Goal: Complete application form

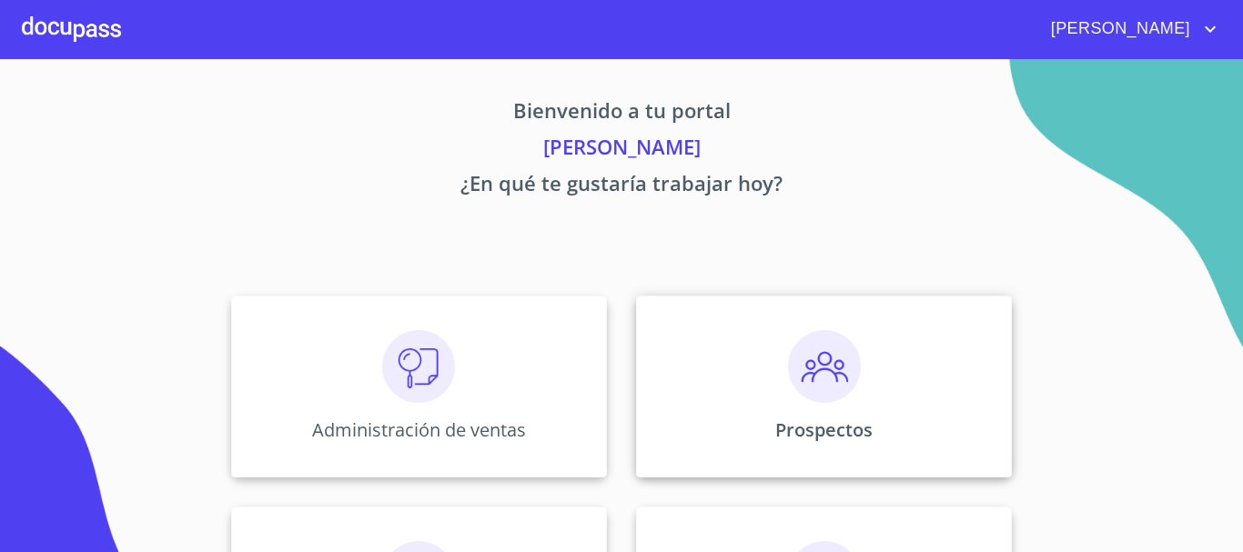
click at [828, 386] on img at bounding box center [824, 366] width 73 height 73
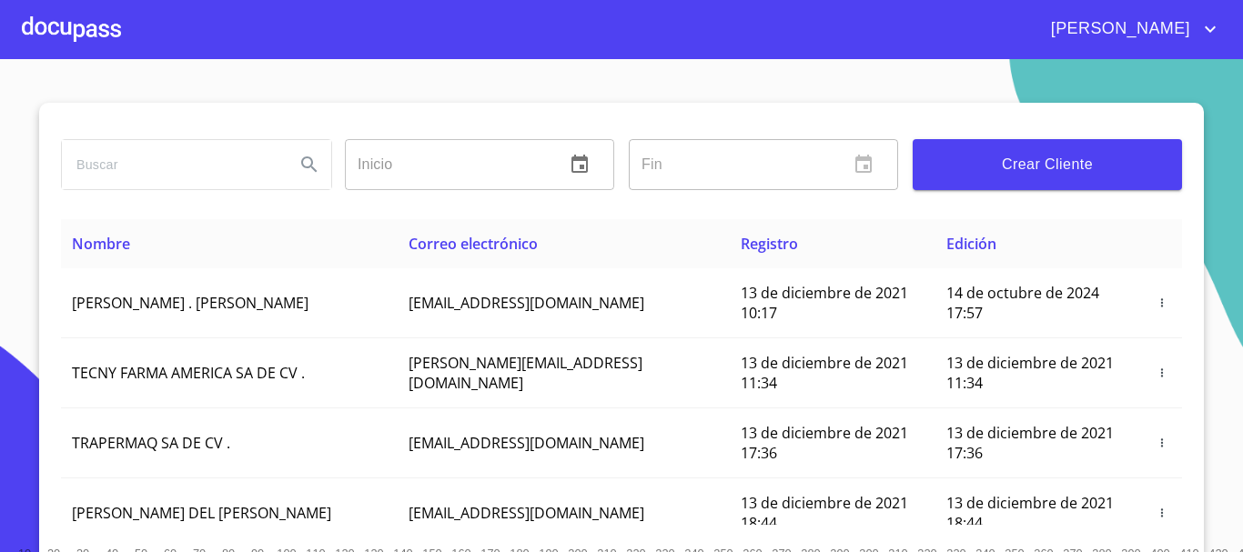
click at [1093, 155] on span "Crear Cliente" at bounding box center [1047, 164] width 240 height 25
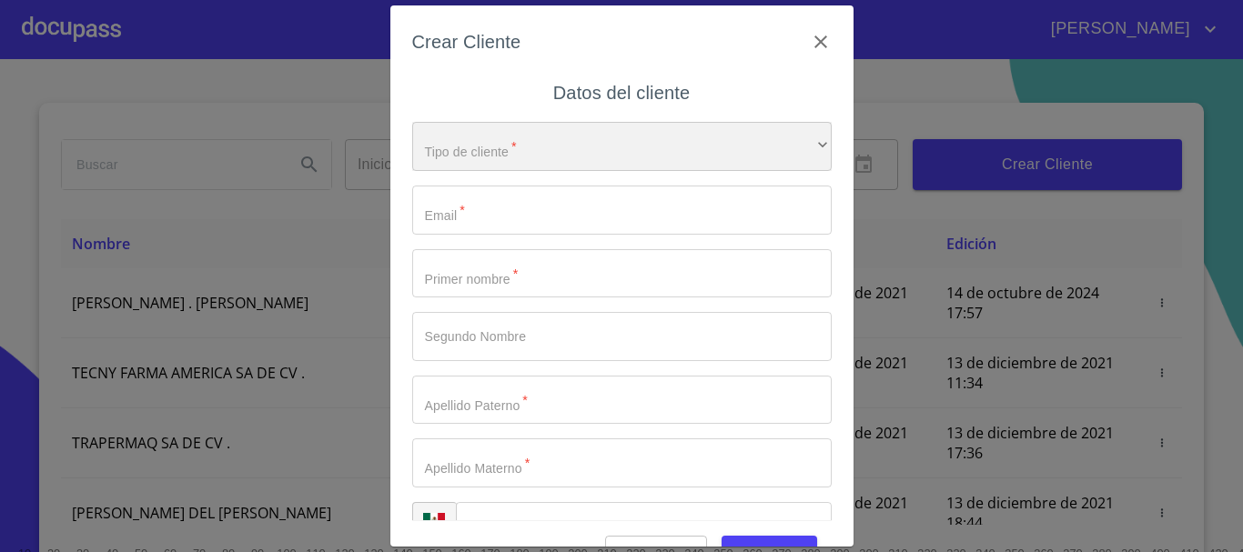
click at [556, 137] on div "​" at bounding box center [622, 146] width 420 height 49
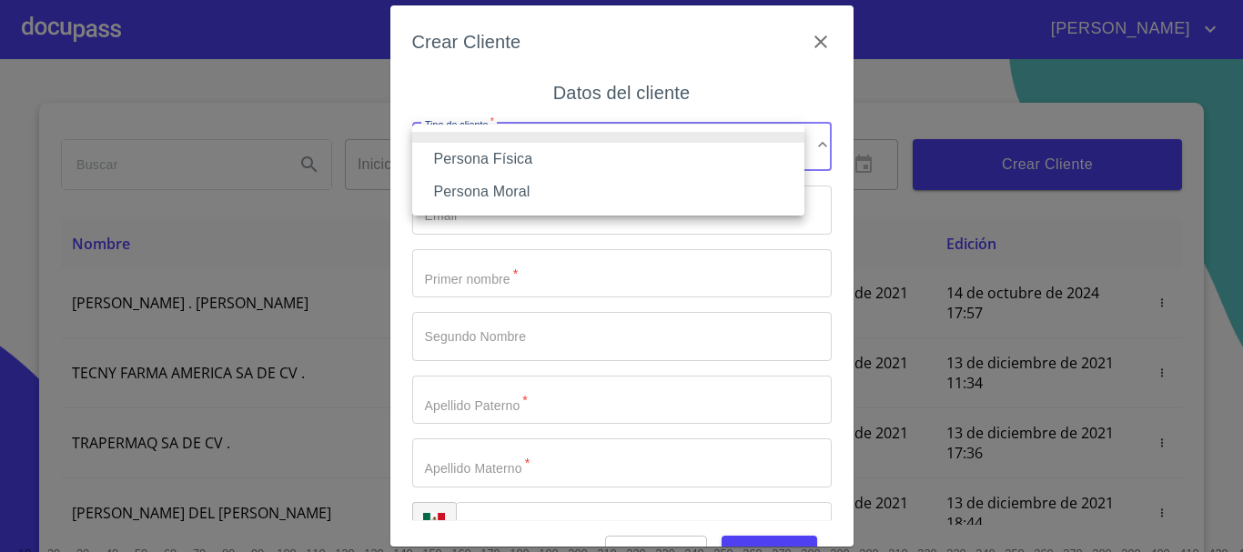
click at [525, 161] on li "Persona Física" at bounding box center [608, 159] width 392 height 33
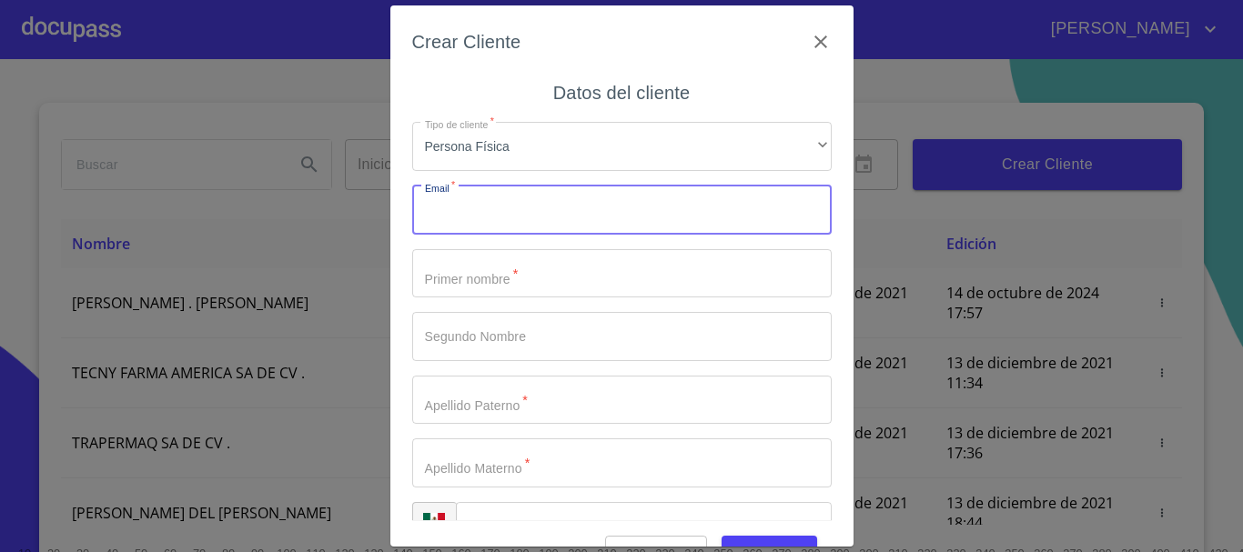
click at [471, 220] on input "Tipo de cliente   *" at bounding box center [622, 210] width 420 height 49
type input "[EMAIL_ADDRESS][DOMAIN_NAME]"
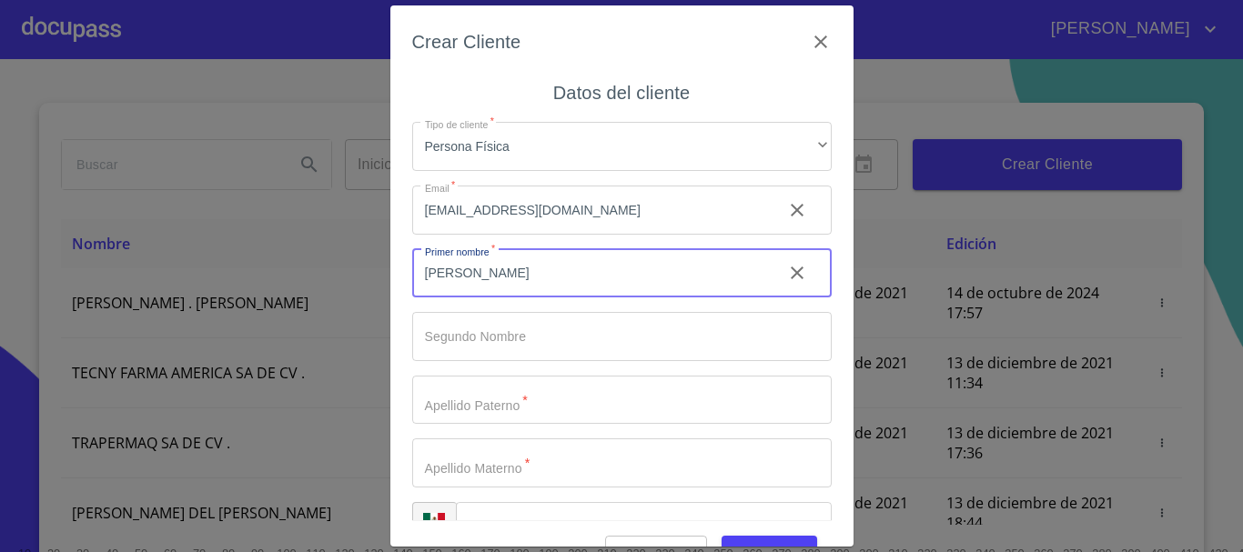
type input "[PERSON_NAME]"
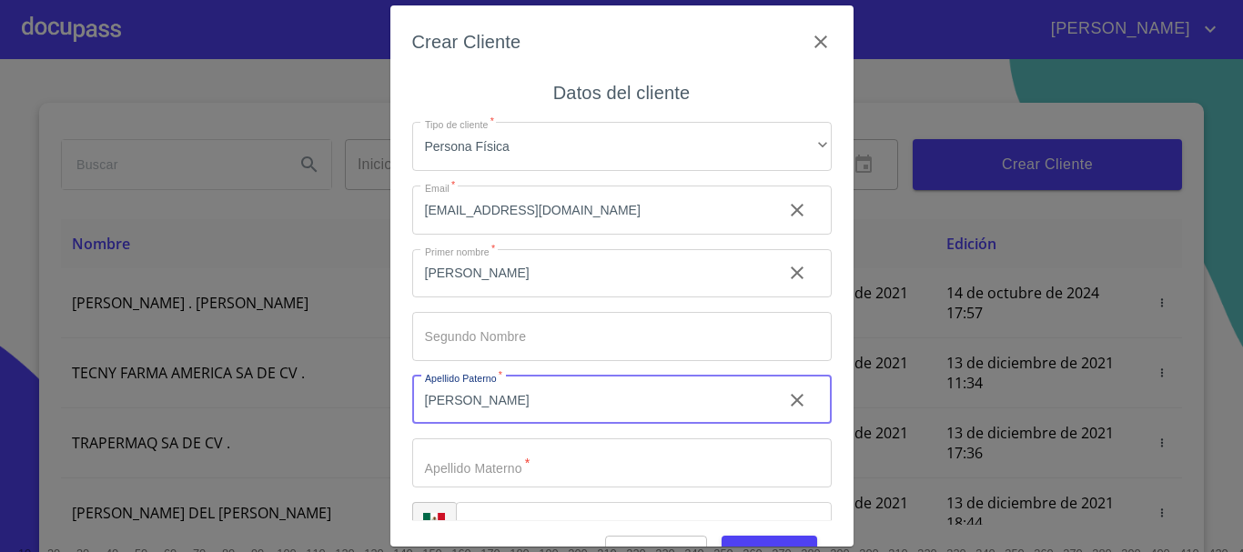
type input "[PERSON_NAME]"
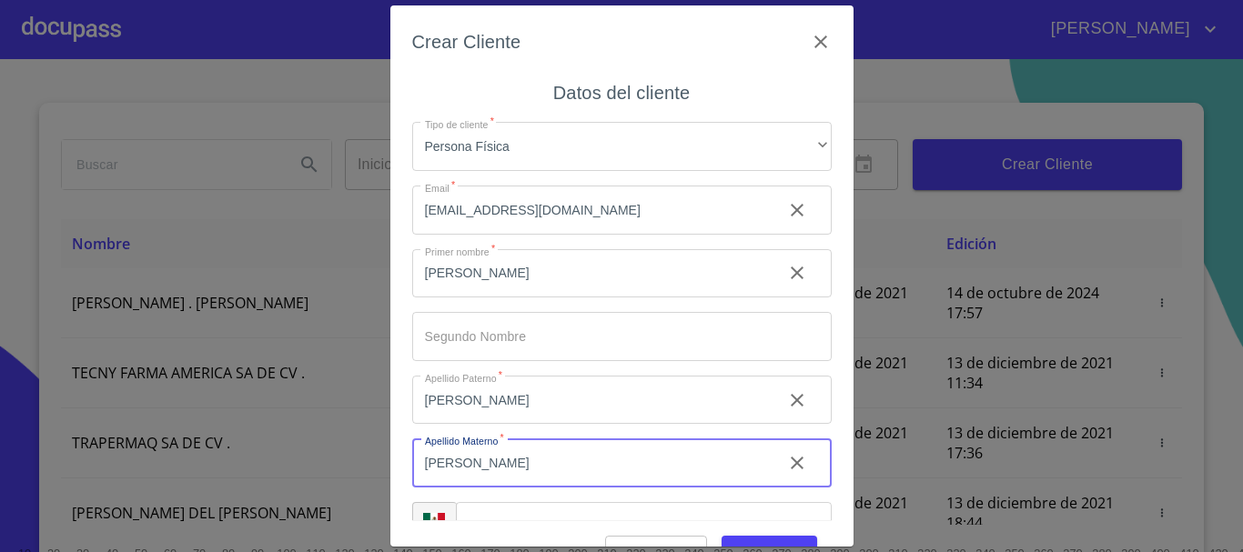
type input "[PERSON_NAME]"
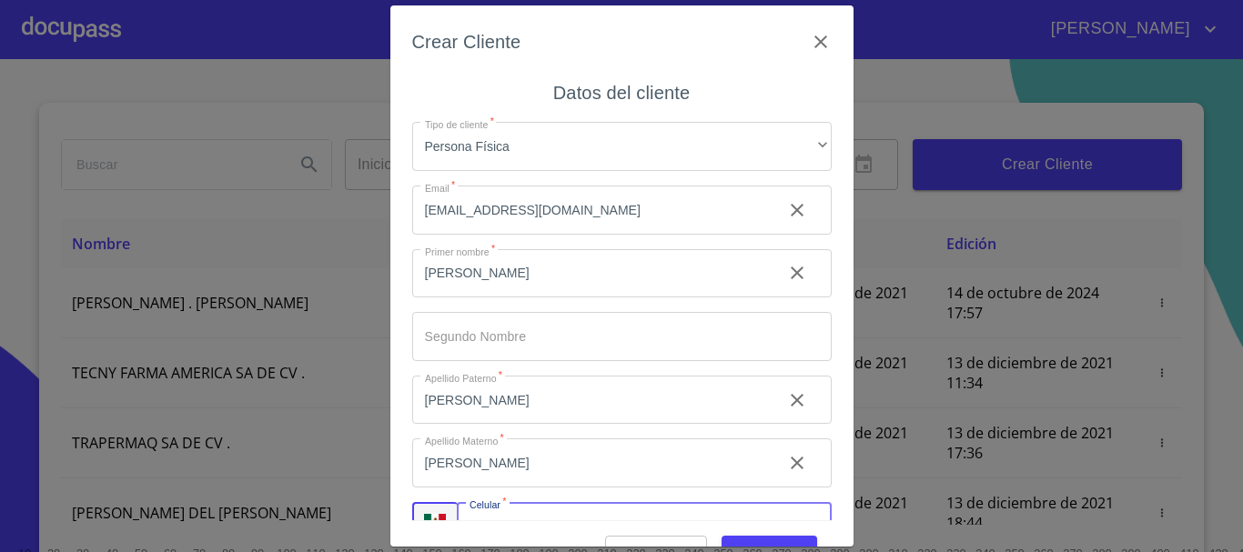
scroll to position [31, 0]
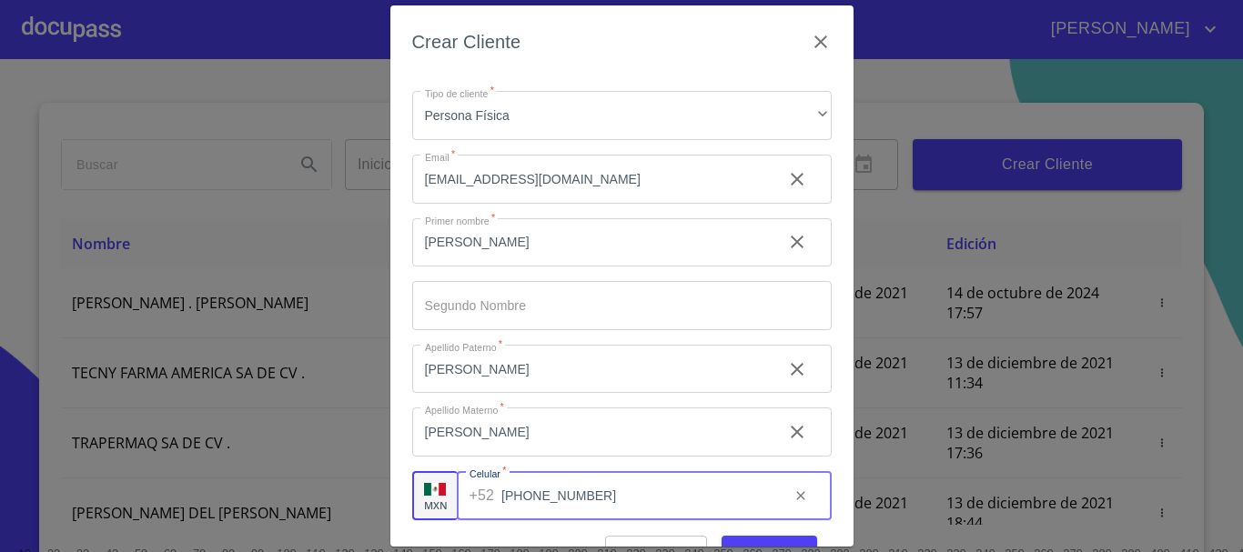
type input "[PHONE_NUMBER]"
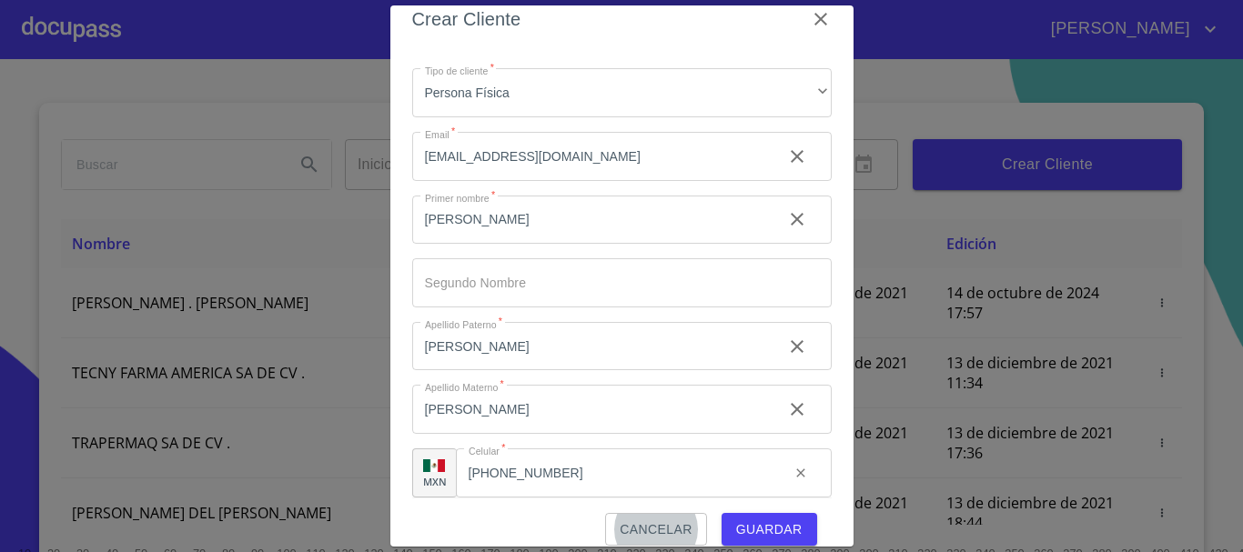
click at [778, 526] on span "Guardar" at bounding box center [769, 530] width 66 height 23
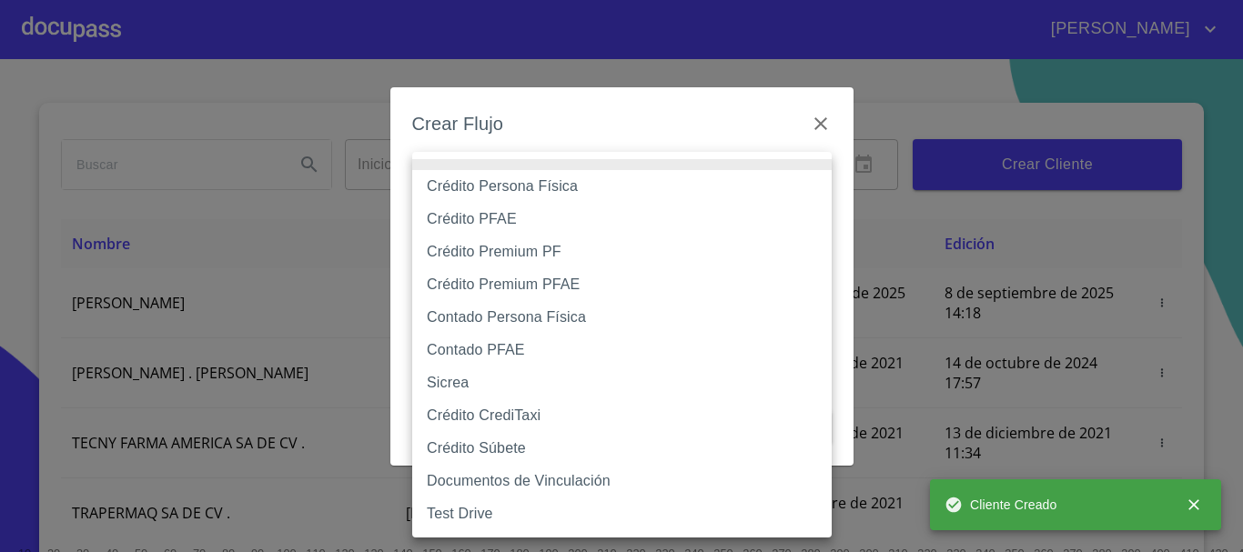
click at [616, 183] on body "[PERSON_NAME] ​ Fin ​ Crear Cliente Nombre Correo electrónico Registro Edición …" at bounding box center [621, 276] width 1243 height 552
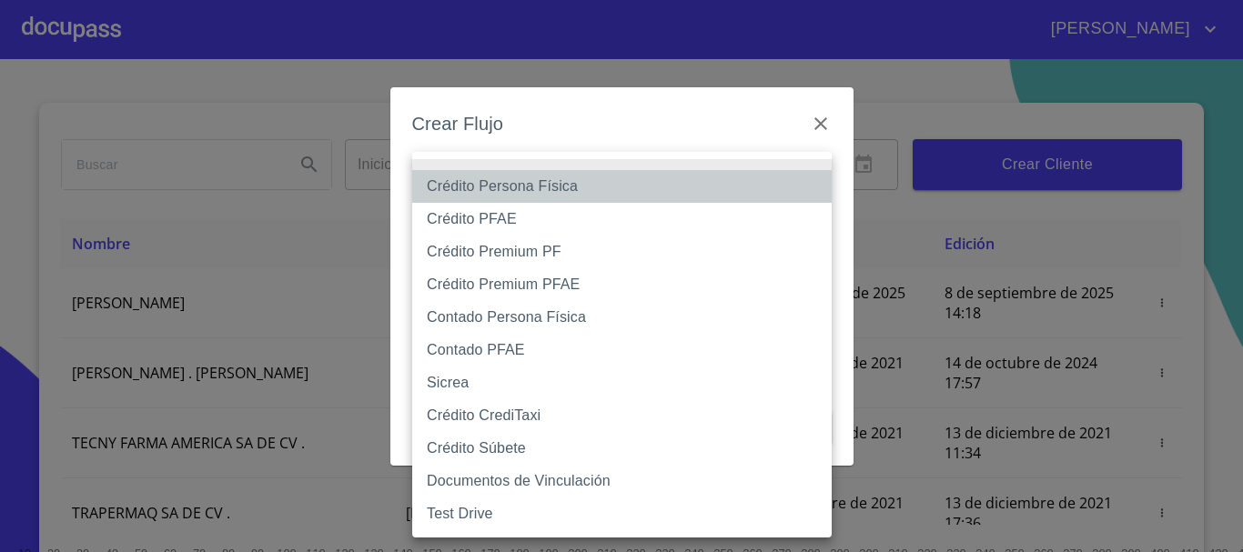
click at [575, 184] on li "Crédito Persona Física" at bounding box center [622, 186] width 420 height 33
type input "61b033e49b8c202ad5bb7912"
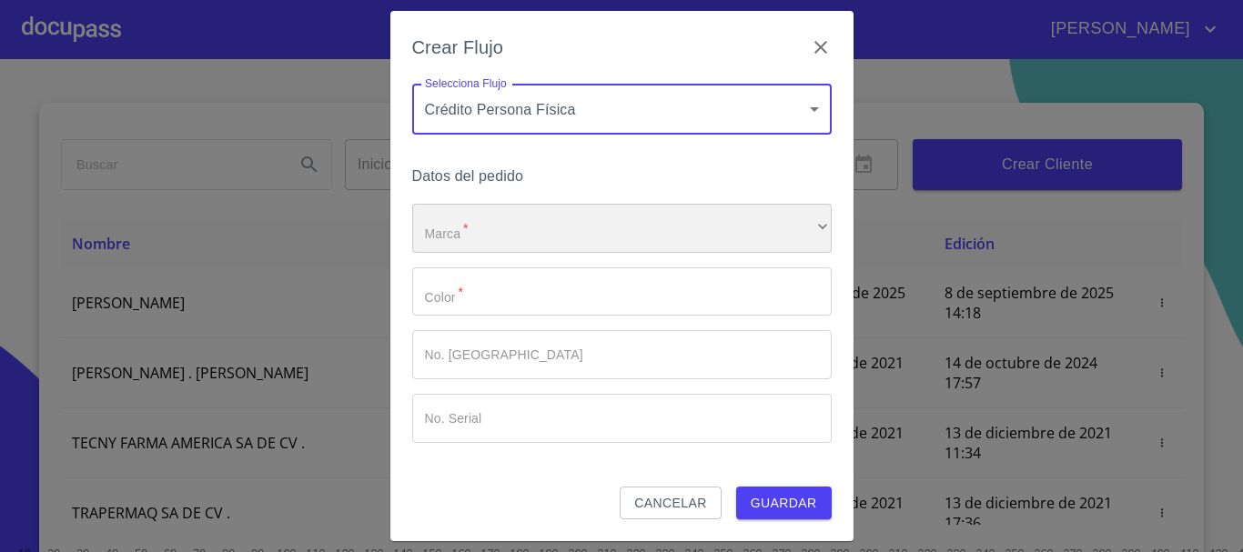
click at [480, 228] on div "​" at bounding box center [622, 228] width 420 height 49
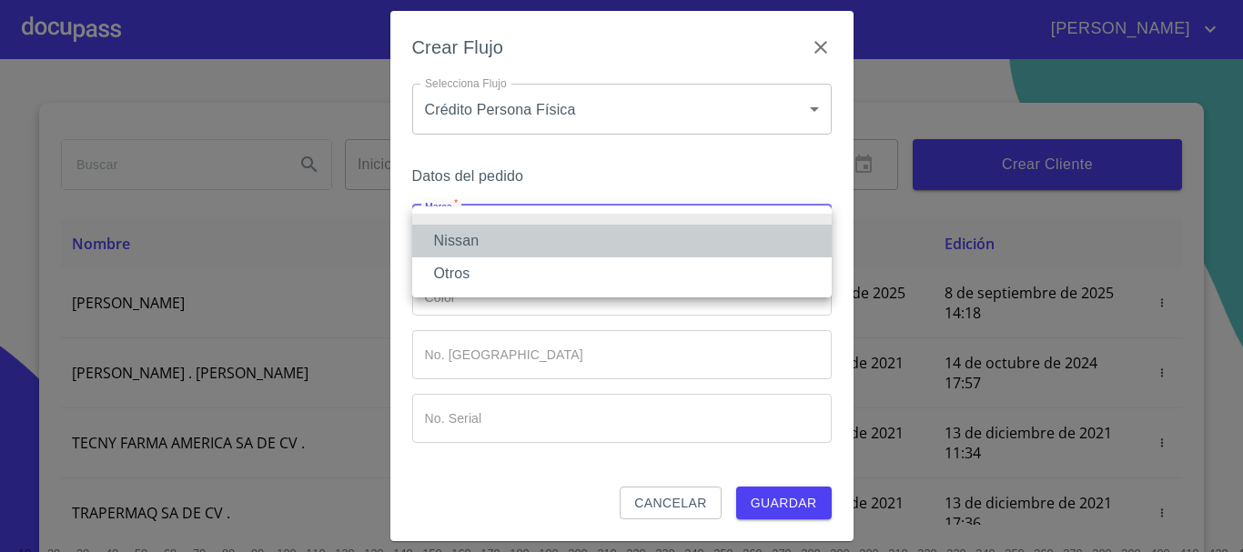
click at [480, 236] on li "Nissan" at bounding box center [622, 241] width 420 height 33
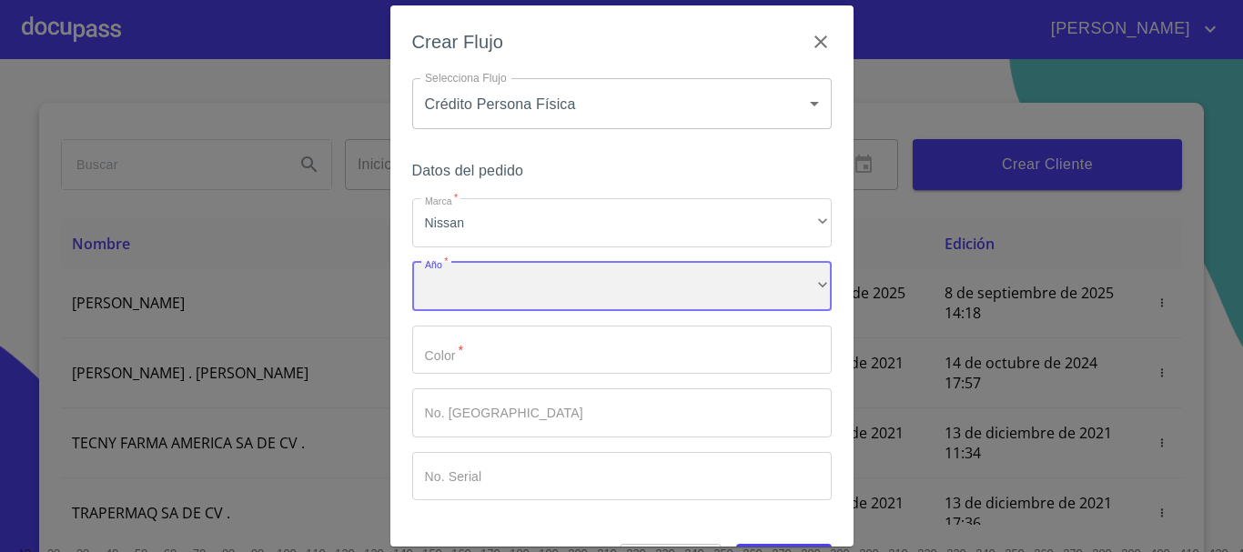
click at [483, 279] on div "​" at bounding box center [622, 286] width 420 height 49
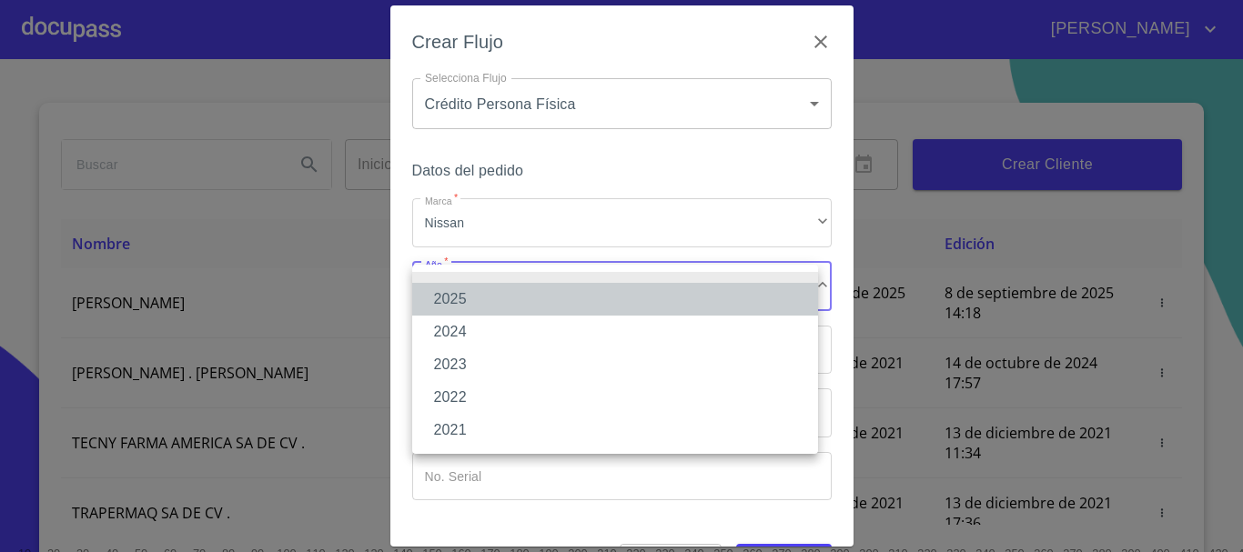
click at [480, 300] on li "2025" at bounding box center [615, 299] width 406 height 33
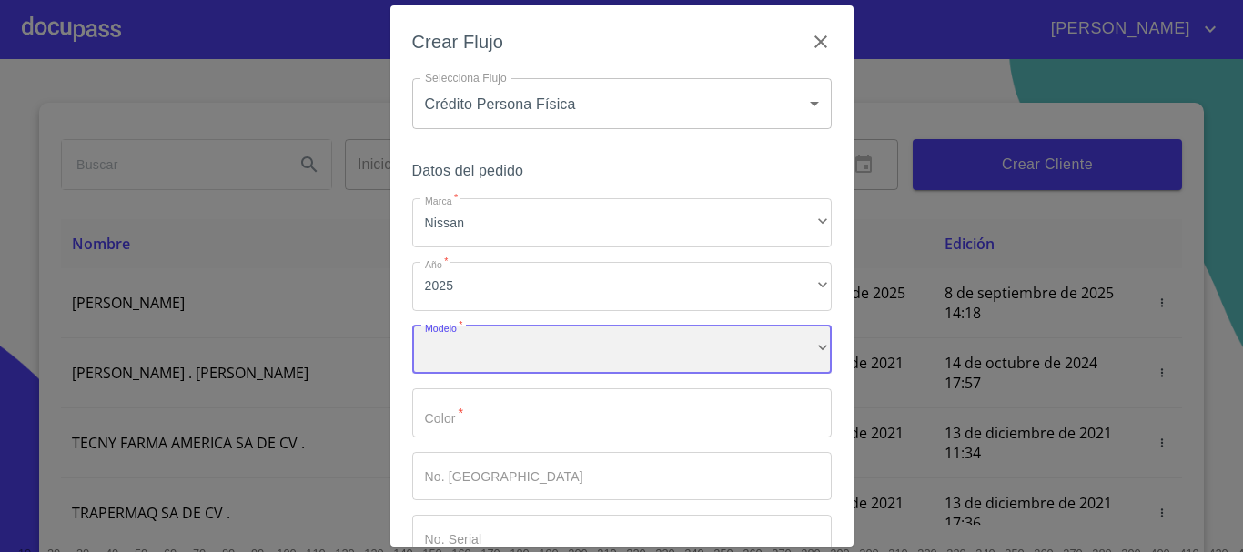
click at [470, 343] on div "​" at bounding box center [622, 350] width 420 height 49
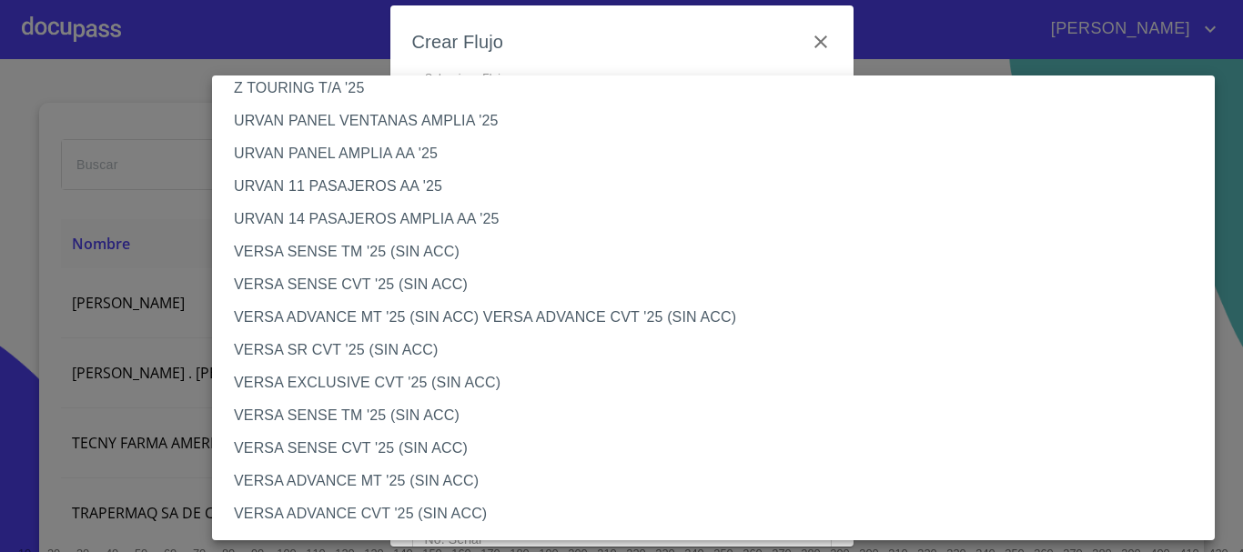
scroll to position [637, 0]
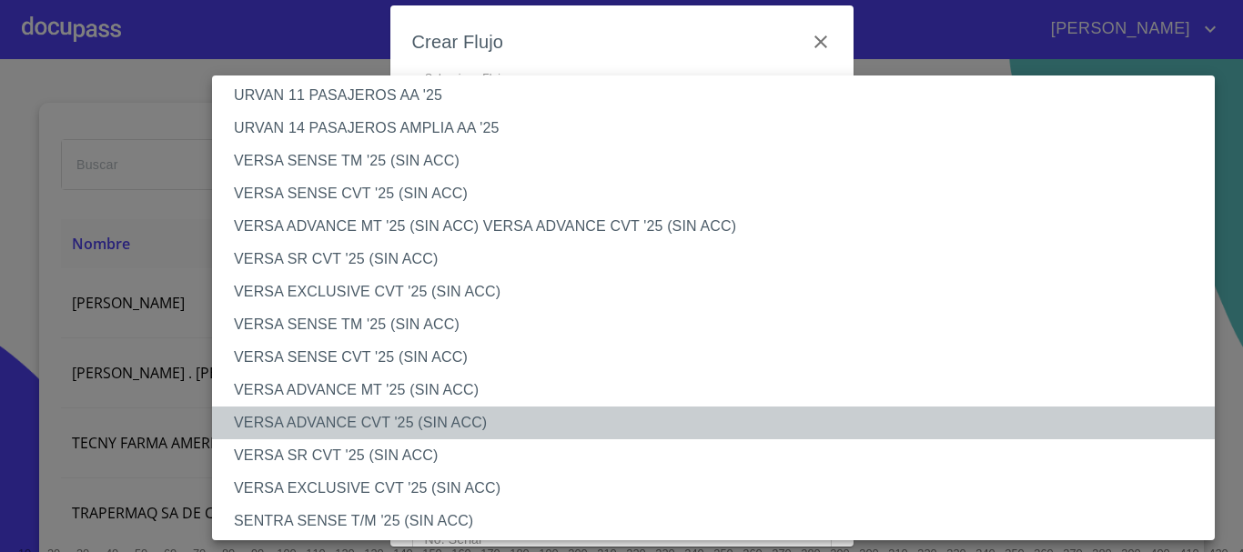
click at [380, 420] on li "VERSA ADVANCE CVT '25 (SIN ACC)" at bounding box center [720, 423] width 1016 height 33
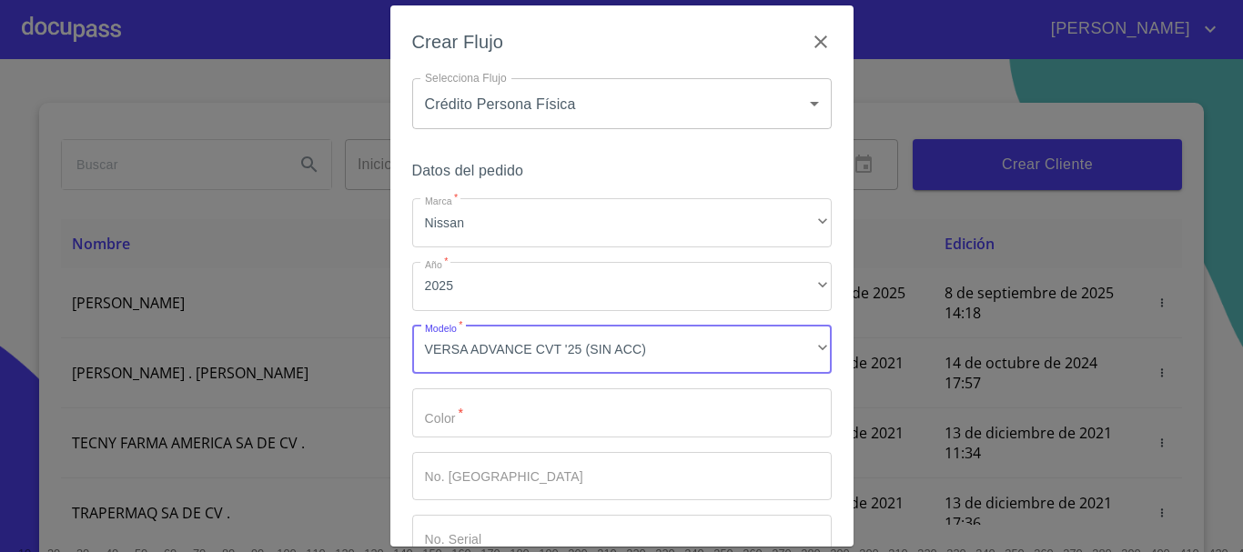
click at [505, 424] on input "Marca   *" at bounding box center [622, 413] width 420 height 49
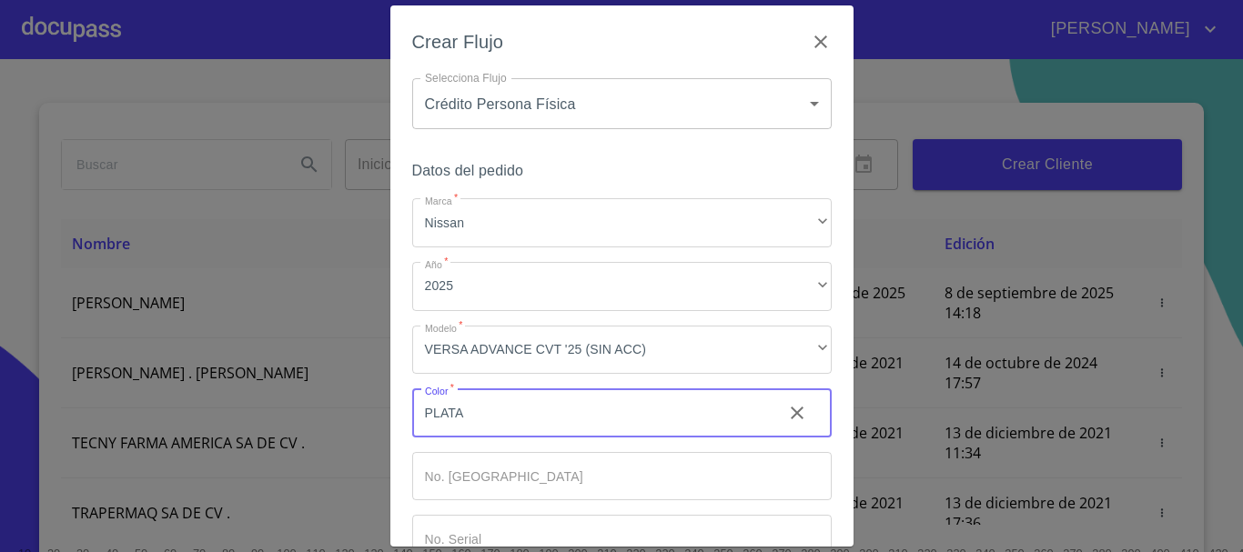
type input "PLATA"
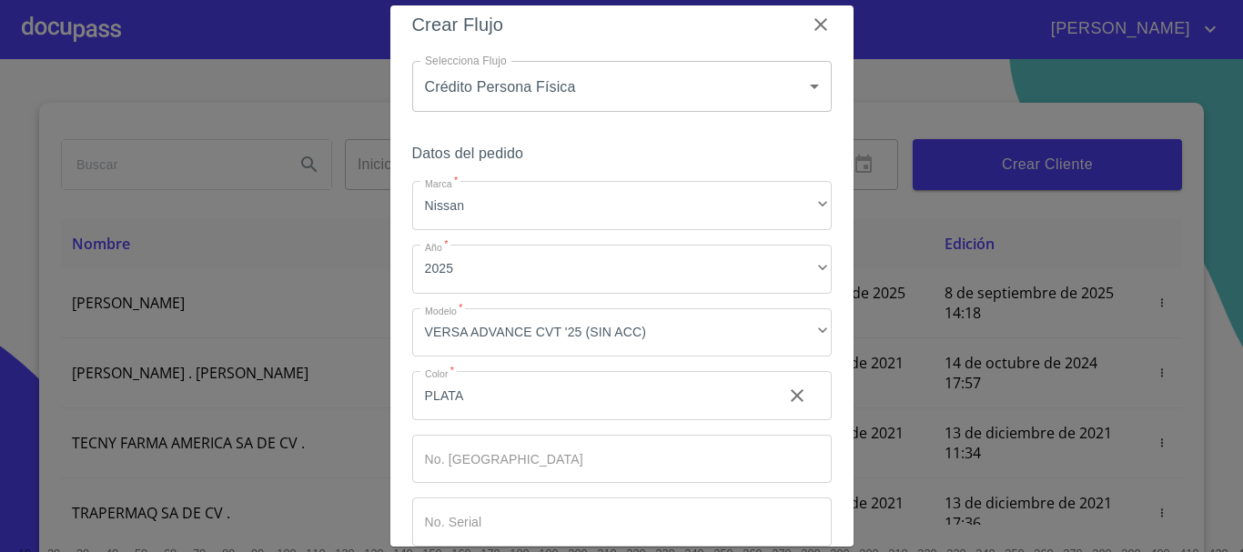
scroll to position [116, 0]
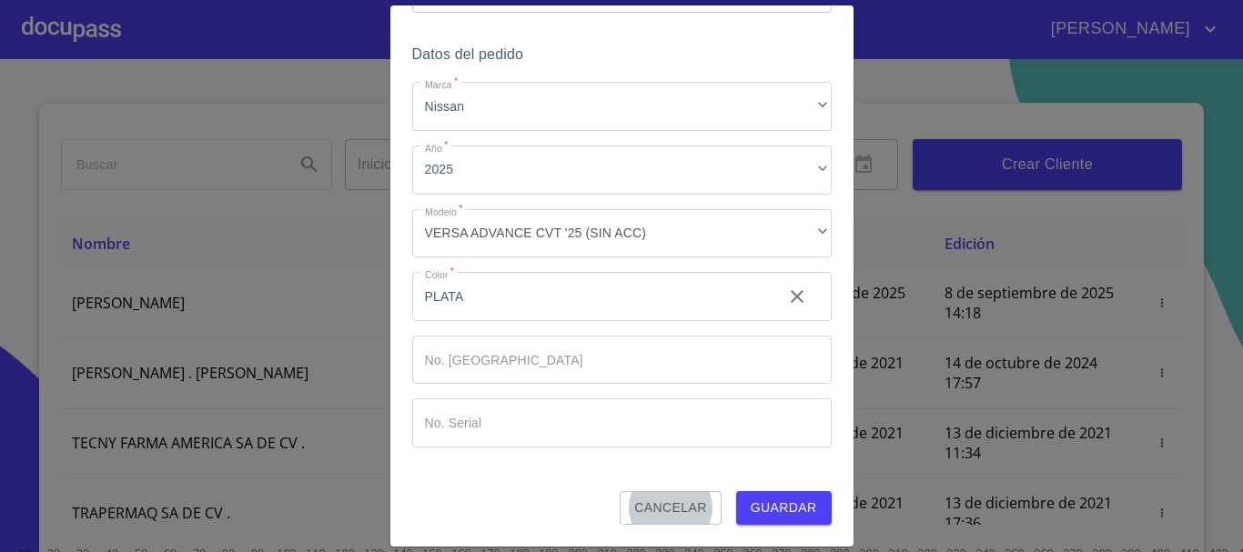
click at [789, 505] on span "Guardar" at bounding box center [784, 508] width 66 height 23
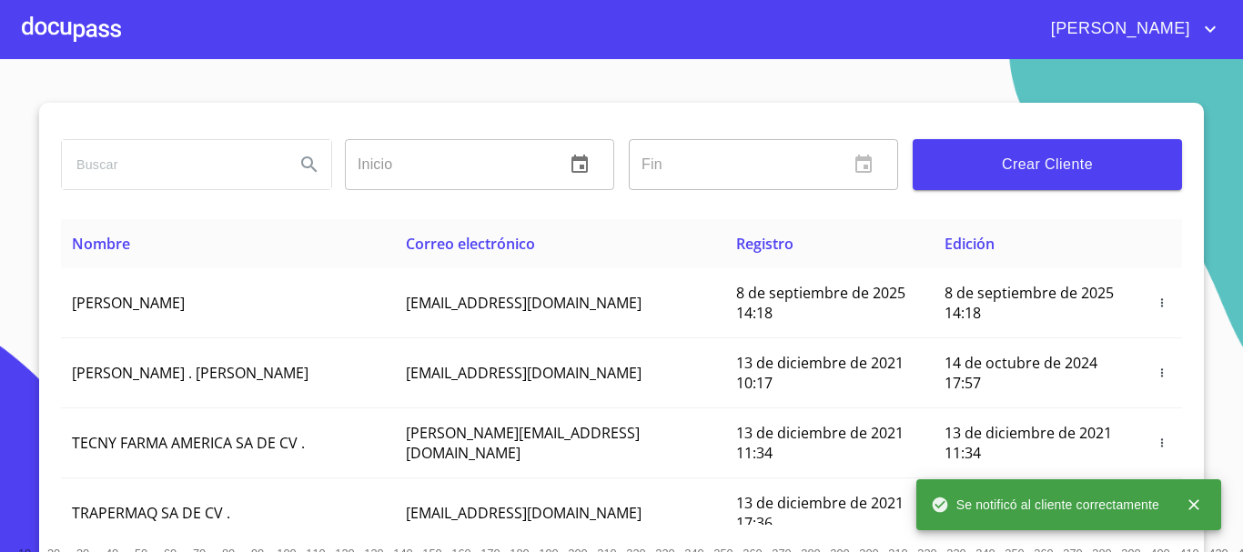
click at [95, 40] on div at bounding box center [71, 29] width 99 height 58
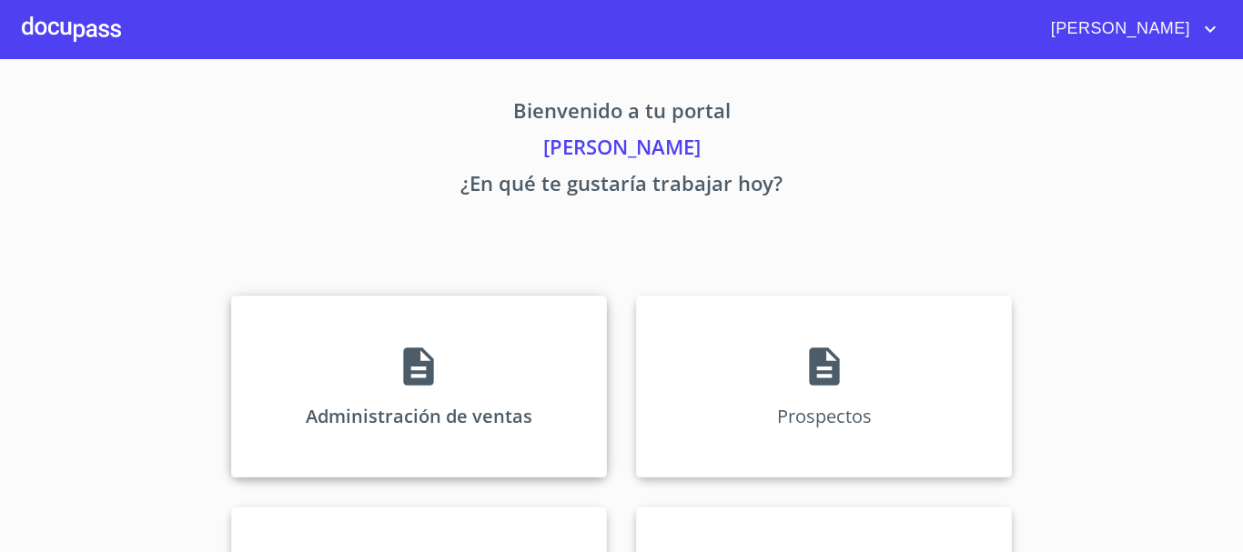
scroll to position [362, 0]
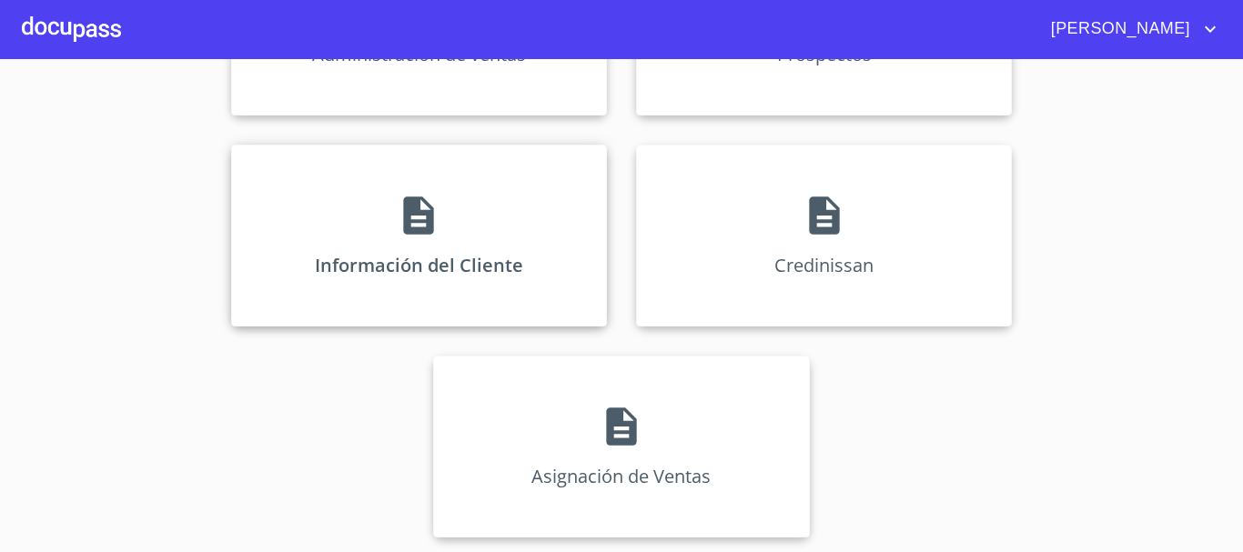
click at [403, 253] on div "Información del Cliente" at bounding box center [419, 236] width 376 height 182
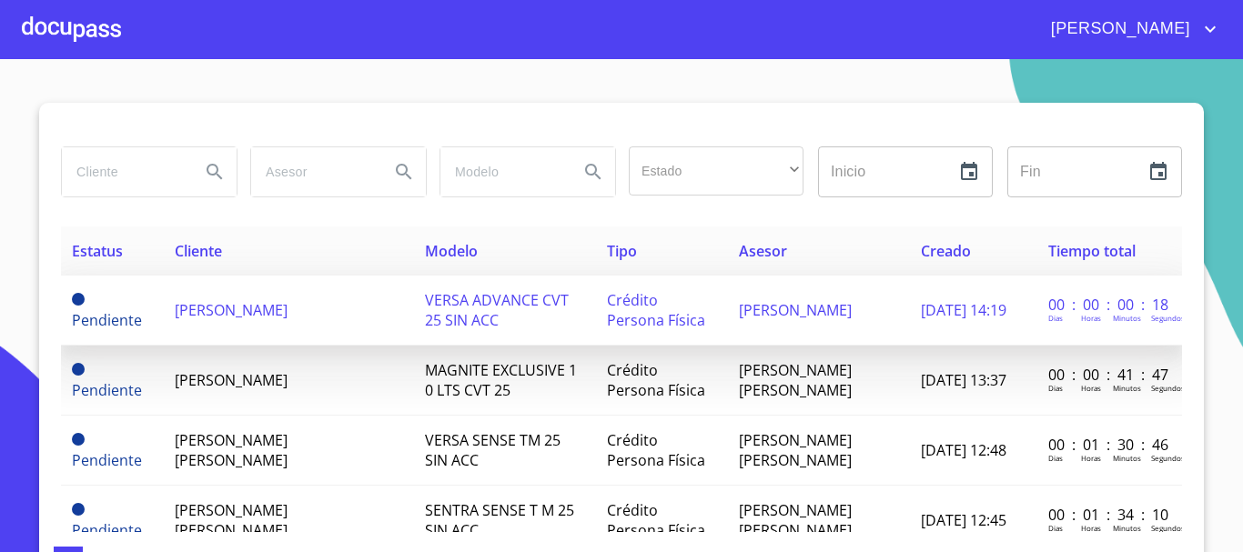
click at [225, 299] on td "[PERSON_NAME]" at bounding box center [289, 311] width 250 height 70
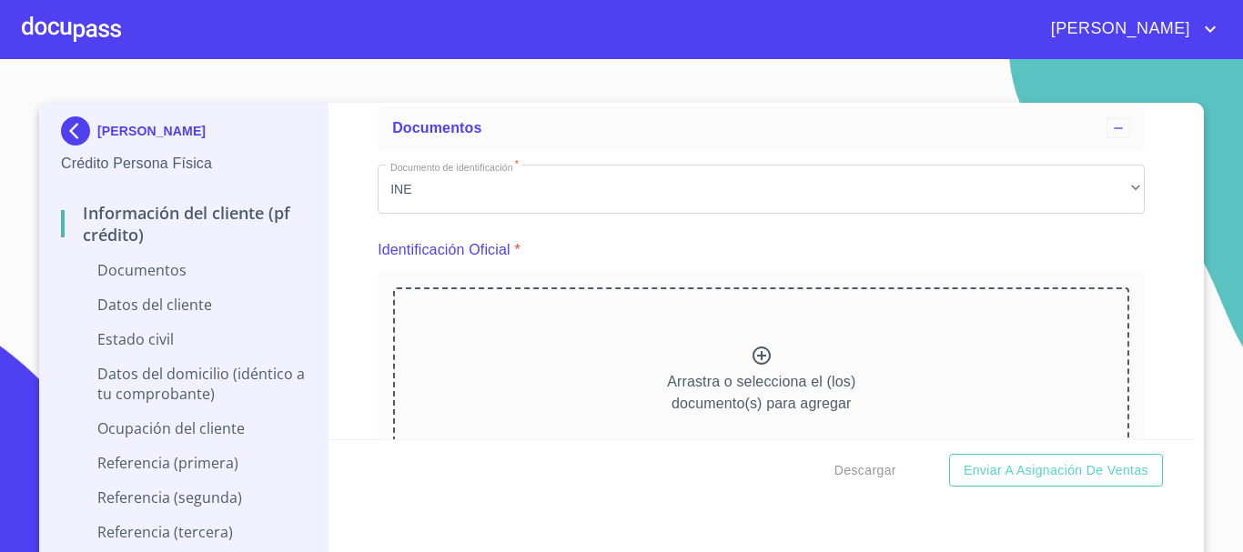
scroll to position [91, 0]
click at [753, 354] on icon at bounding box center [762, 357] width 18 height 18
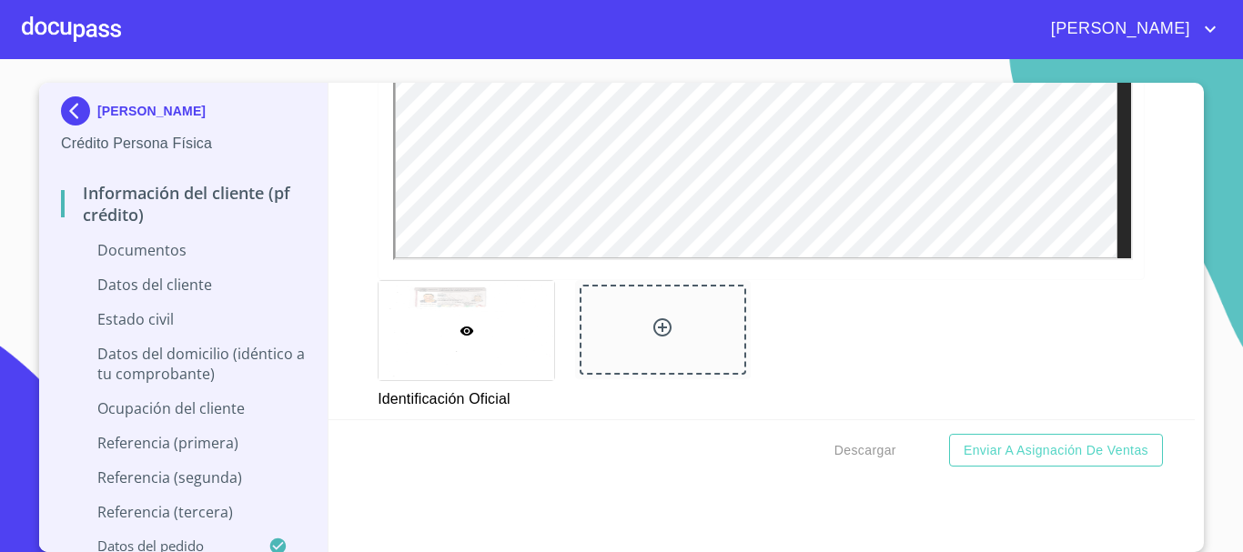
scroll to position [910, 0]
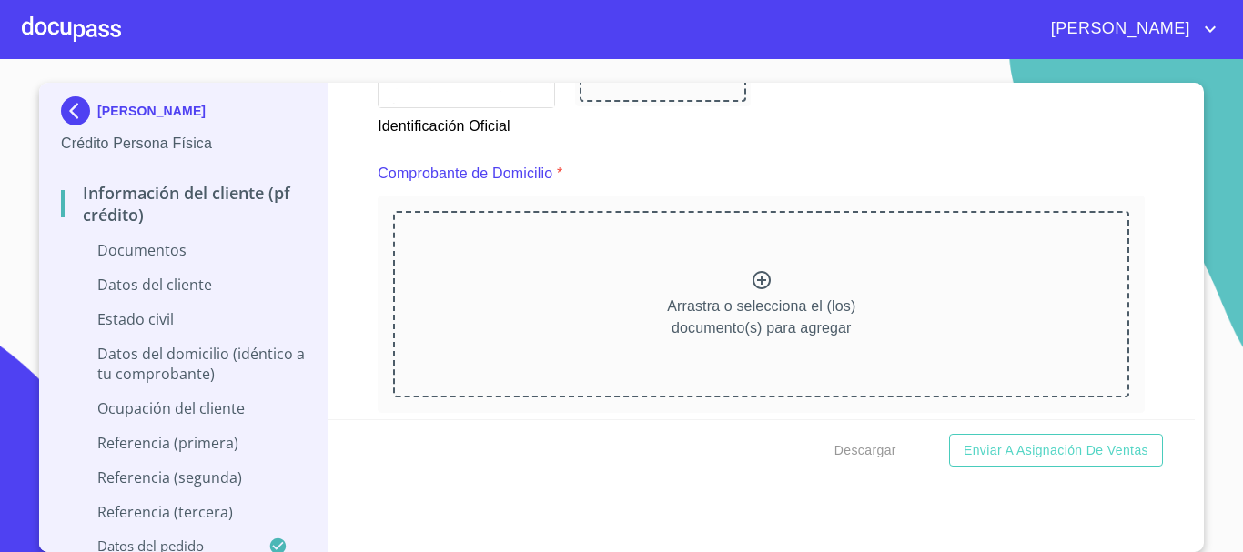
click at [751, 280] on icon at bounding box center [762, 280] width 22 height 22
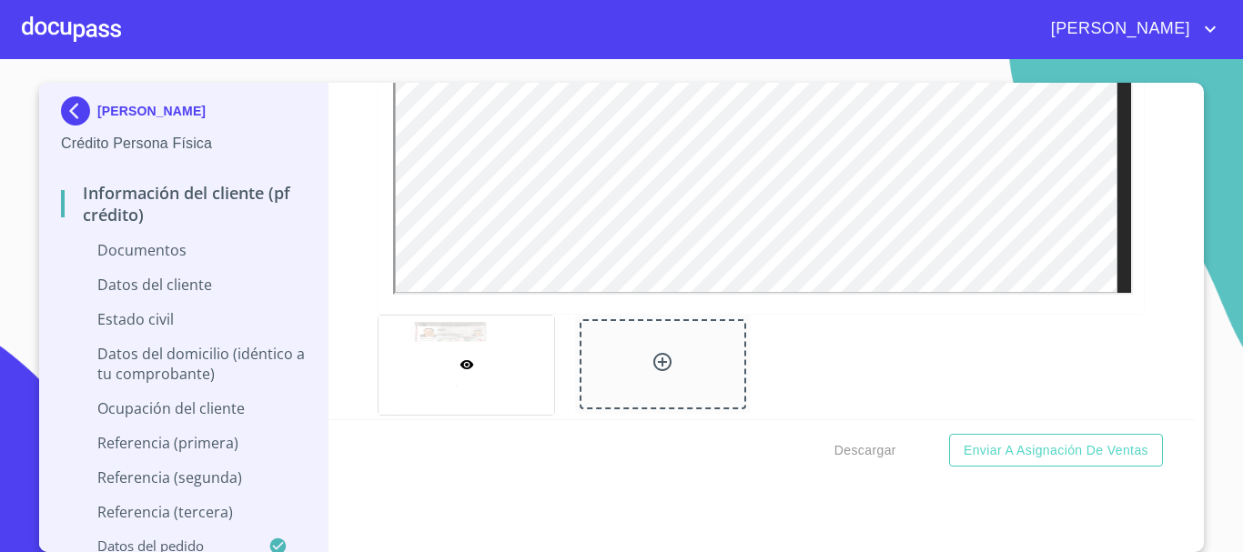
scroll to position [1729, 0]
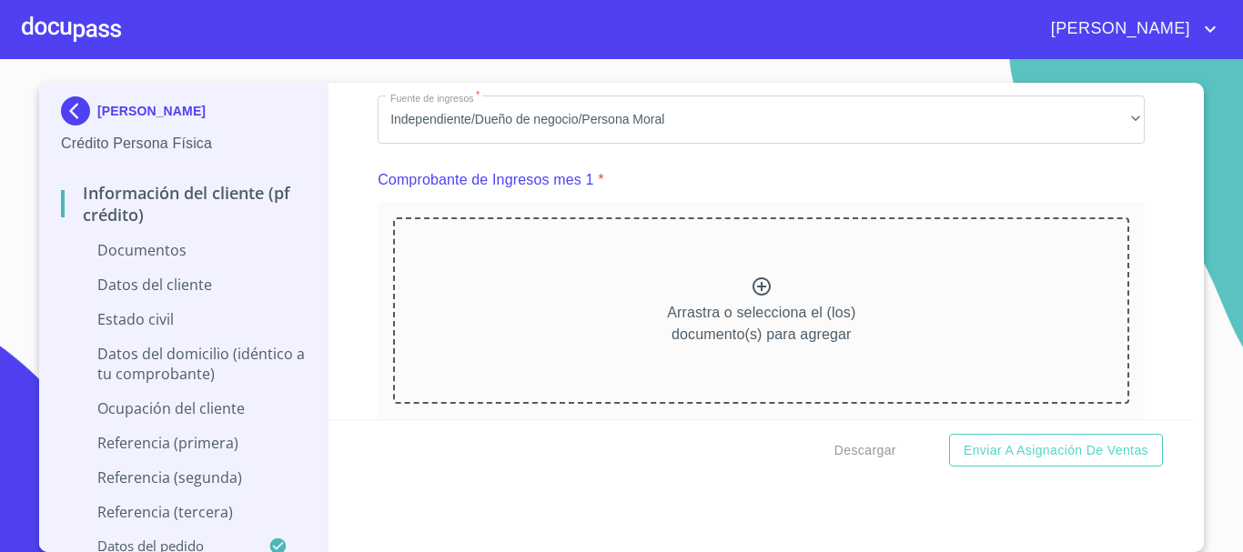
click at [753, 296] on icon at bounding box center [762, 287] width 18 height 18
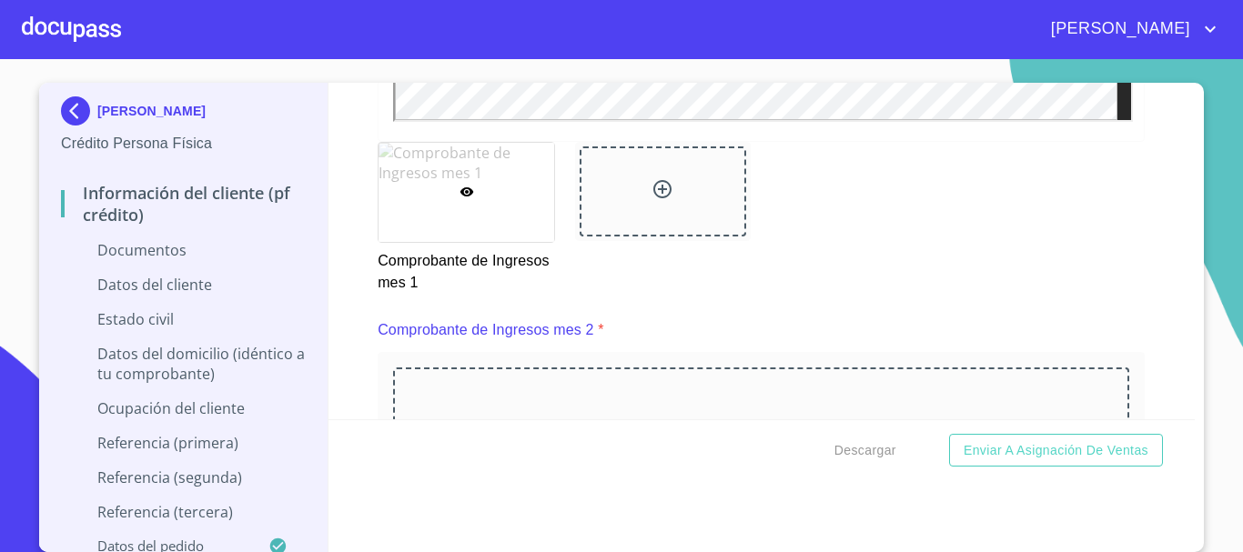
scroll to position [2457, 0]
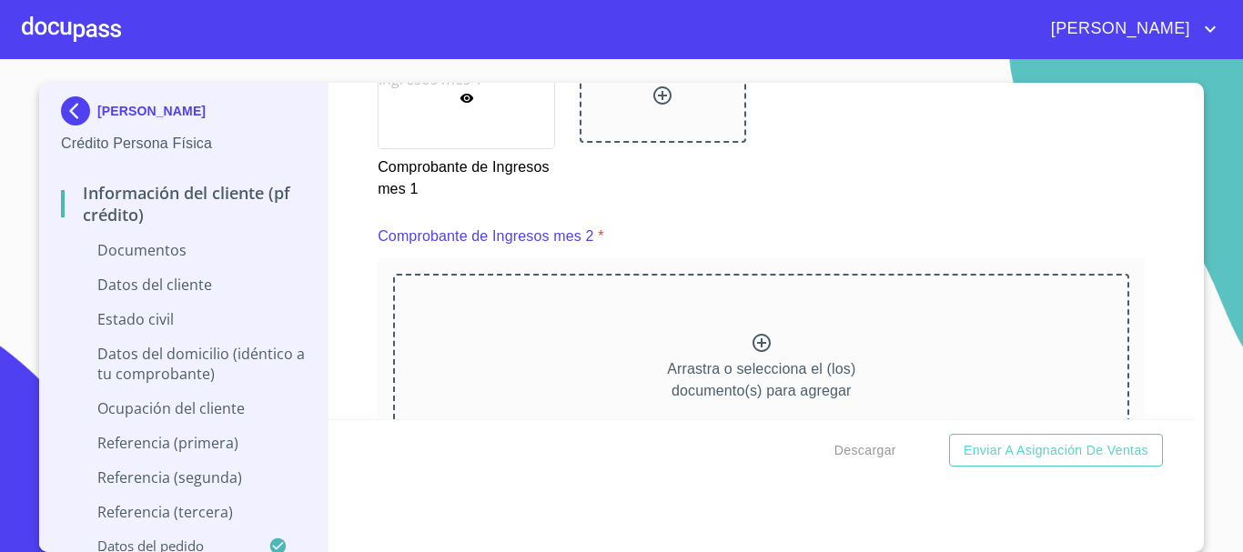
click at [751, 354] on icon at bounding box center [762, 343] width 22 height 22
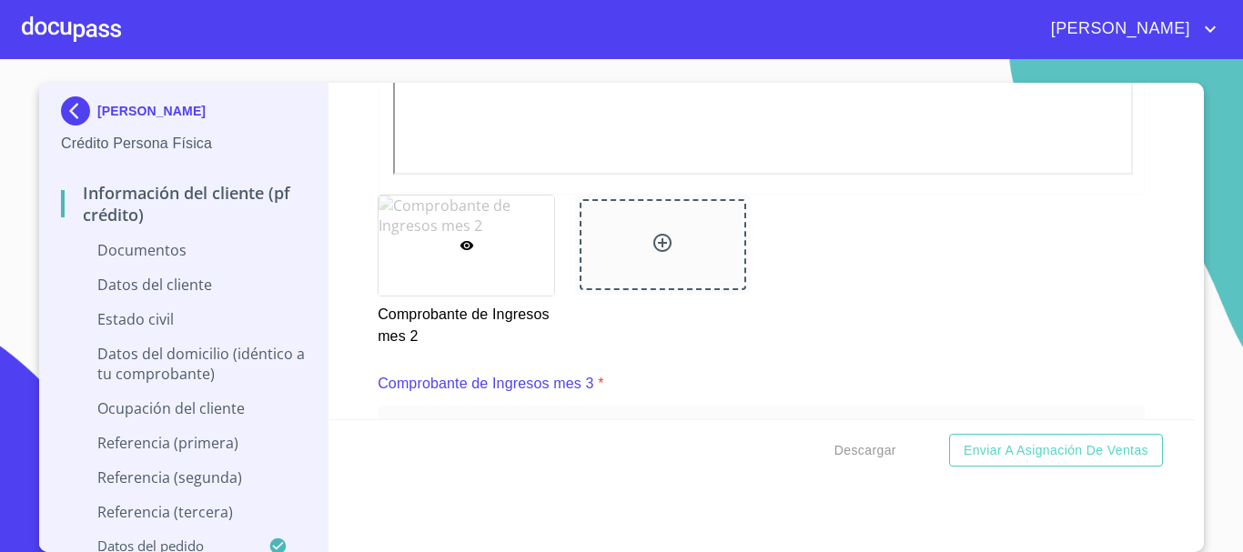
scroll to position [3367, 0]
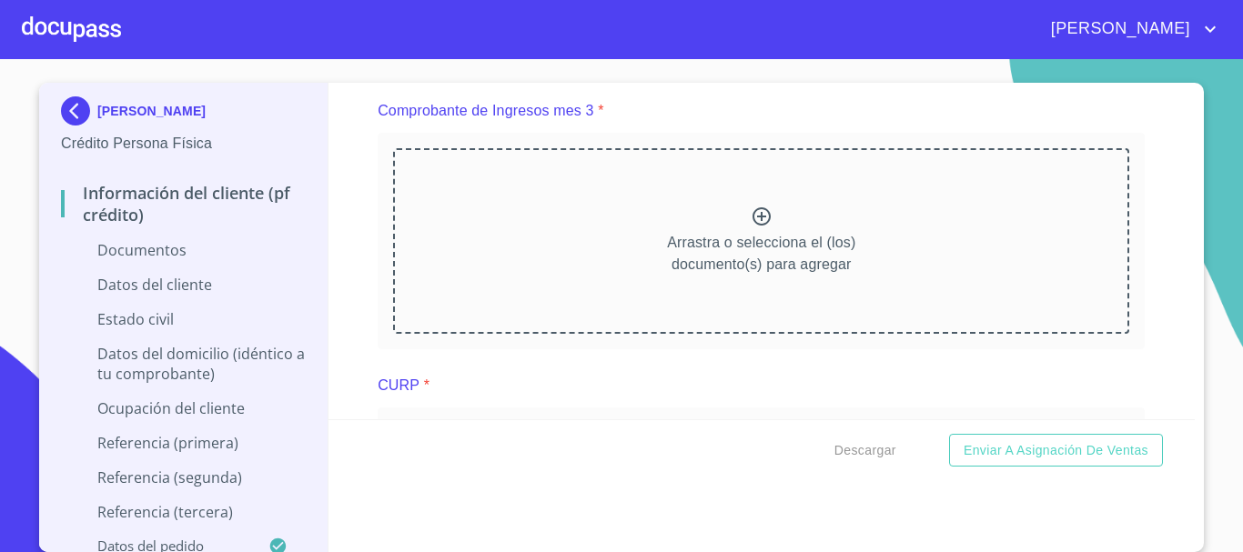
click at [753, 226] on icon at bounding box center [762, 216] width 18 height 18
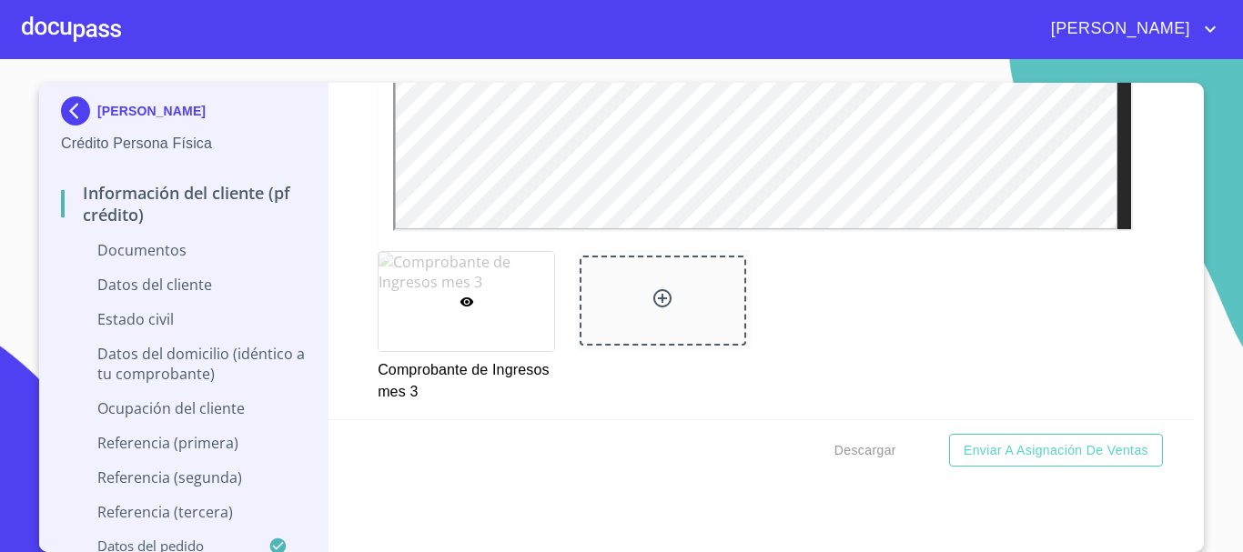
scroll to position [4095, 0]
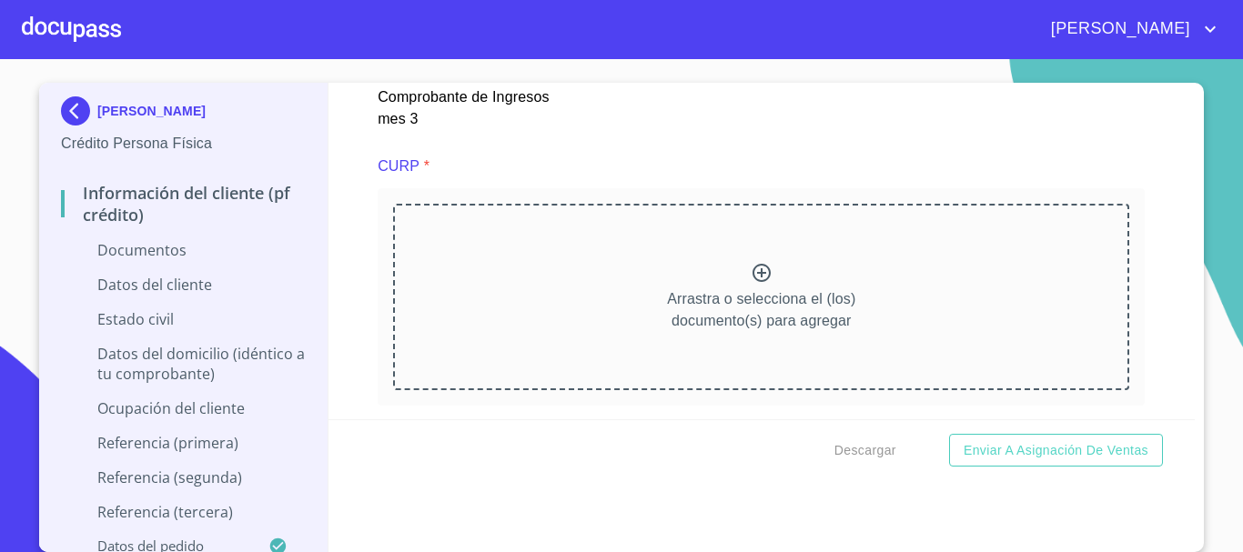
click at [753, 282] on icon at bounding box center [762, 273] width 18 height 18
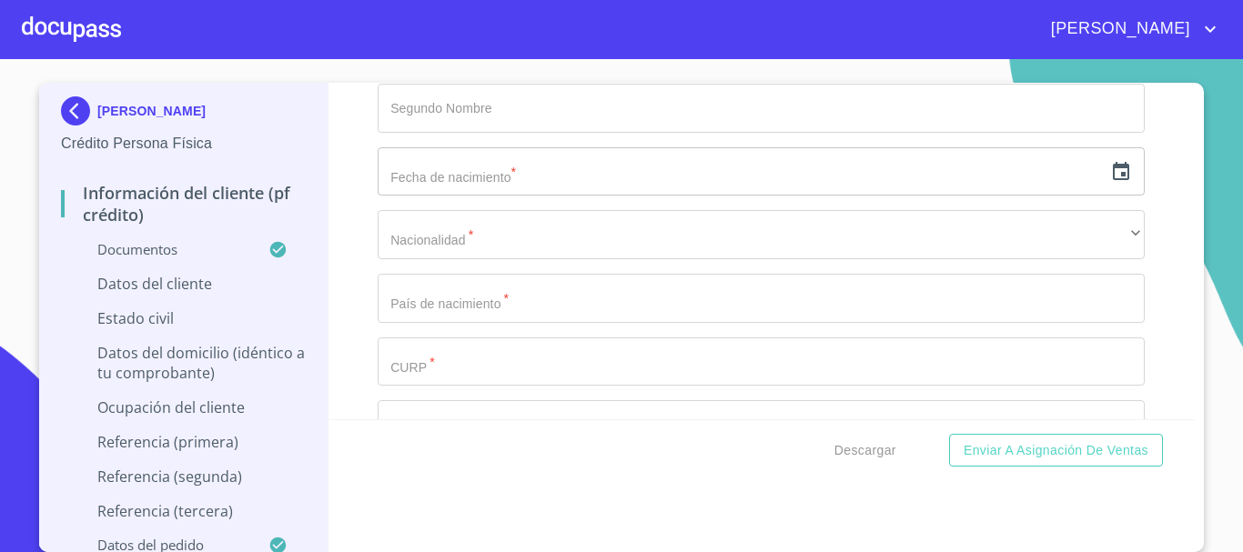
scroll to position [5460, 0]
click at [1110, 179] on icon "button" at bounding box center [1121, 168] width 22 height 22
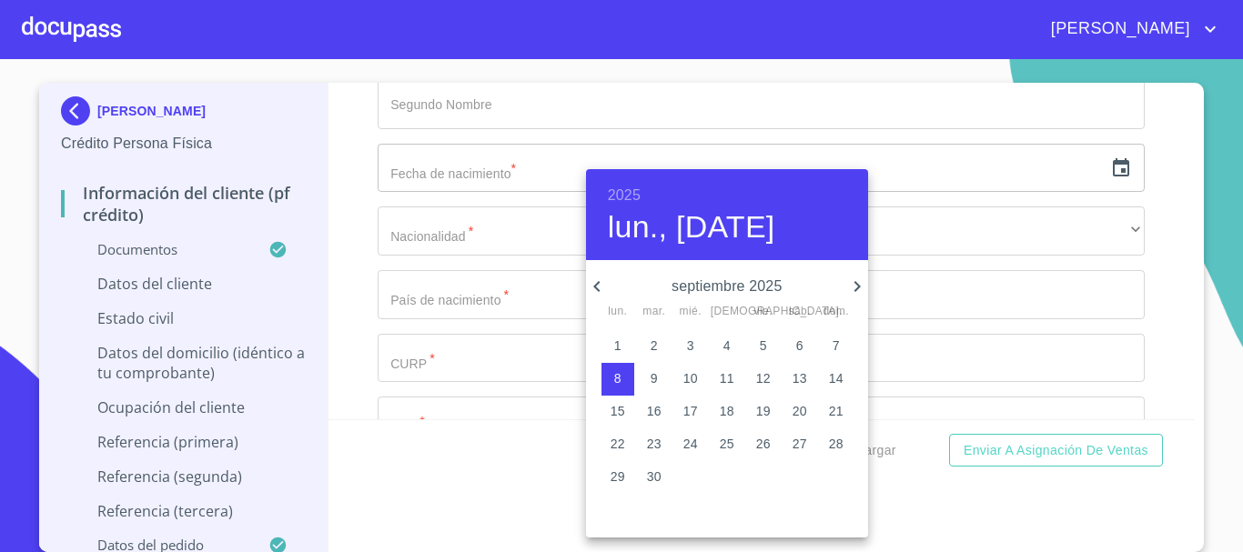
click at [627, 186] on h6 "2025" at bounding box center [624, 195] width 33 height 25
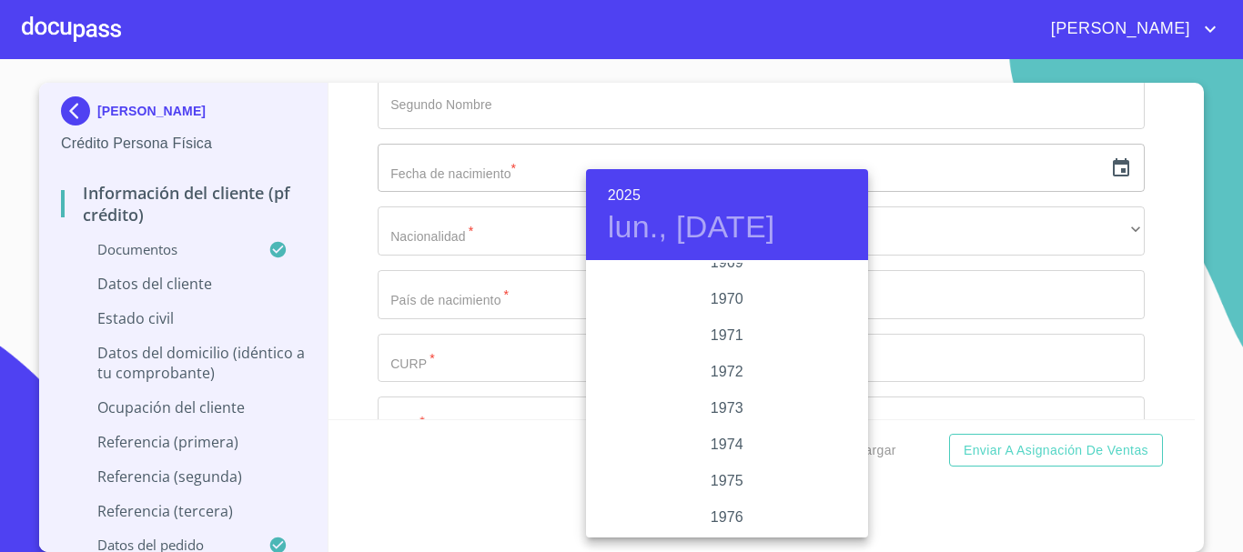
scroll to position [1438, 0]
click at [737, 298] on div "1965" at bounding box center [727, 299] width 282 height 36
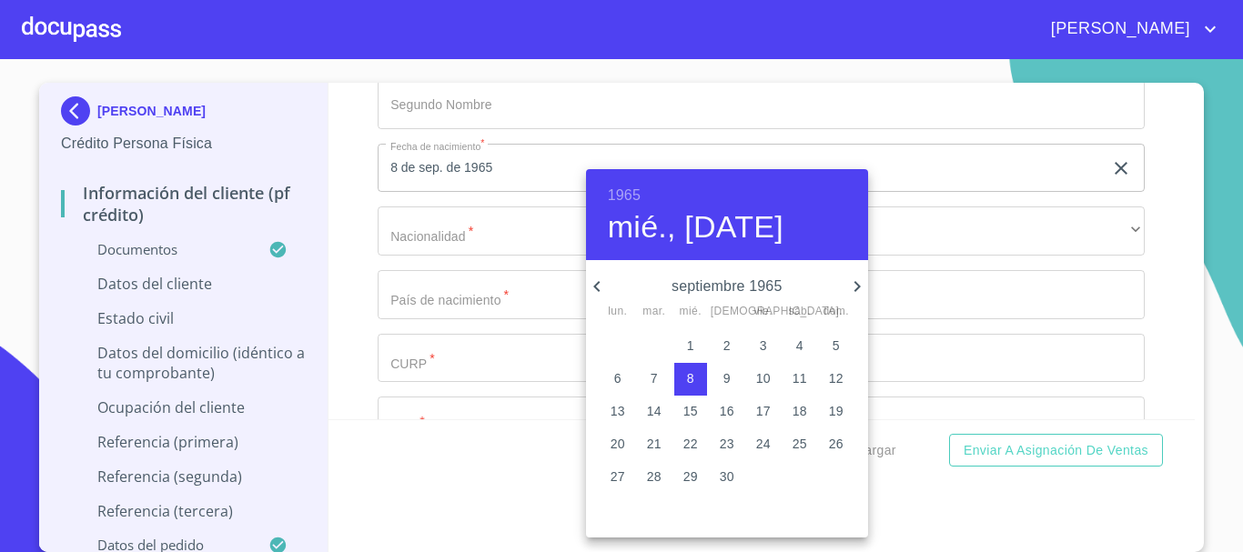
click at [597, 285] on icon "button" at bounding box center [596, 286] width 6 height 11
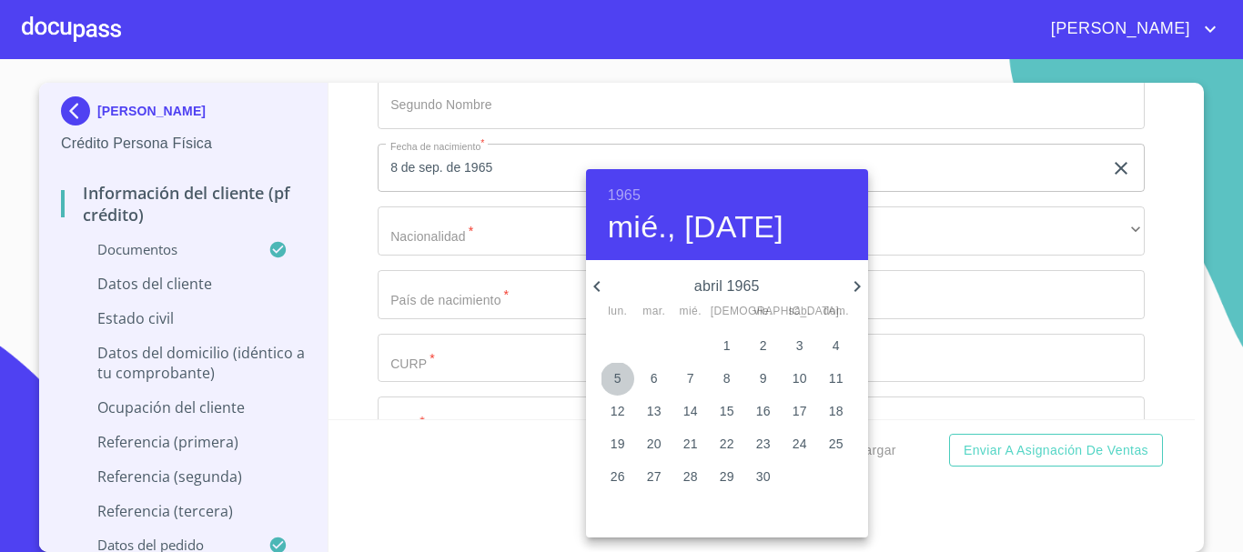
click at [615, 378] on p "5" at bounding box center [617, 378] width 7 height 18
type input "5 de abr. de 1965"
click at [1172, 358] on div at bounding box center [621, 276] width 1243 height 552
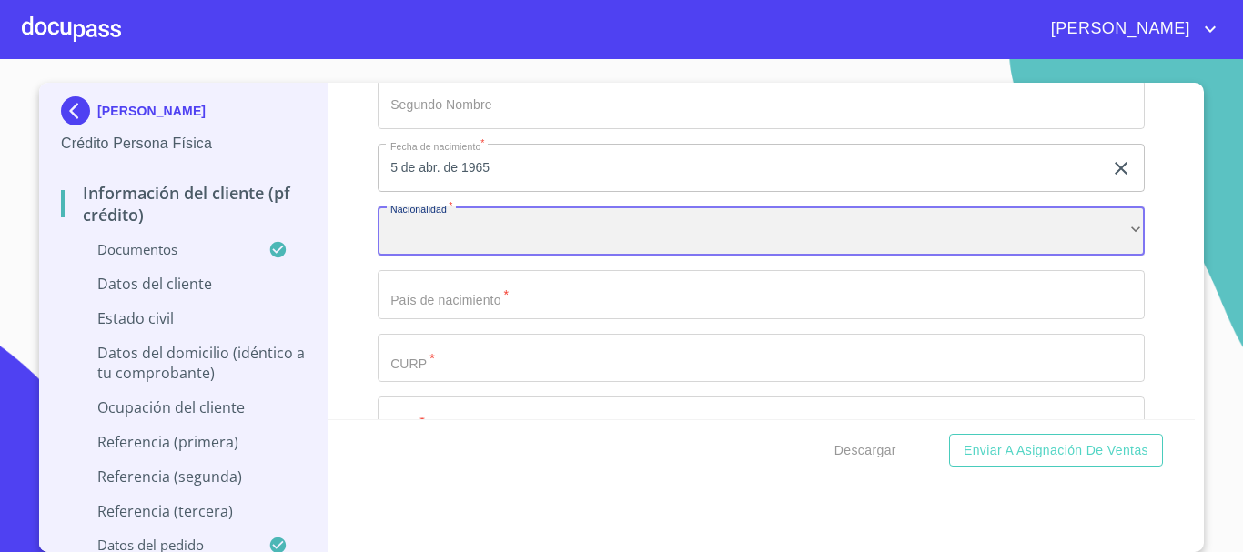
click at [492, 245] on div "​" at bounding box center [761, 231] width 767 height 49
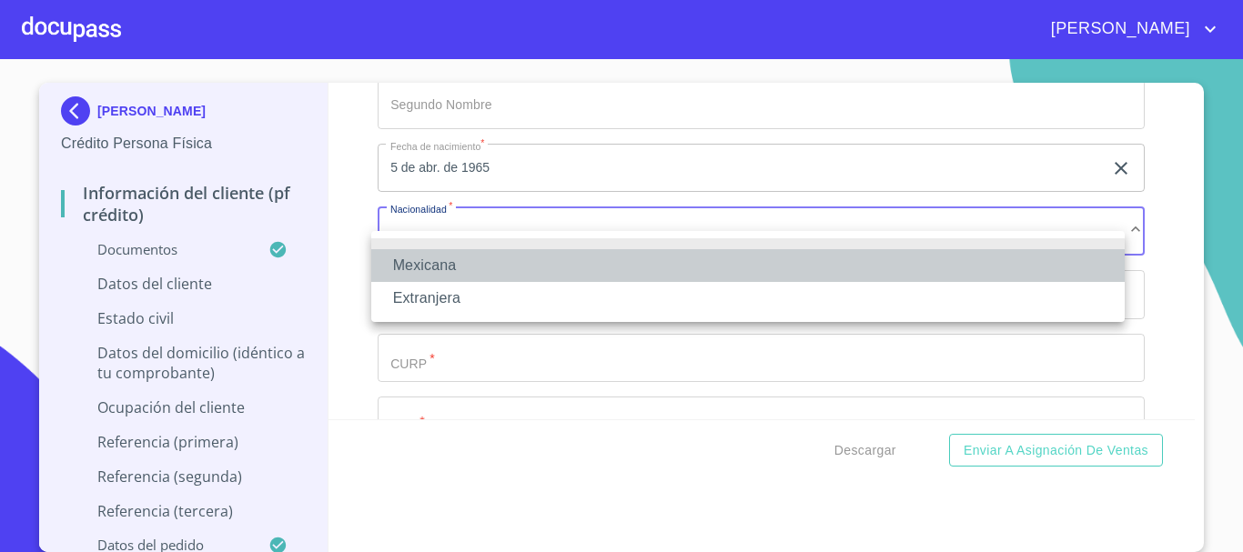
click at [490, 274] on li "Mexicana" at bounding box center [747, 265] width 753 height 33
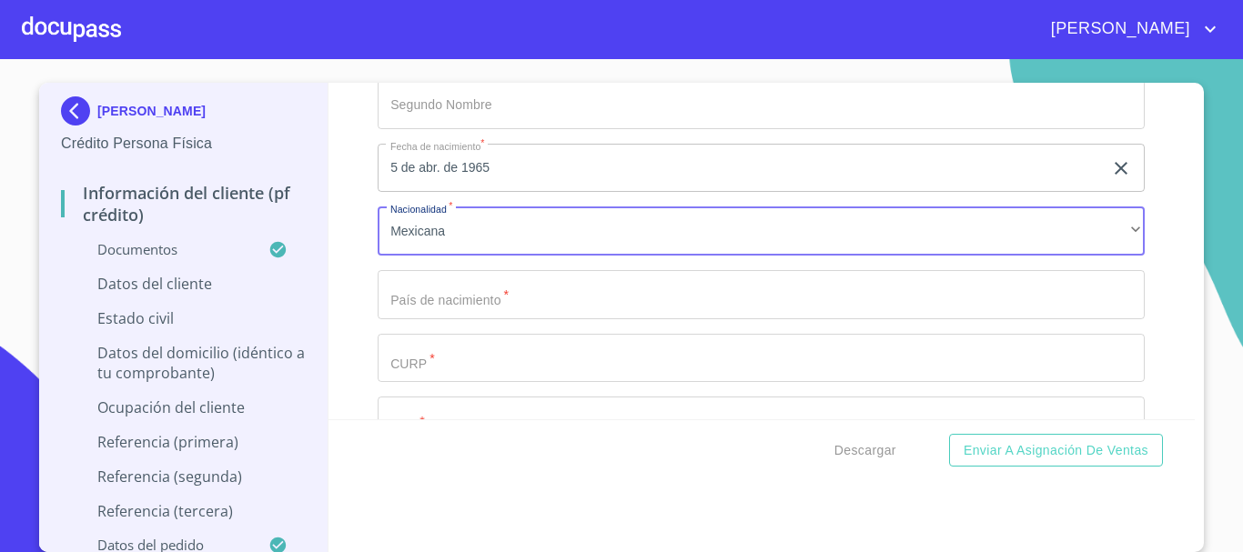
click at [457, 319] on input "Documento de identificación   *" at bounding box center [761, 294] width 767 height 49
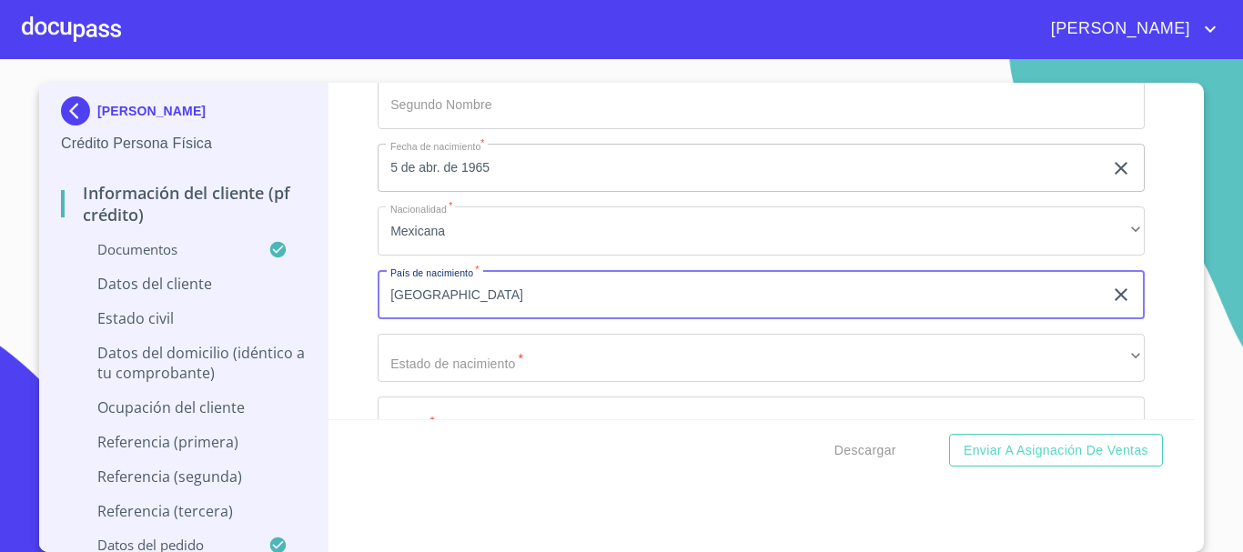
type input "[GEOGRAPHIC_DATA]"
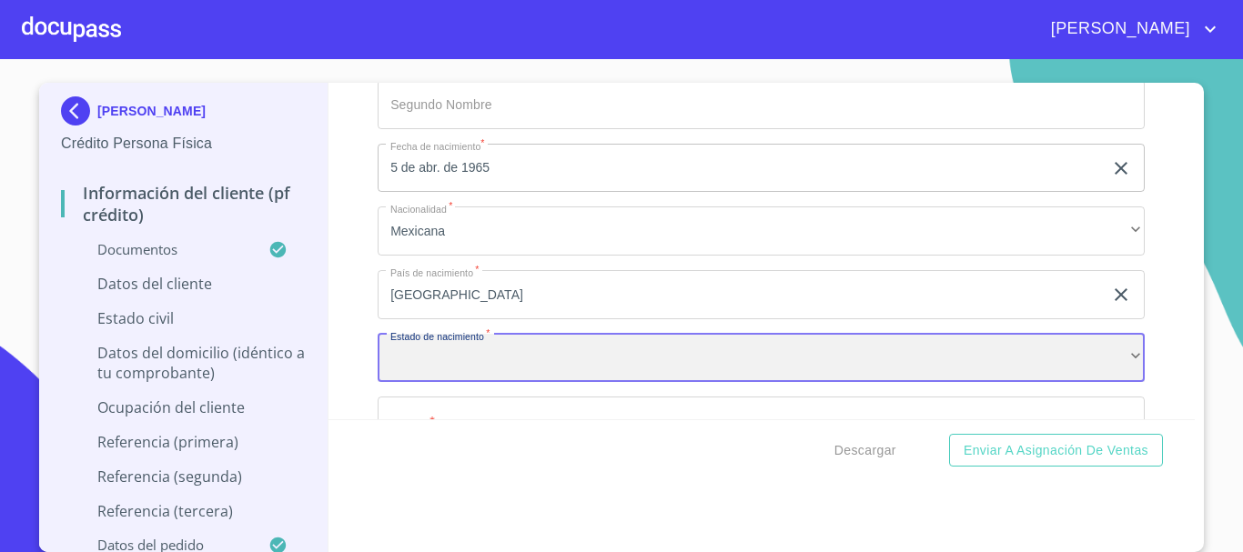
click at [521, 369] on div "​" at bounding box center [761, 358] width 767 height 49
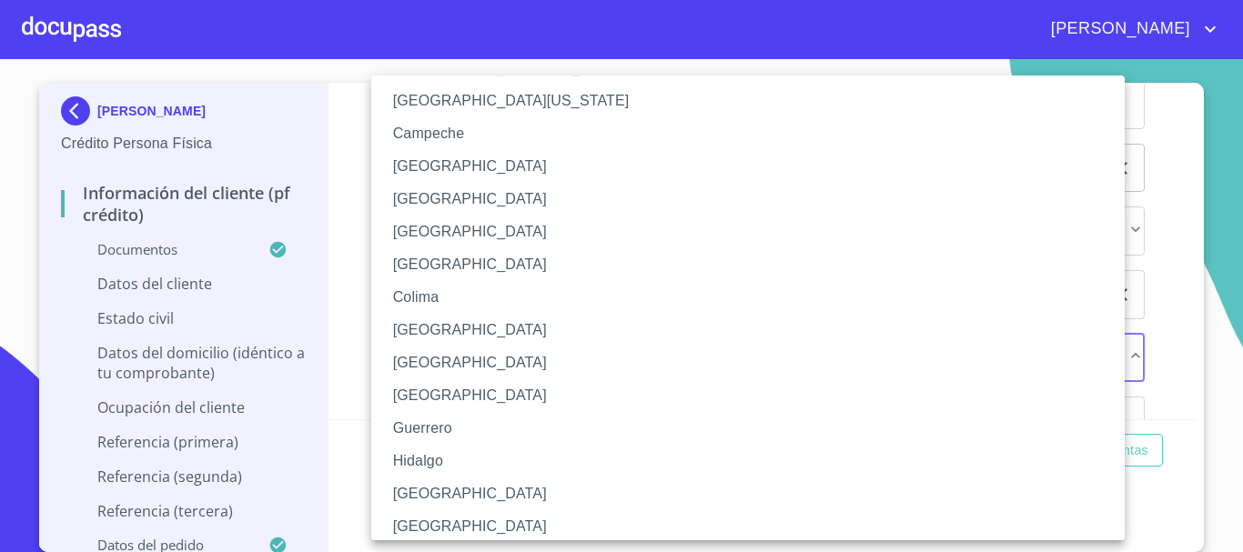
scroll to position [182, 0]
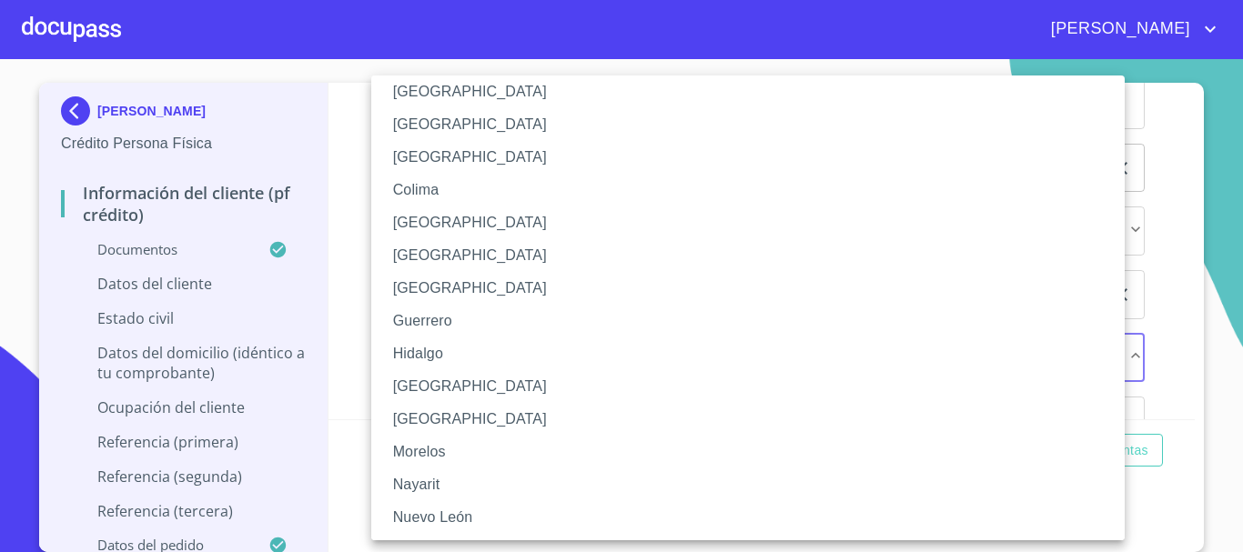
click at [460, 388] on li "[GEOGRAPHIC_DATA]" at bounding box center [754, 386] width 767 height 33
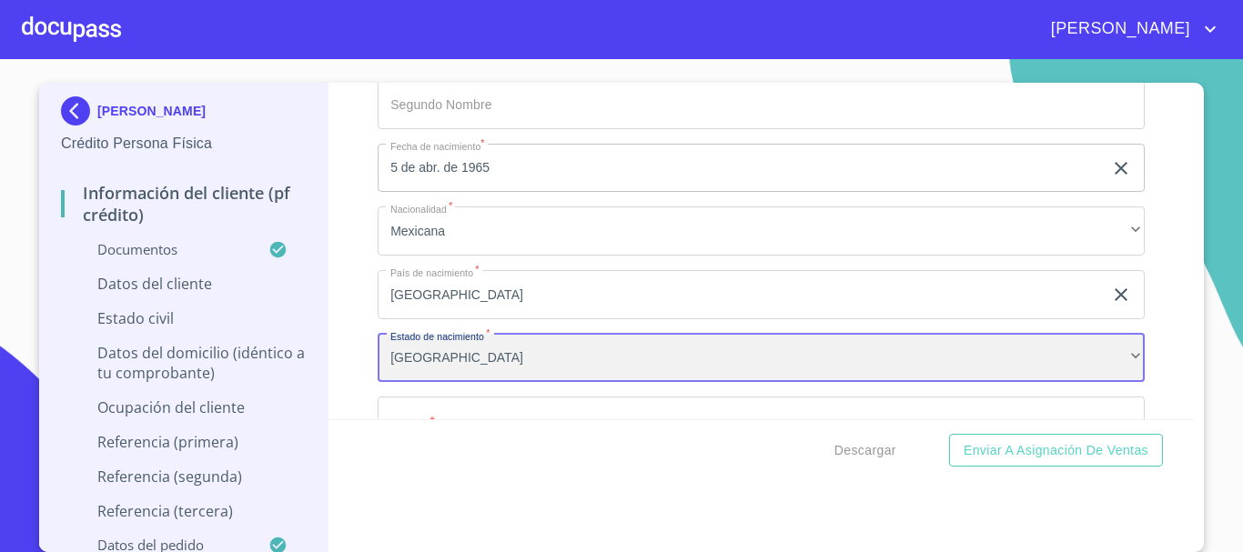
scroll to position [5642, 0]
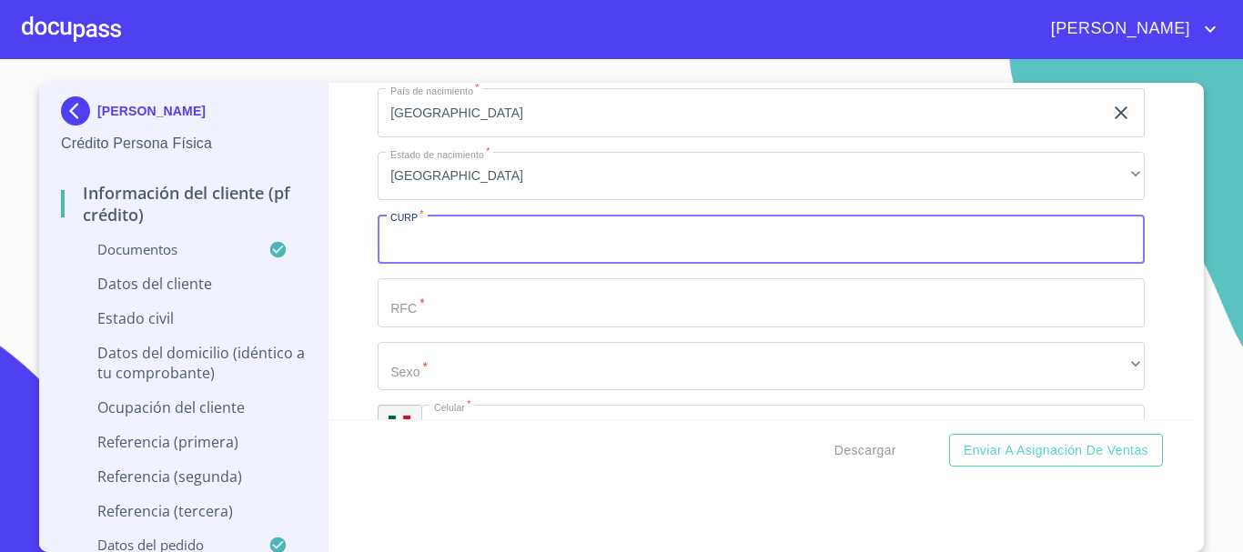
click at [501, 264] on input "Documento de identificación   *" at bounding box center [761, 239] width 767 height 49
type input "GORG650405MJCNBB08"
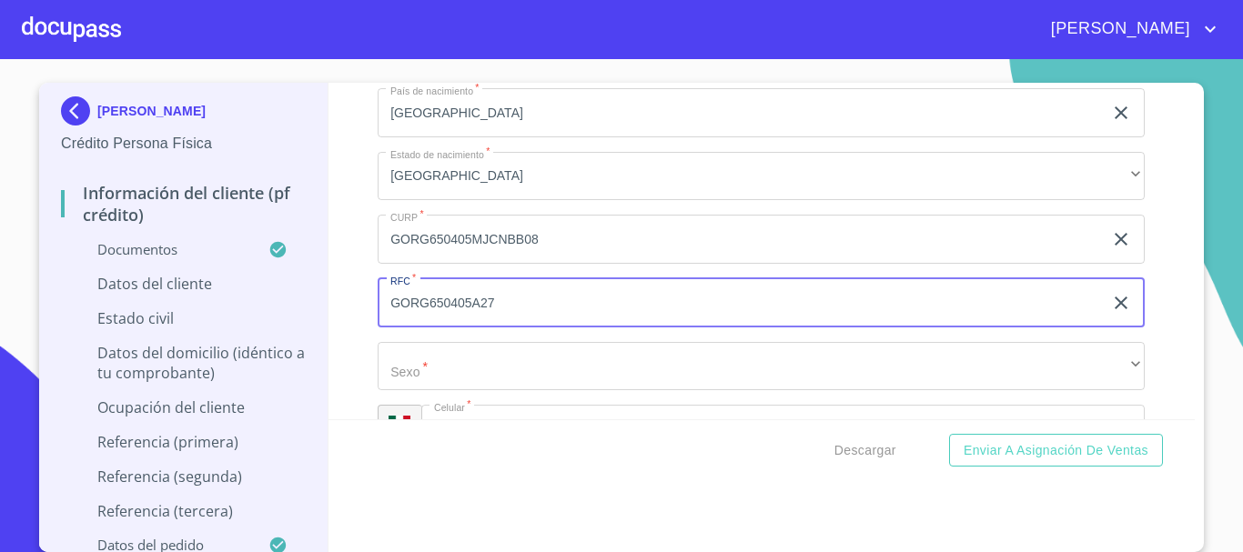
type input "GORG650405A27"
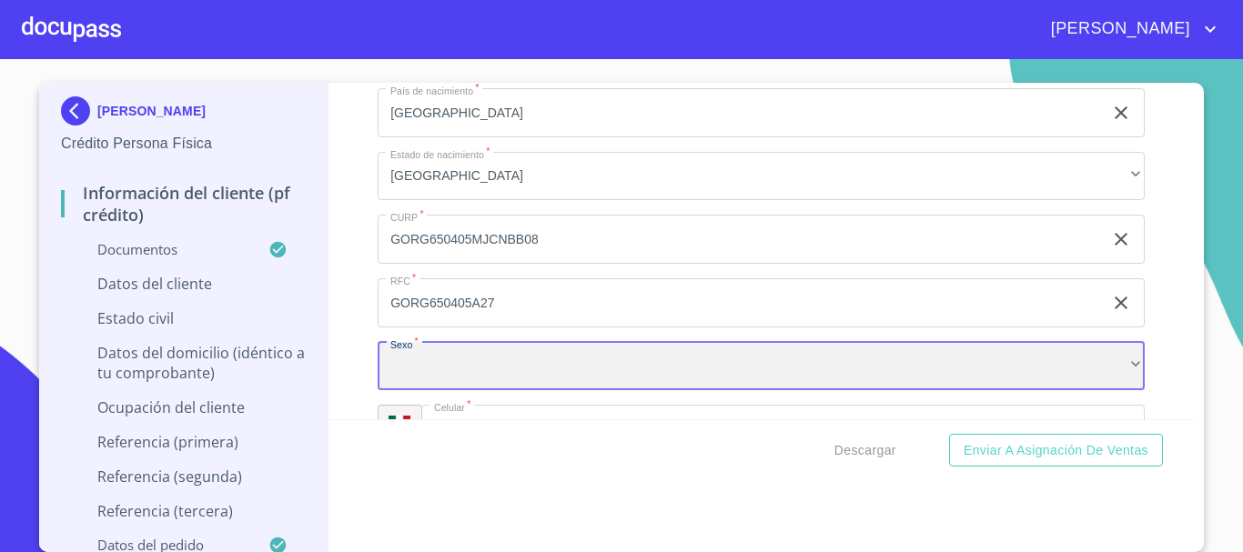
click at [497, 391] on div "​" at bounding box center [761, 366] width 767 height 49
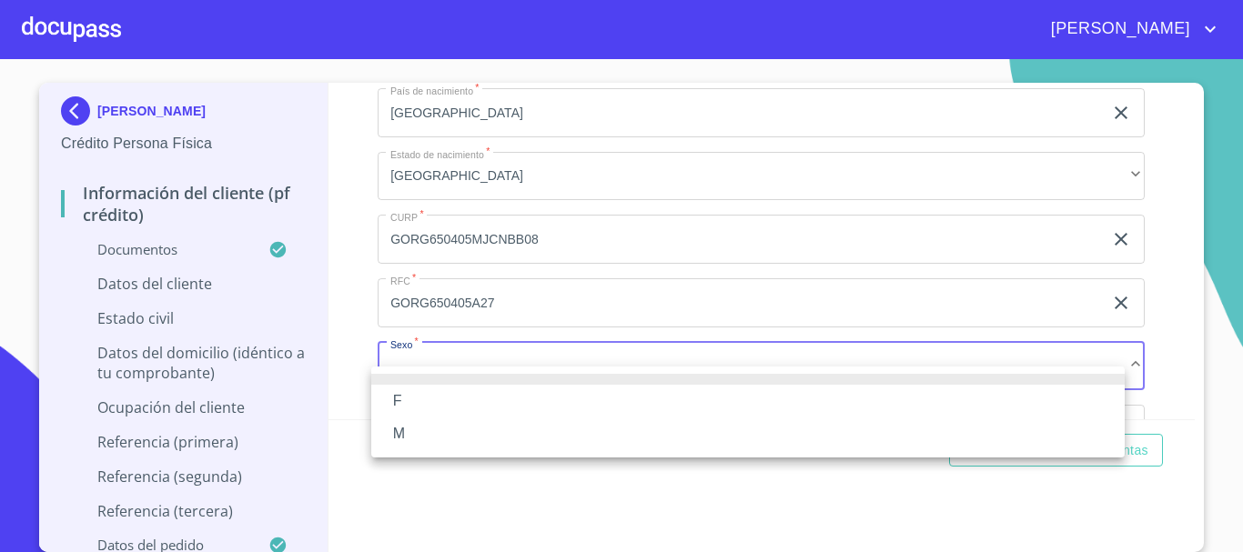
click at [492, 403] on li "F" at bounding box center [747, 401] width 753 height 33
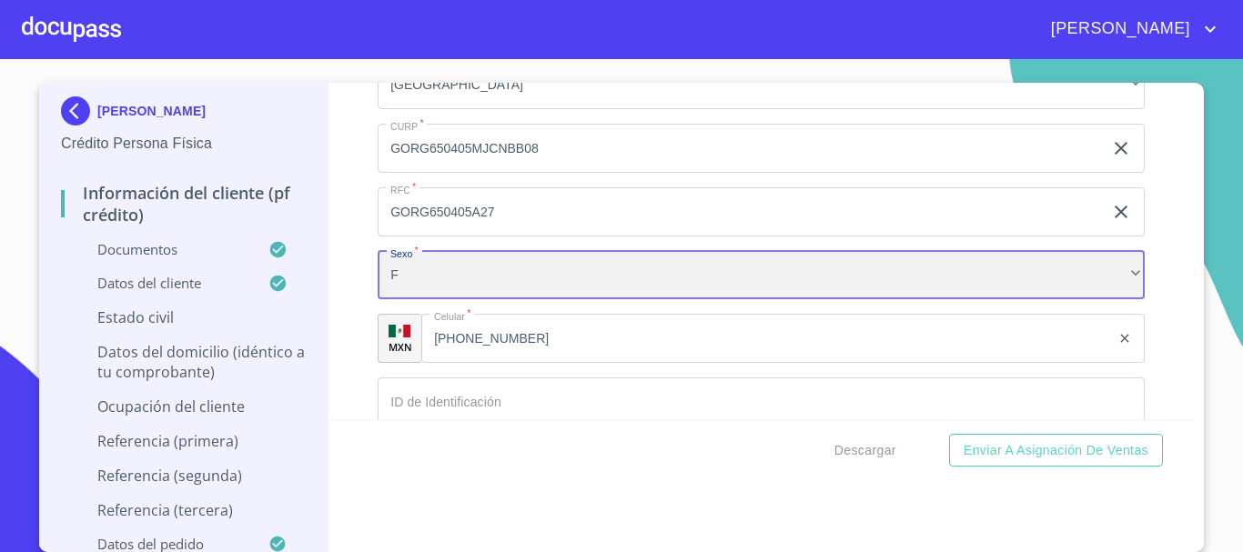
scroll to position [6006, 0]
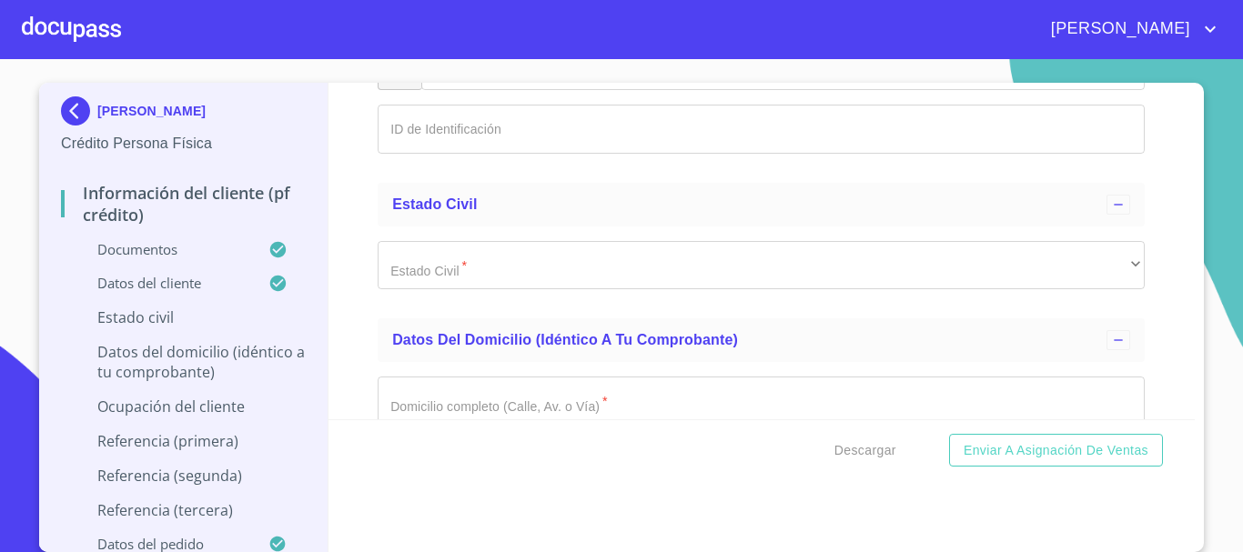
click at [525, 154] on input "Documento de identificación   *" at bounding box center [761, 129] width 767 height 49
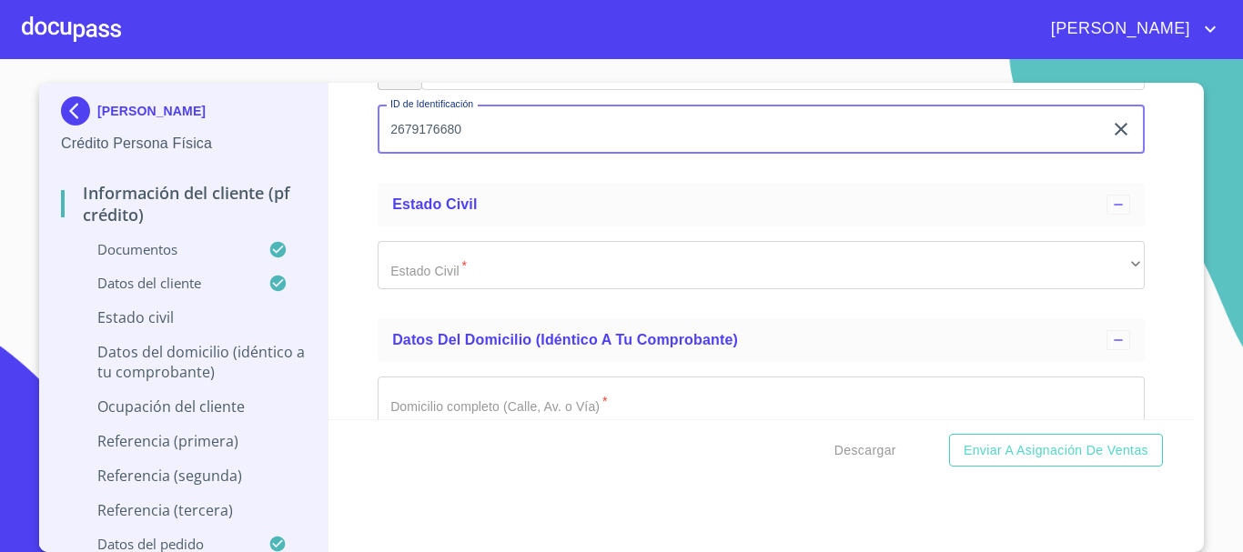
type input "2679176680"
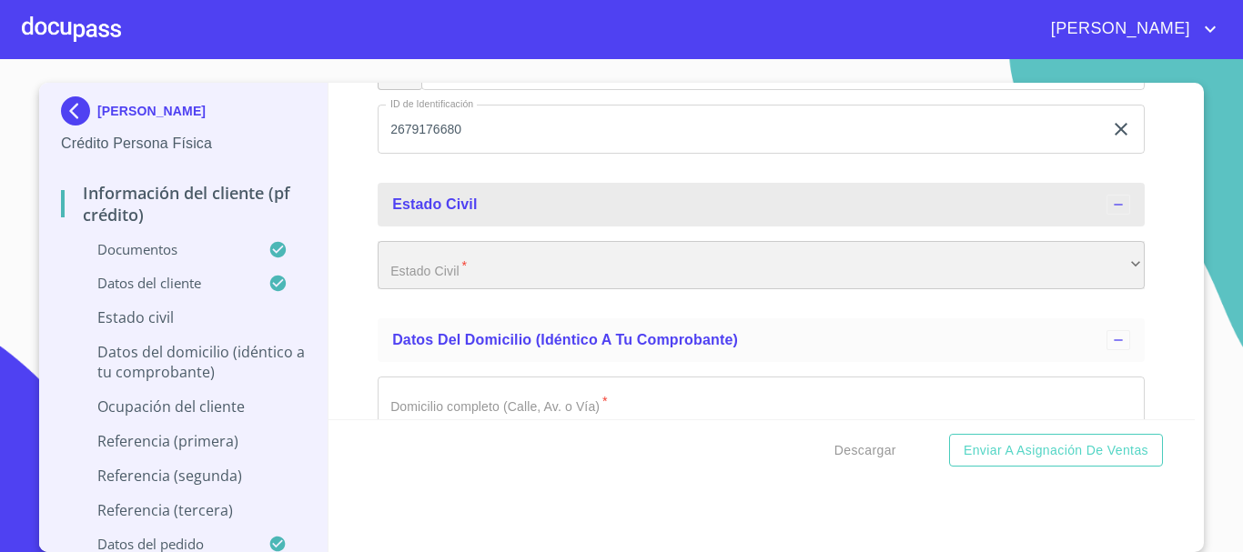
click at [490, 290] on div "​" at bounding box center [761, 265] width 767 height 49
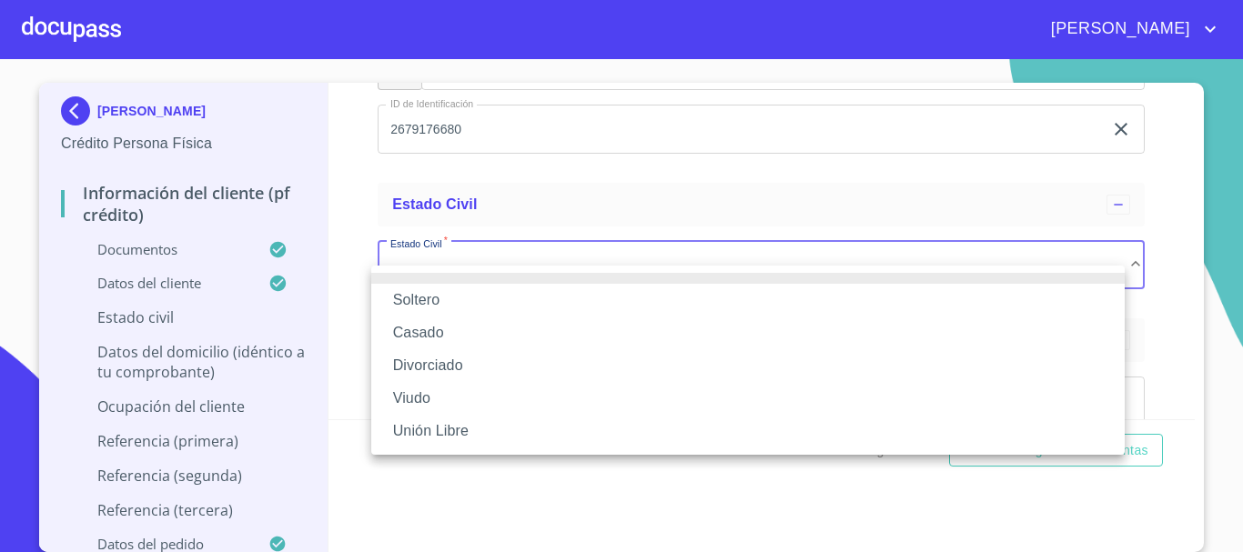
click at [466, 302] on li "Soltero" at bounding box center [747, 300] width 753 height 33
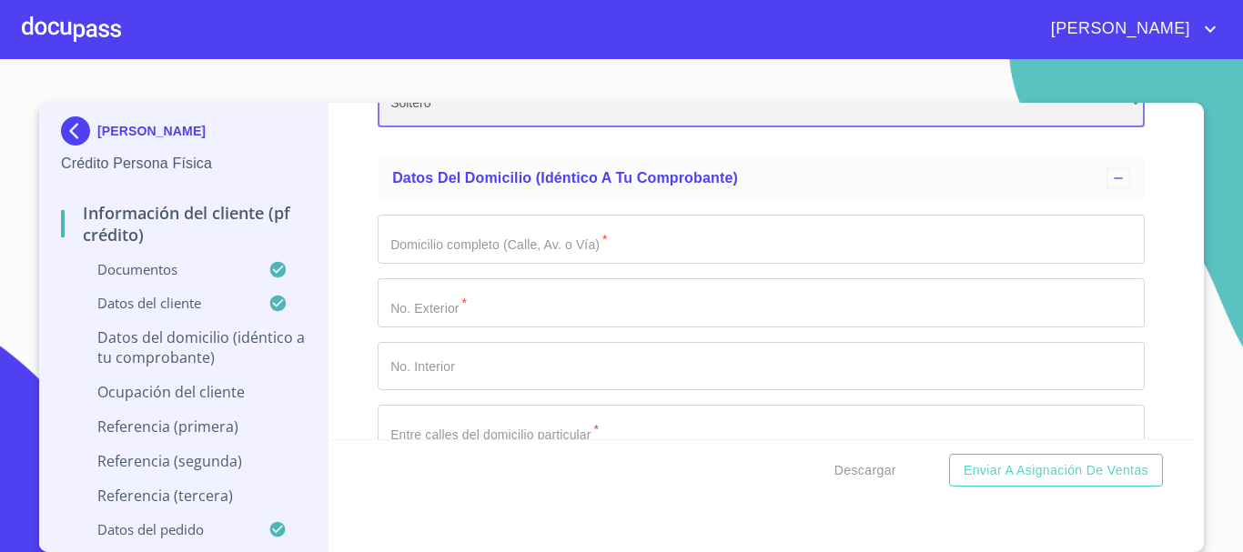
scroll to position [6097, 0]
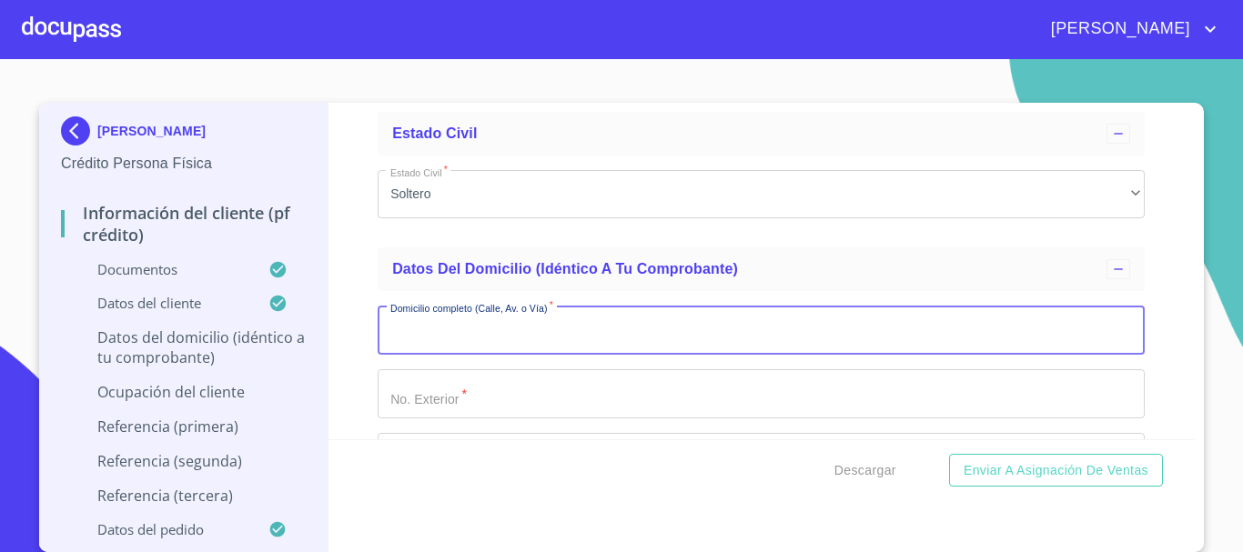
click at [551, 355] on input "Documento de identificación   *" at bounding box center [761, 330] width 767 height 49
type input "5 [PERSON_NAME]"
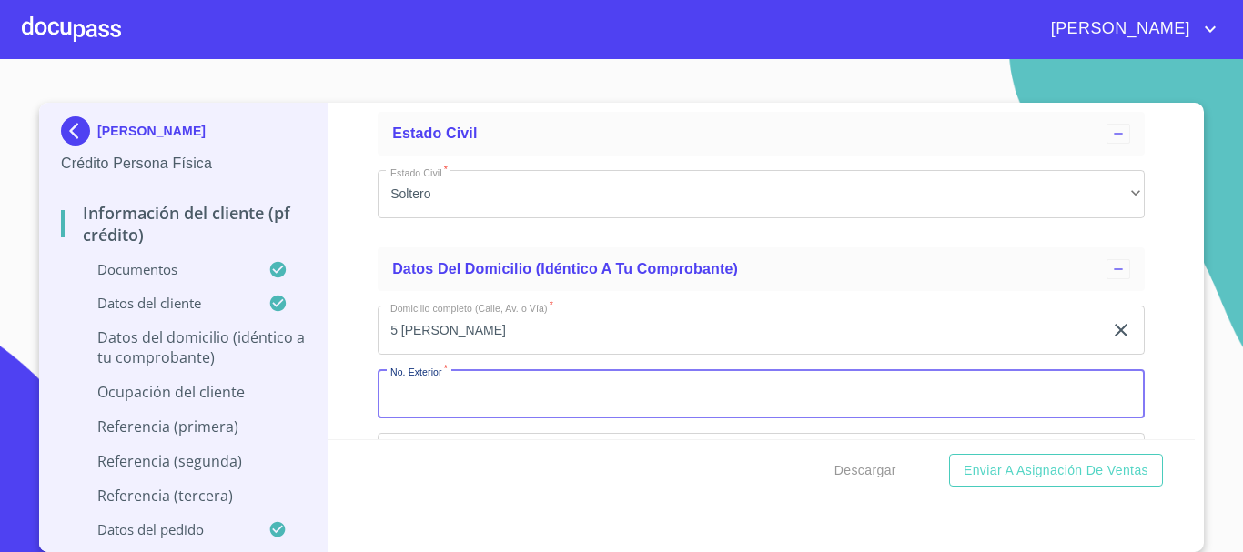
scroll to position [6098, 0]
type input "210 B"
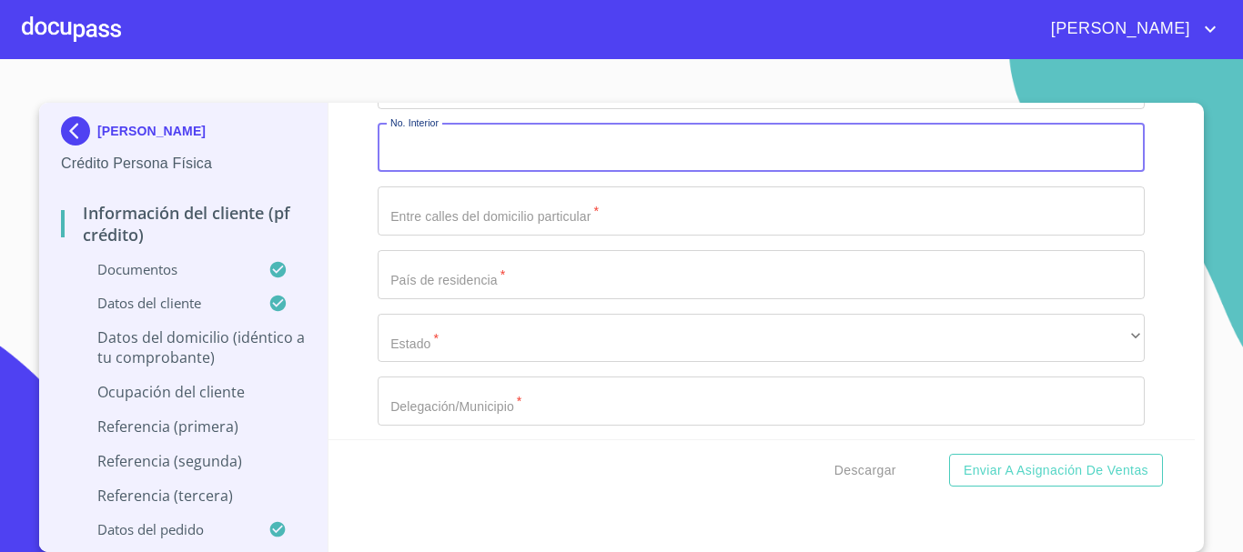
scroll to position [6305, 0]
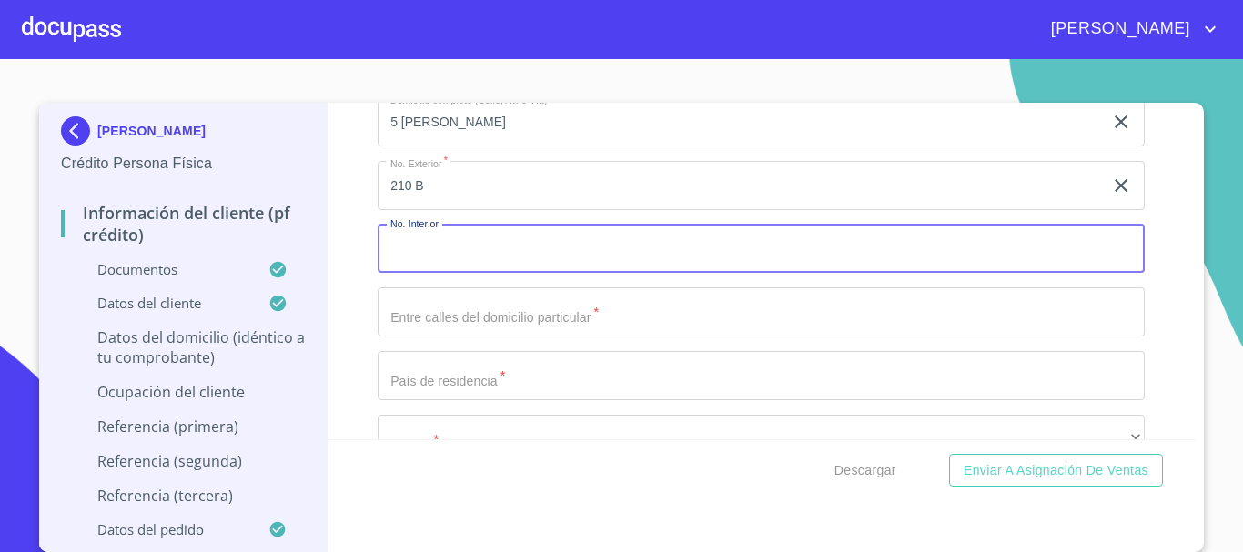
click at [582, 337] on input "Documento de identificación   *" at bounding box center [761, 312] width 767 height 49
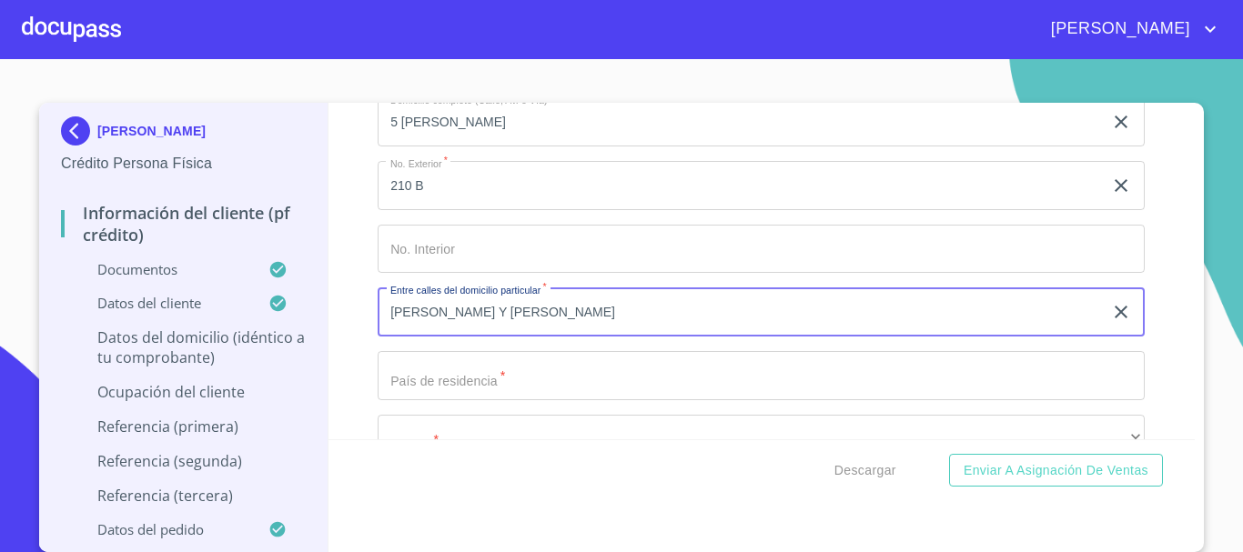
type input "[PERSON_NAME] Y [PERSON_NAME]"
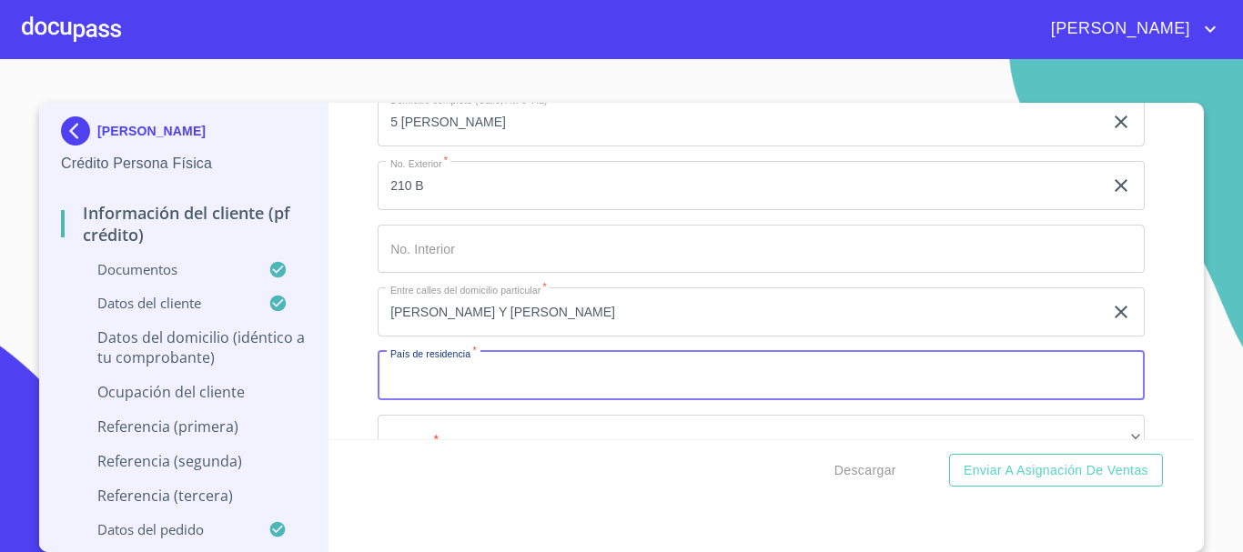
click at [429, 398] on input "Documento de identificación   *" at bounding box center [761, 375] width 767 height 49
type input "[GEOGRAPHIC_DATA]"
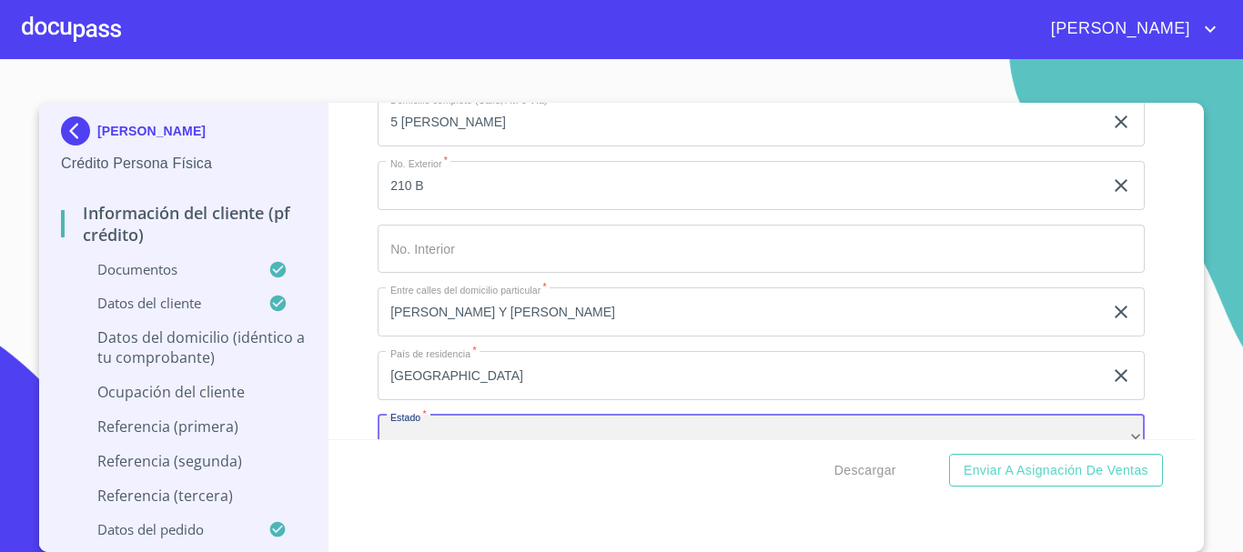
scroll to position [6352, 0]
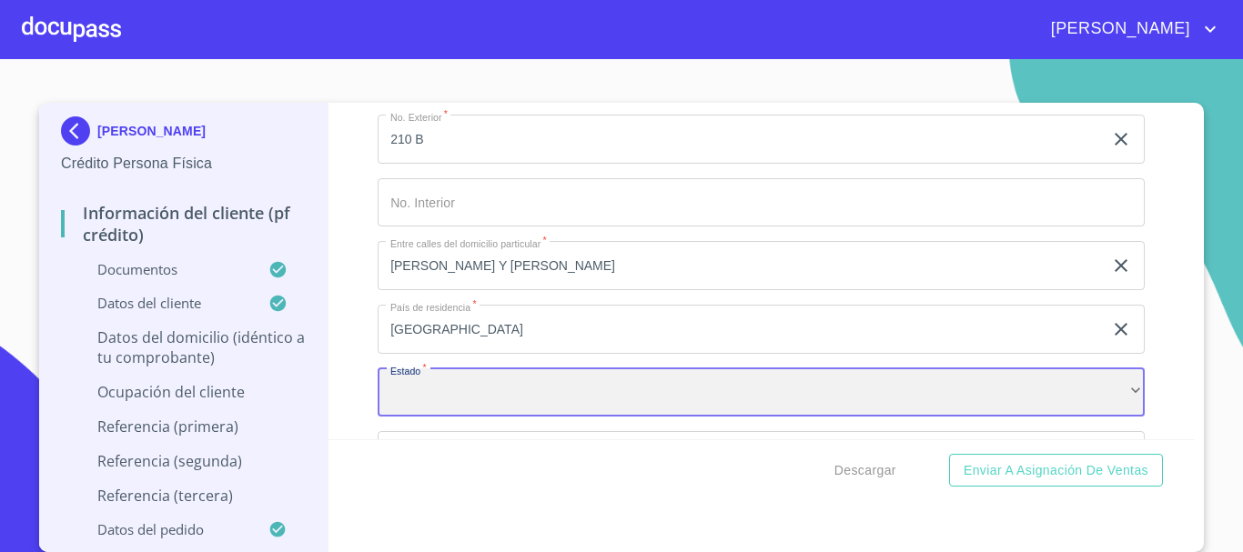
click at [429, 398] on div "​" at bounding box center [761, 393] width 767 height 49
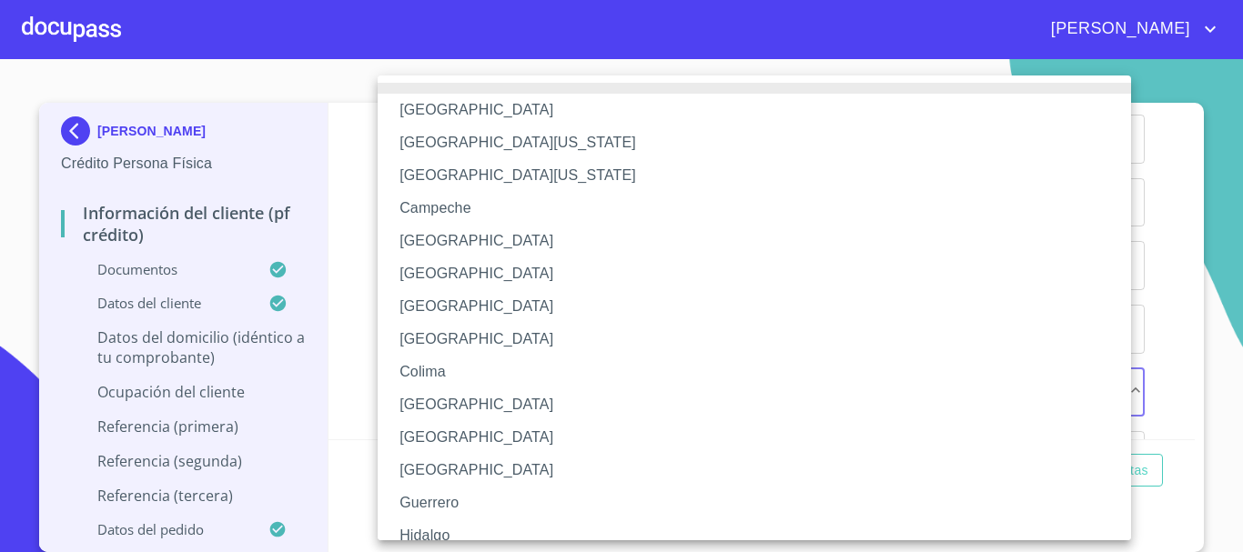
scroll to position [182, 0]
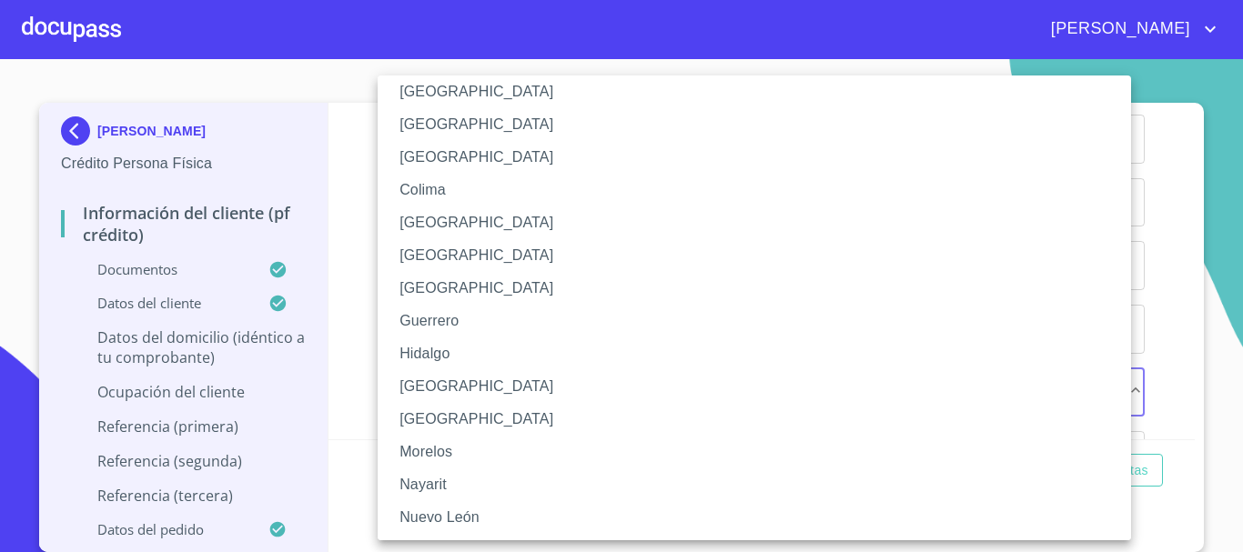
click at [435, 387] on li "[GEOGRAPHIC_DATA]" at bounding box center [761, 386] width 767 height 33
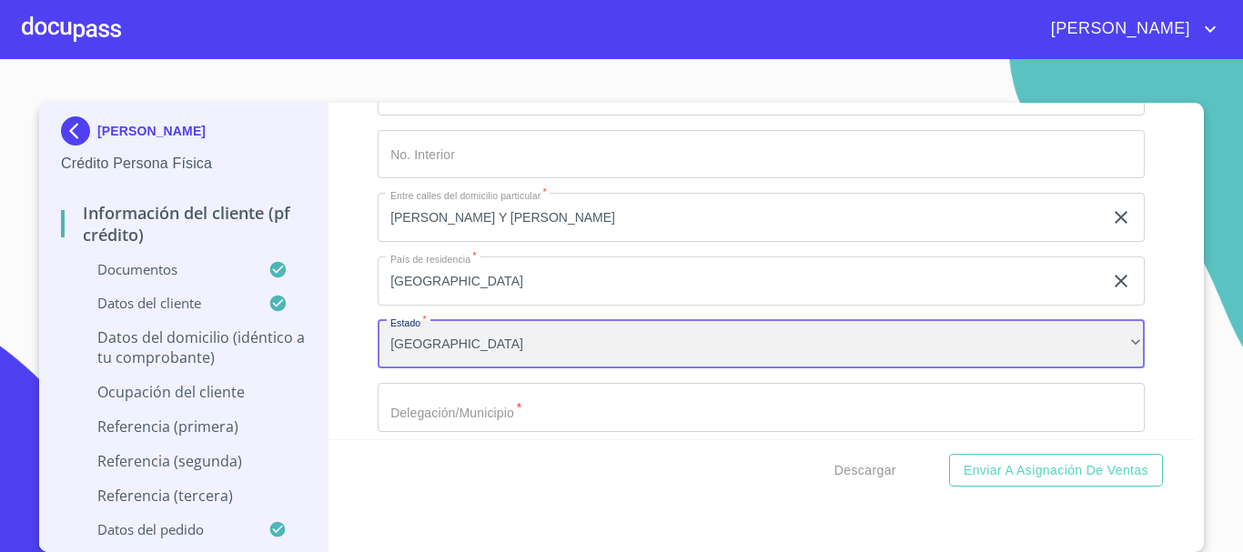
scroll to position [6443, 0]
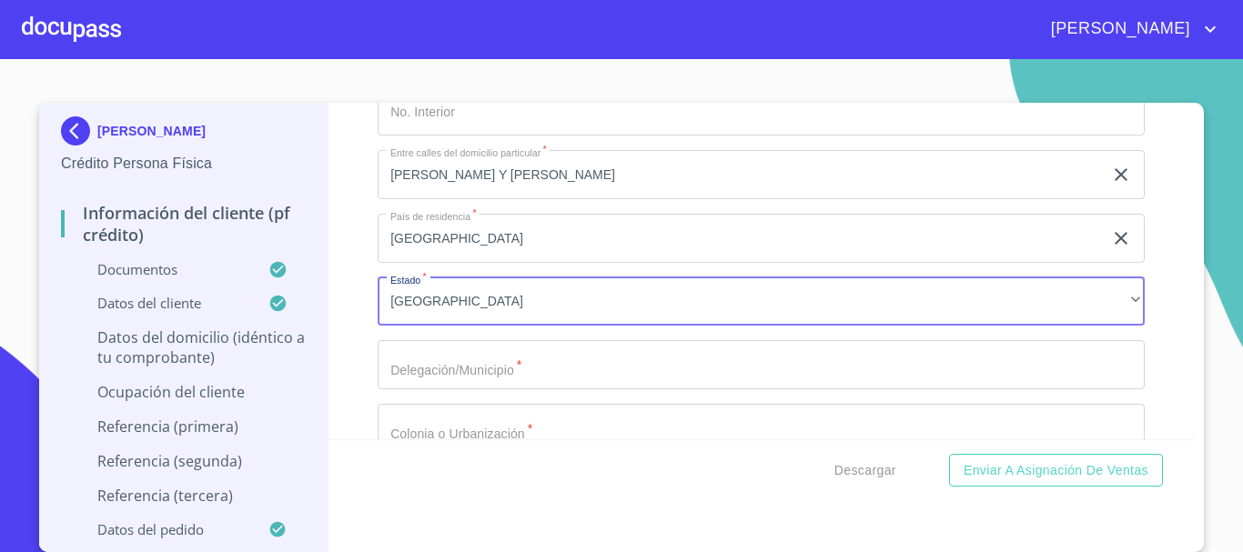
click at [503, 375] on input "Documento de identificación   *" at bounding box center [761, 364] width 767 height 49
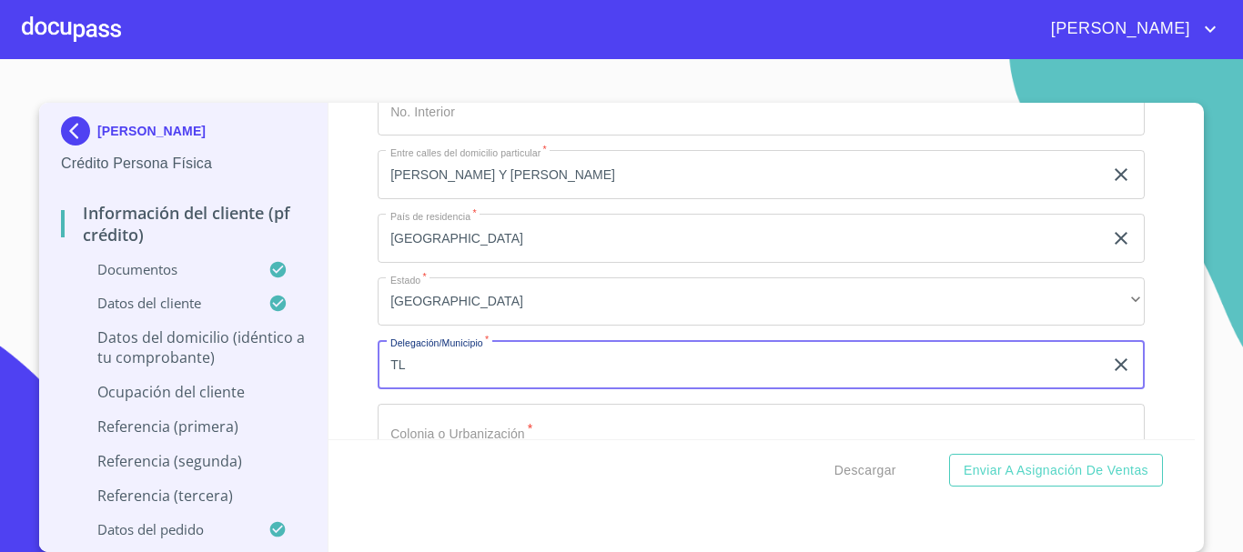
type input "T"
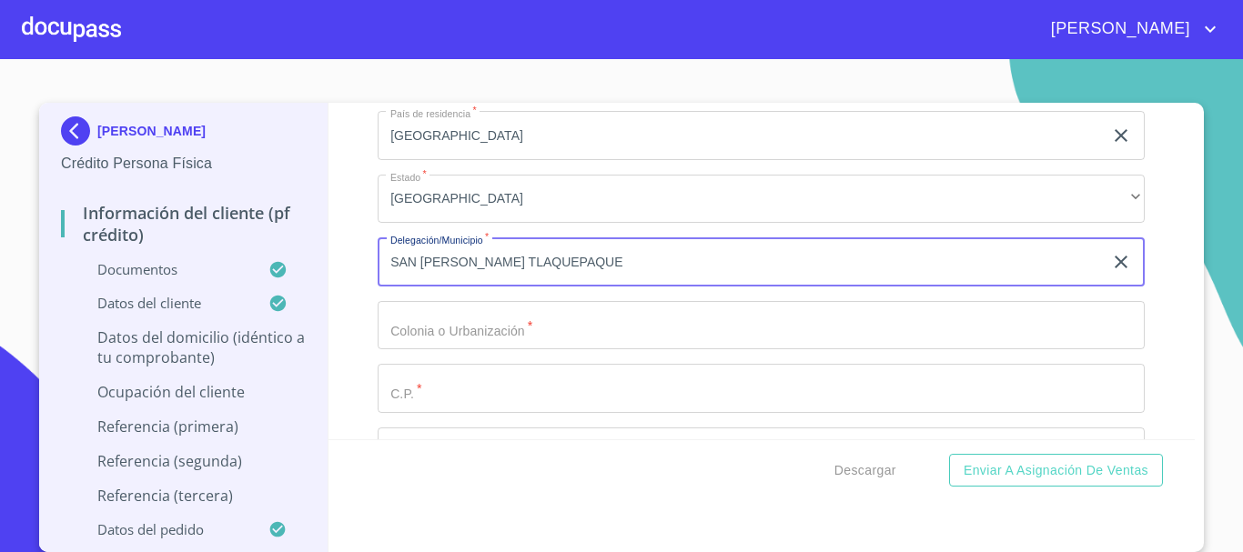
scroll to position [6625, 0]
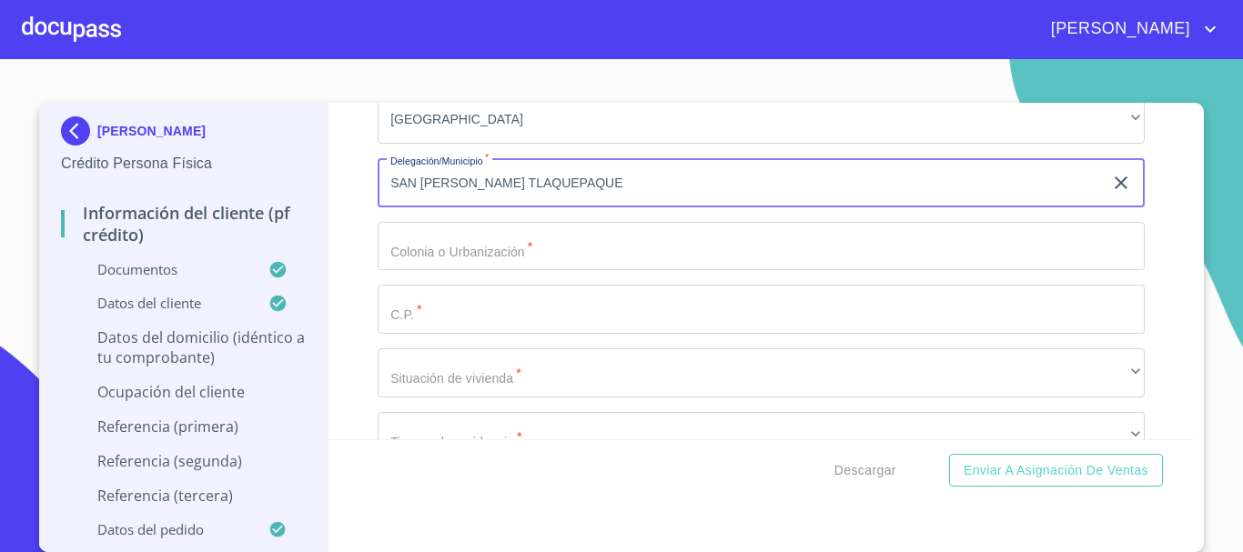
type input "SAN [PERSON_NAME] TLAQUEPAQUE"
click at [452, 267] on input "Documento de identificación   *" at bounding box center [761, 246] width 767 height 49
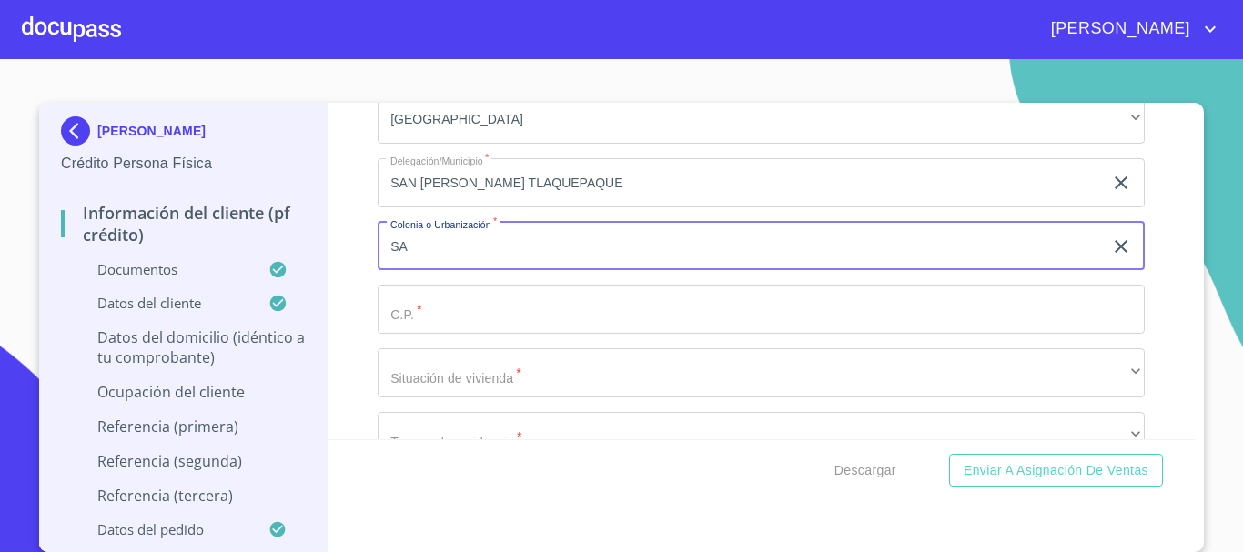
type input "S"
type input "SANTA [PERSON_NAME] PUEBLO"
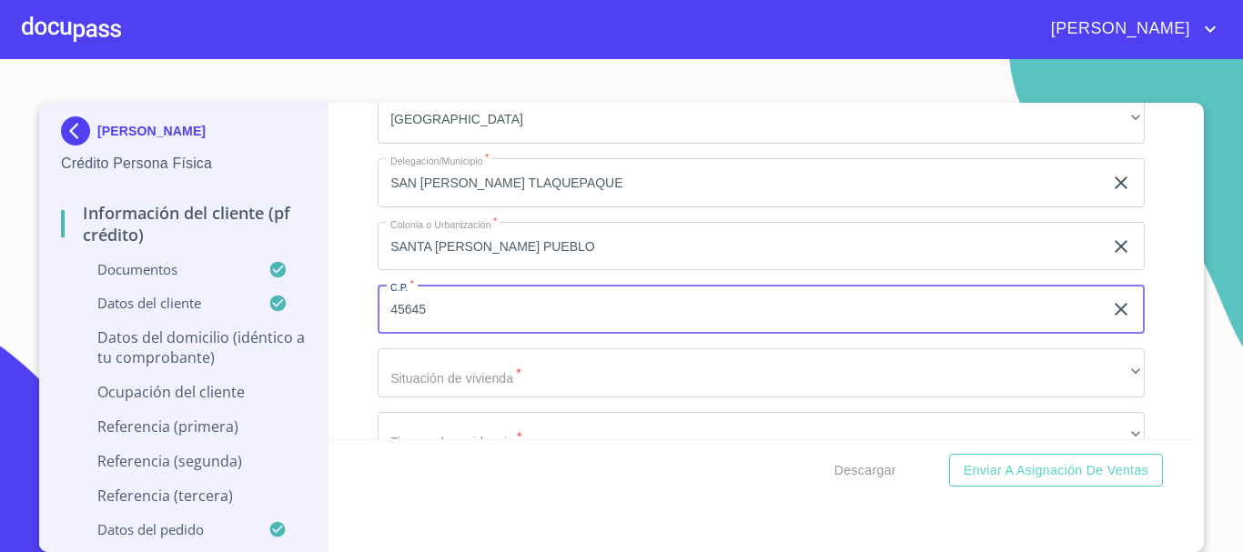
type input "45645"
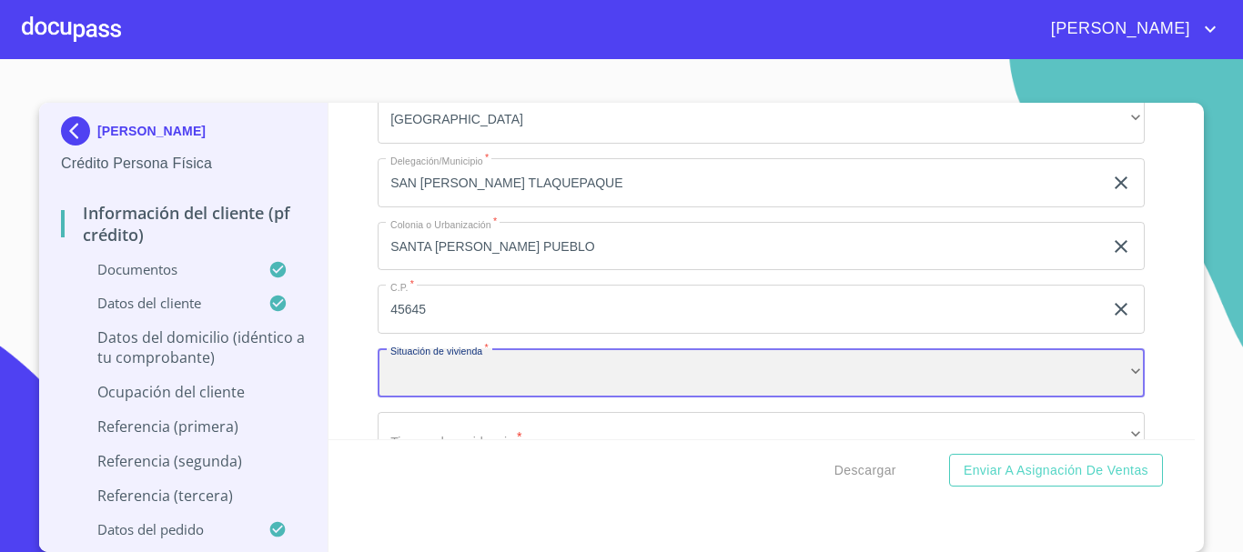
scroll to position [6807, 0]
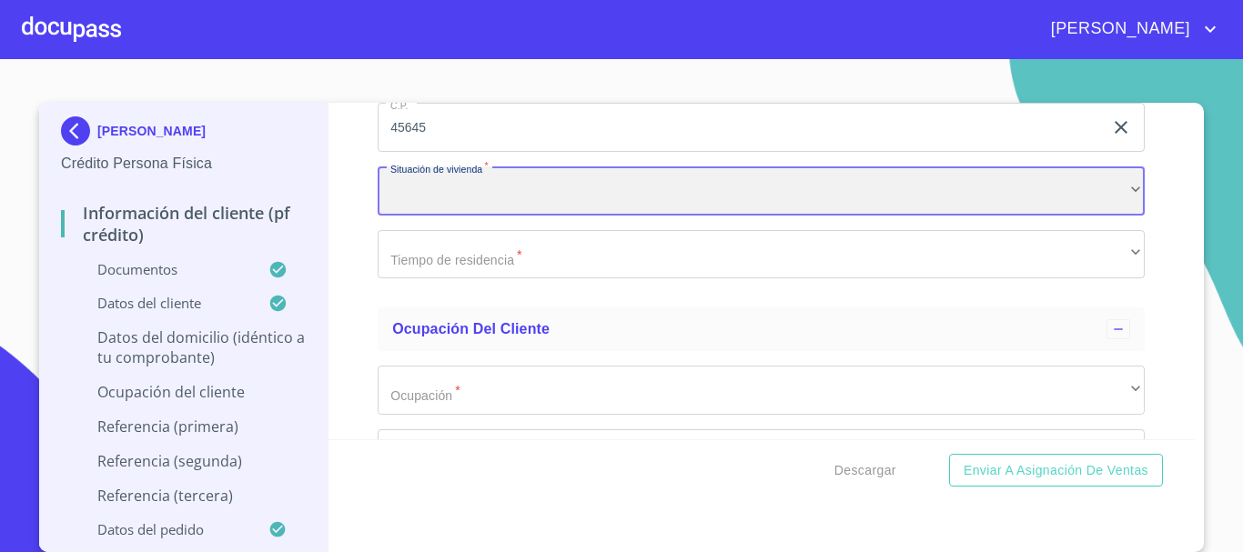
click at [405, 200] on div "​" at bounding box center [761, 191] width 767 height 49
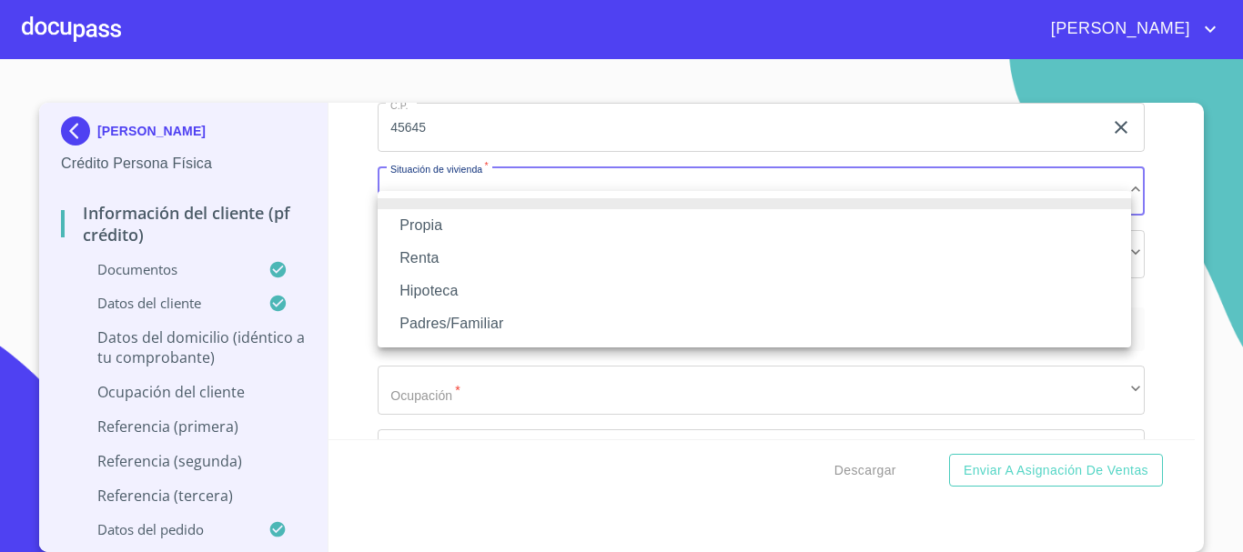
click at [445, 326] on li "Padres/Familiar" at bounding box center [754, 324] width 753 height 33
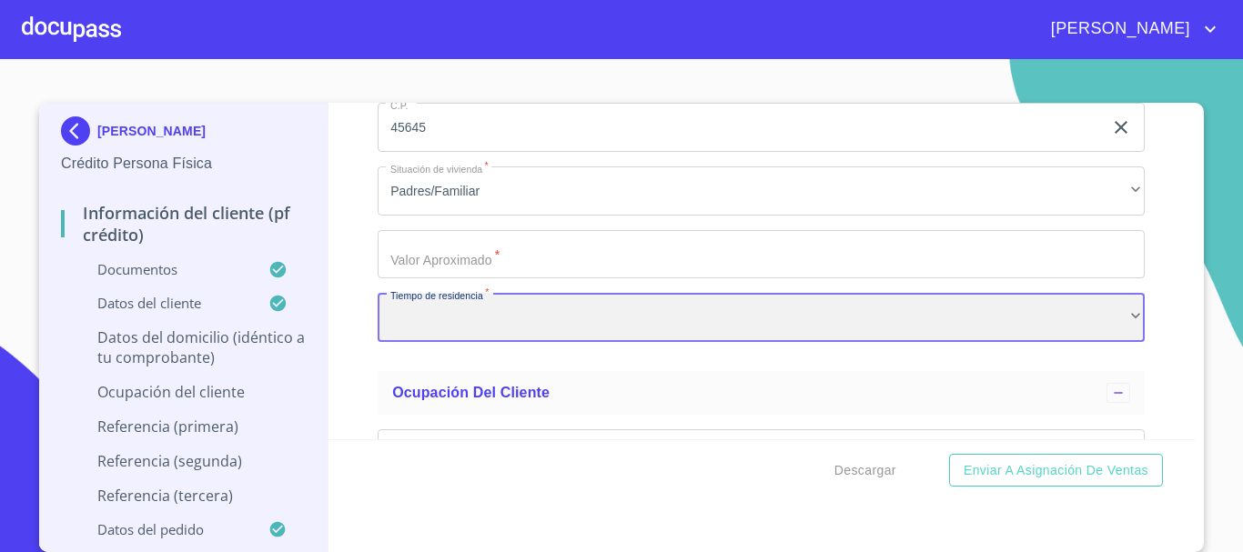
click at [491, 342] on div "​" at bounding box center [761, 317] width 767 height 49
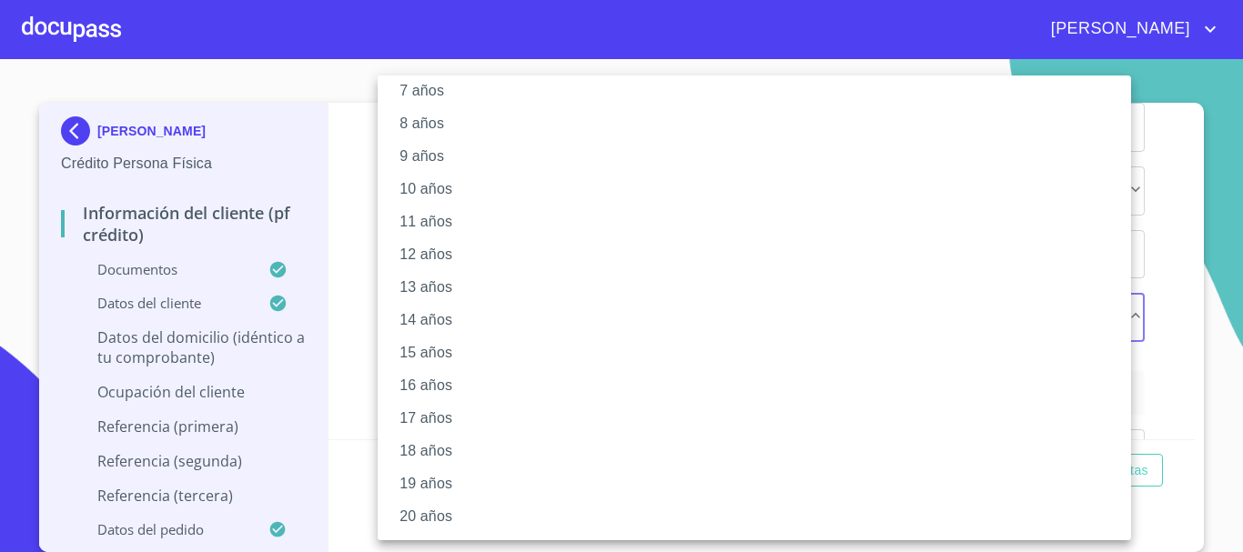
click at [460, 506] on li "20 años" at bounding box center [761, 516] width 767 height 33
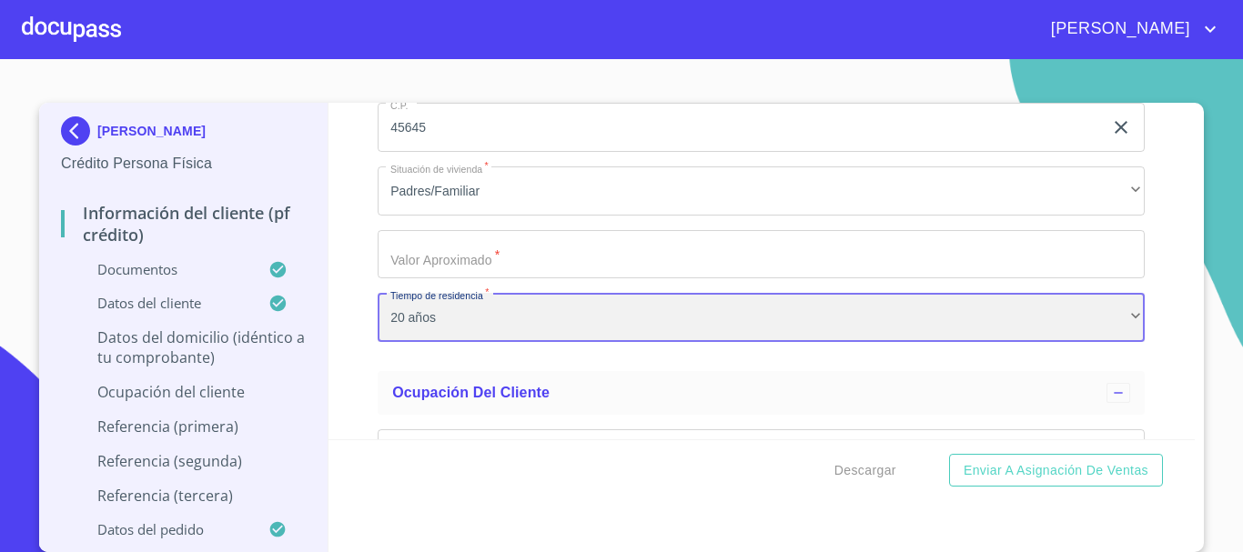
scroll to position [248, 0]
click at [774, 342] on div "20 años" at bounding box center [761, 317] width 767 height 49
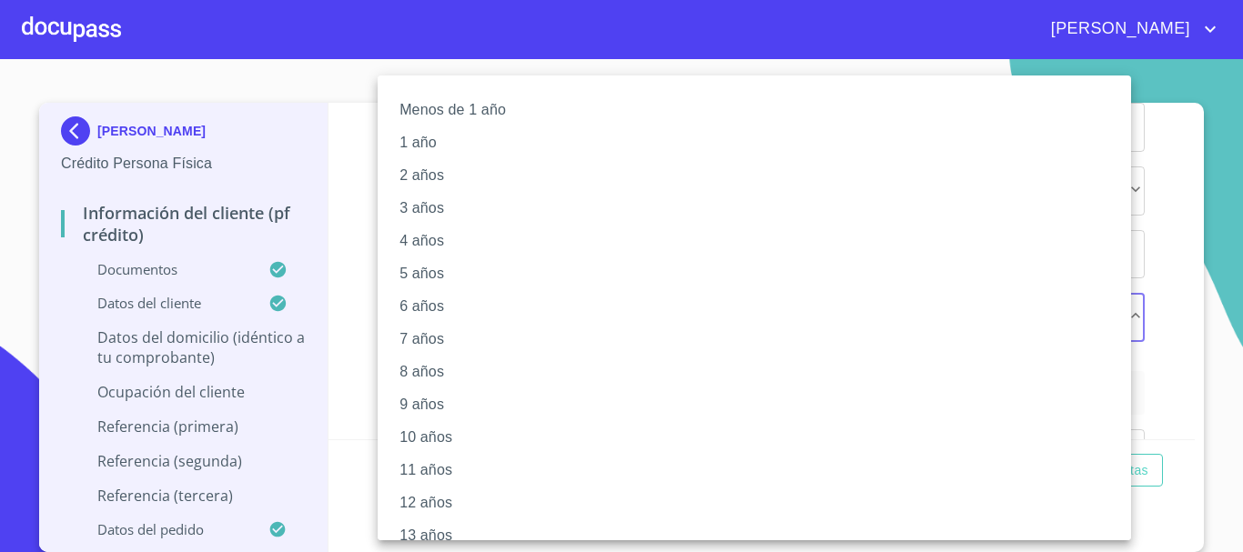
scroll to position [248, 0]
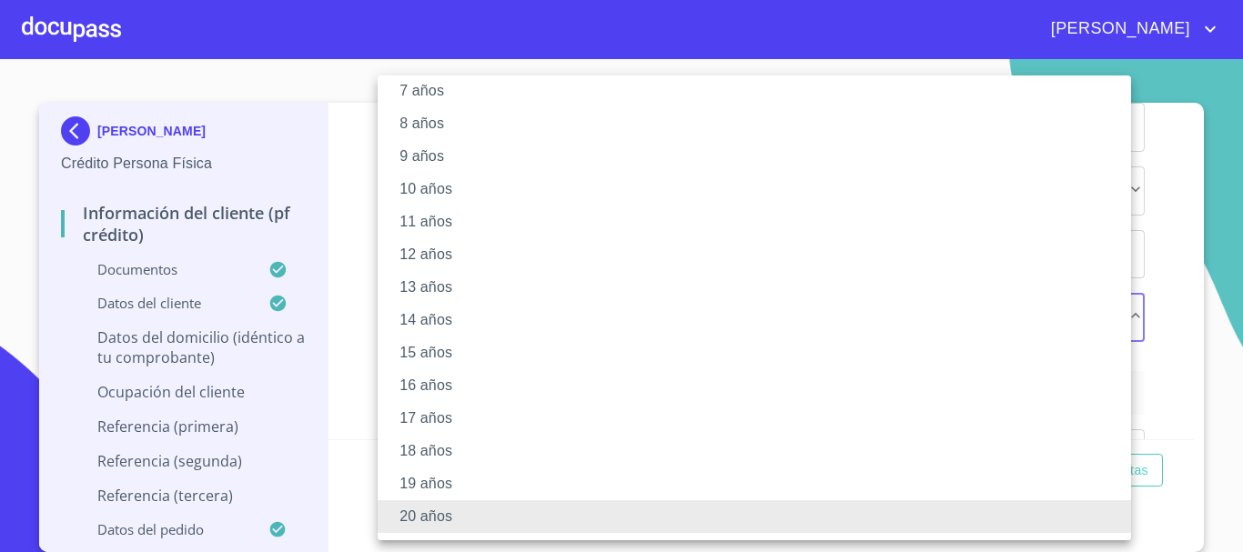
click at [431, 519] on li "20 años" at bounding box center [761, 516] width 767 height 33
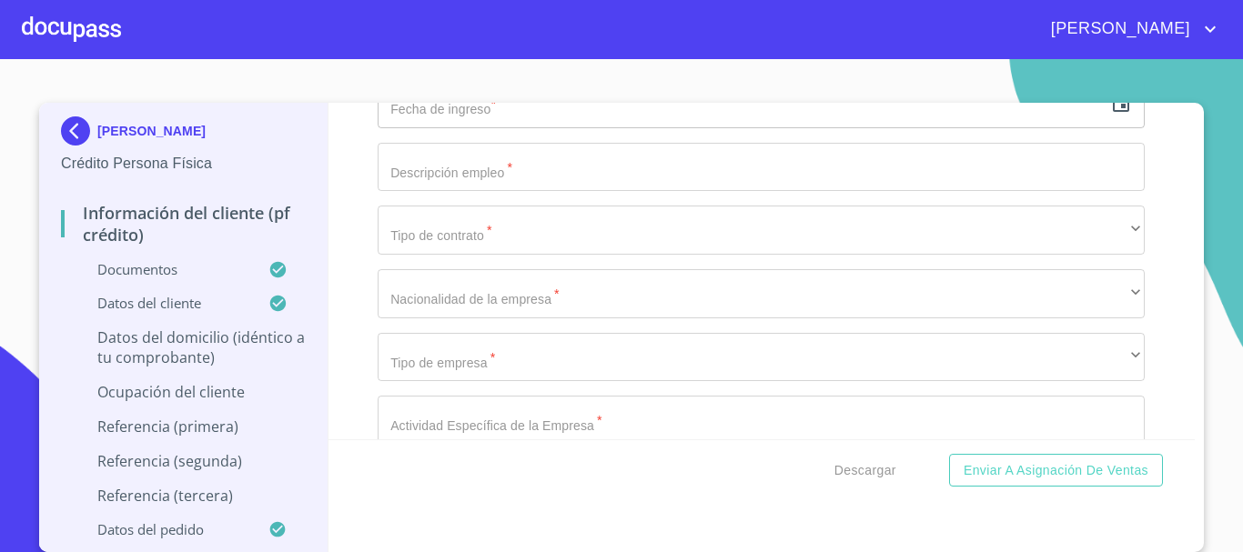
scroll to position [7102, 0]
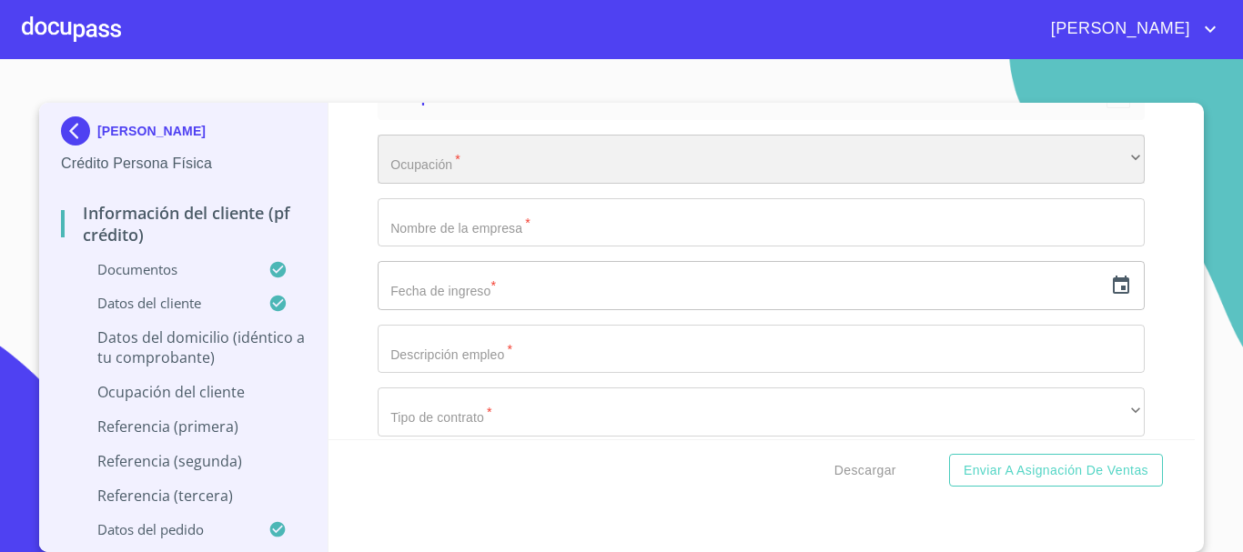
click at [506, 179] on div "​" at bounding box center [761, 159] width 767 height 49
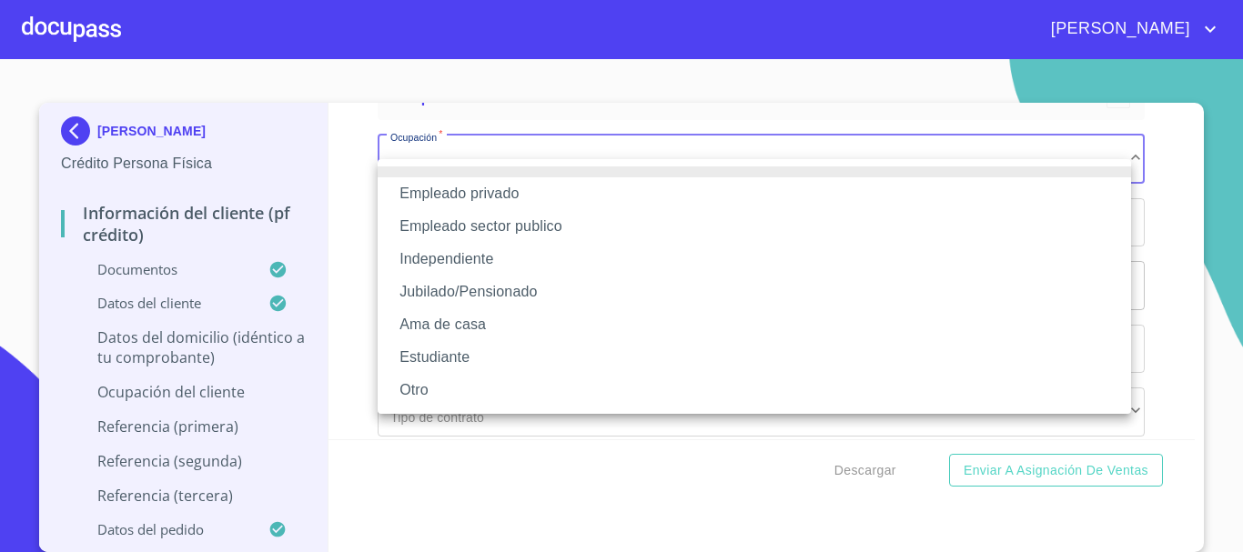
click at [459, 257] on li "Independiente" at bounding box center [754, 259] width 753 height 33
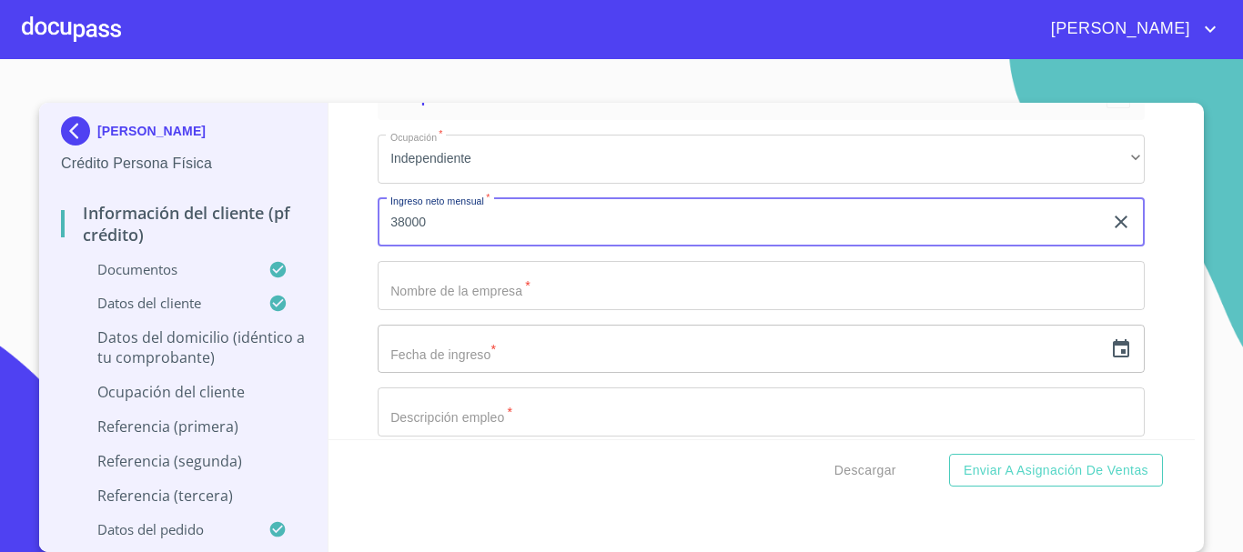
type input "38000"
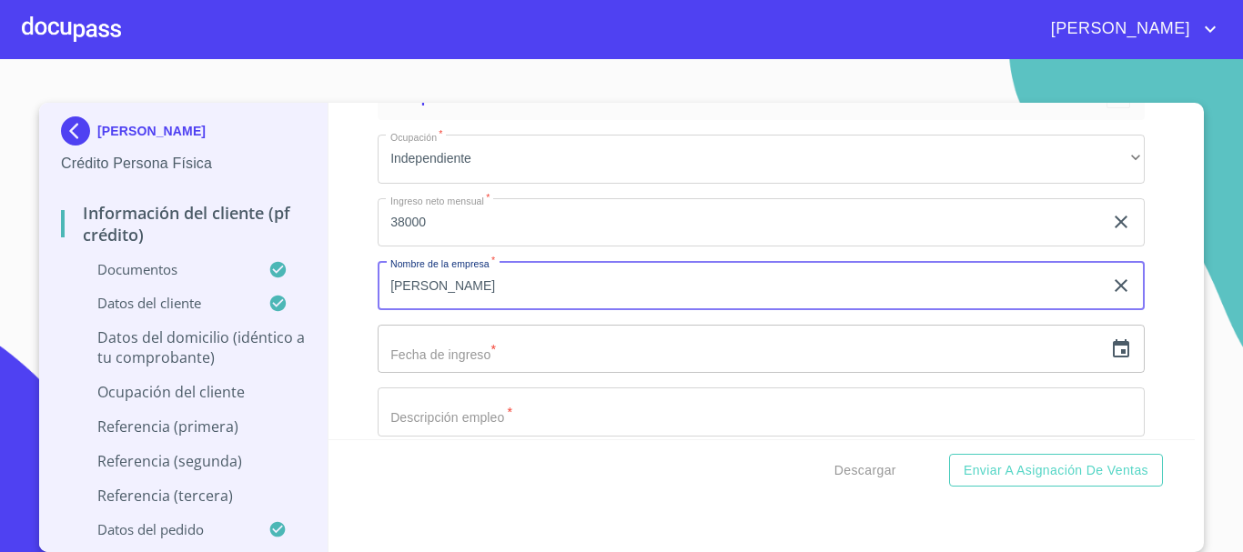
type input "[PERSON_NAME]"
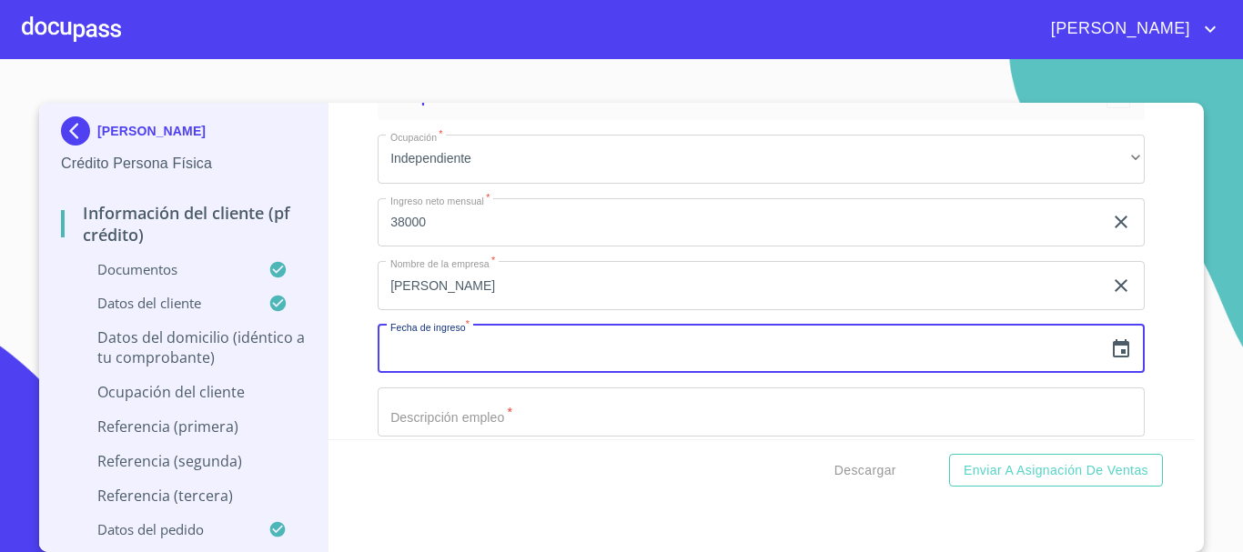
click at [1110, 360] on icon "button" at bounding box center [1121, 350] width 22 height 22
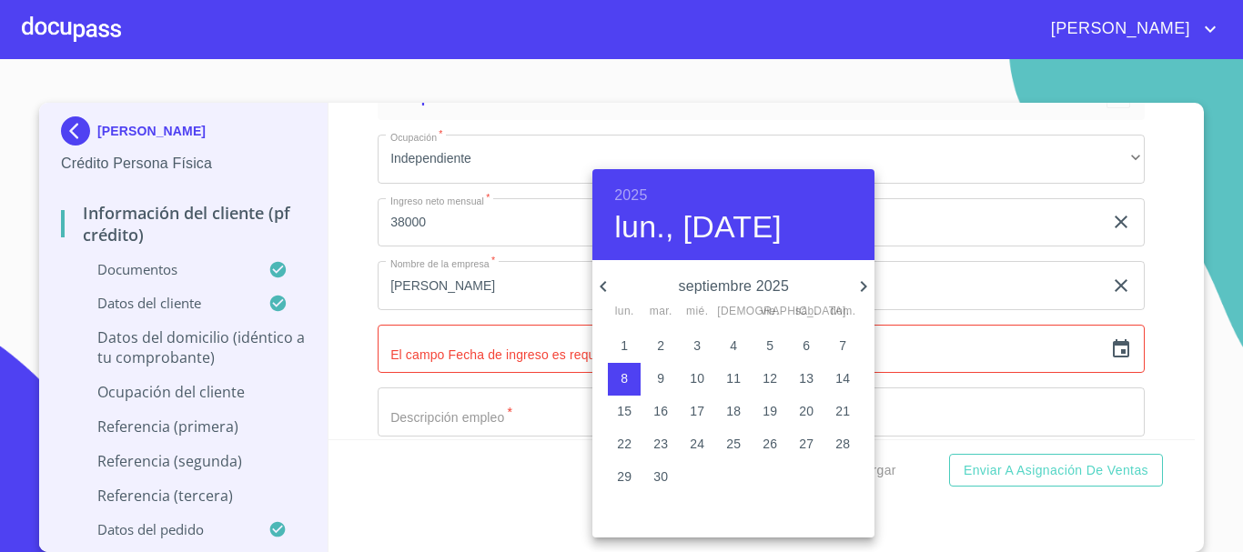
click at [1168, 250] on div at bounding box center [621, 276] width 1243 height 552
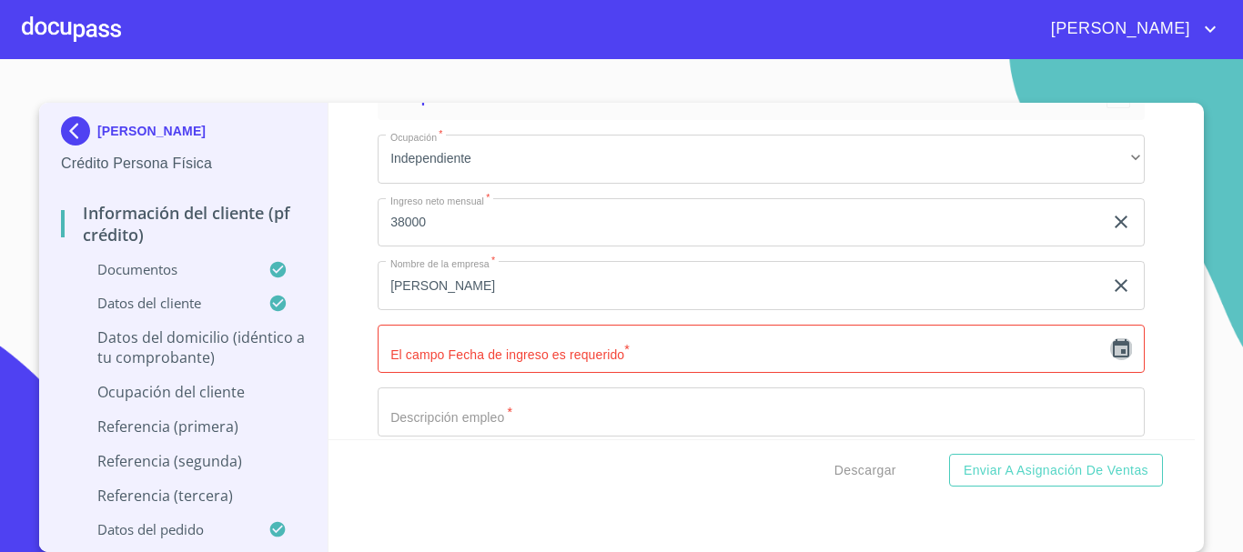
click at [1113, 358] on icon "button" at bounding box center [1121, 348] width 16 height 18
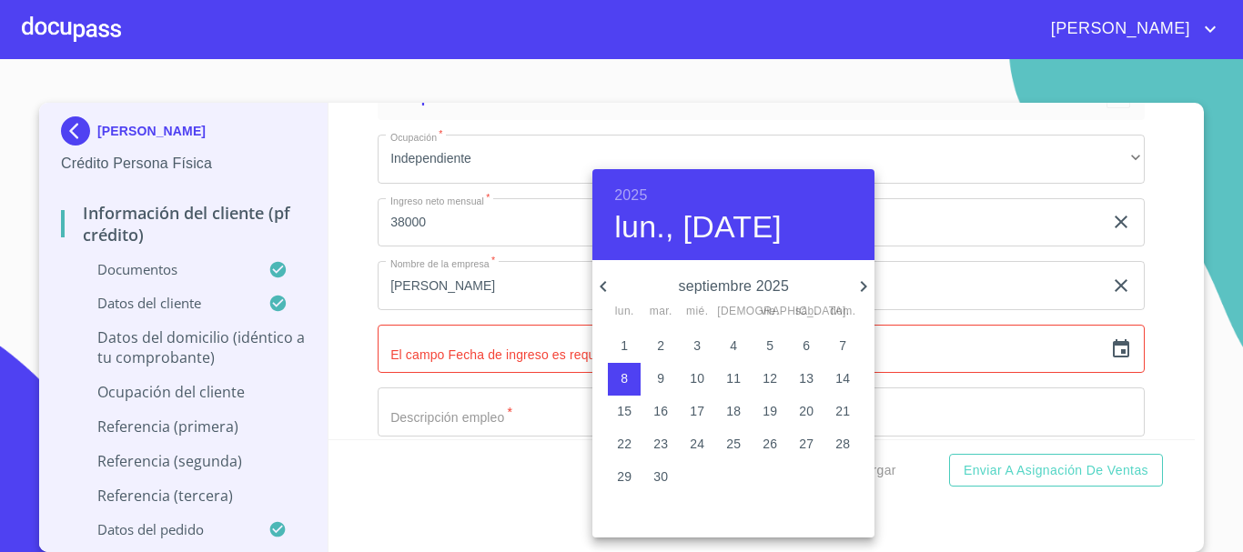
click at [643, 197] on h6 "2025" at bounding box center [630, 195] width 33 height 25
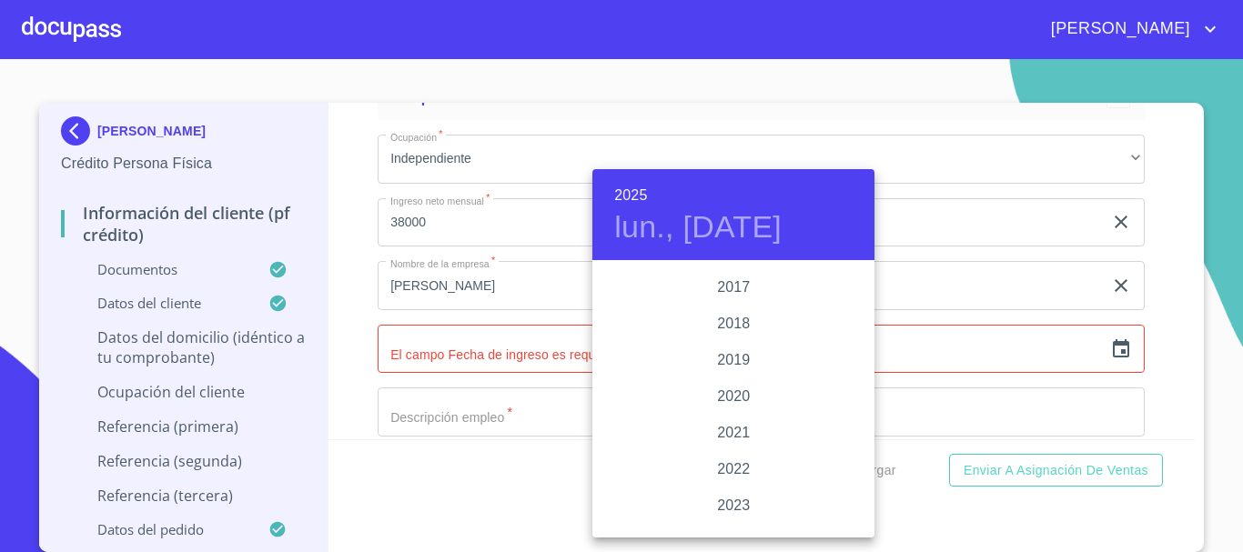
scroll to position [3167, 0]
click at [732, 389] on div "2015" at bounding box center [733, 390] width 282 height 36
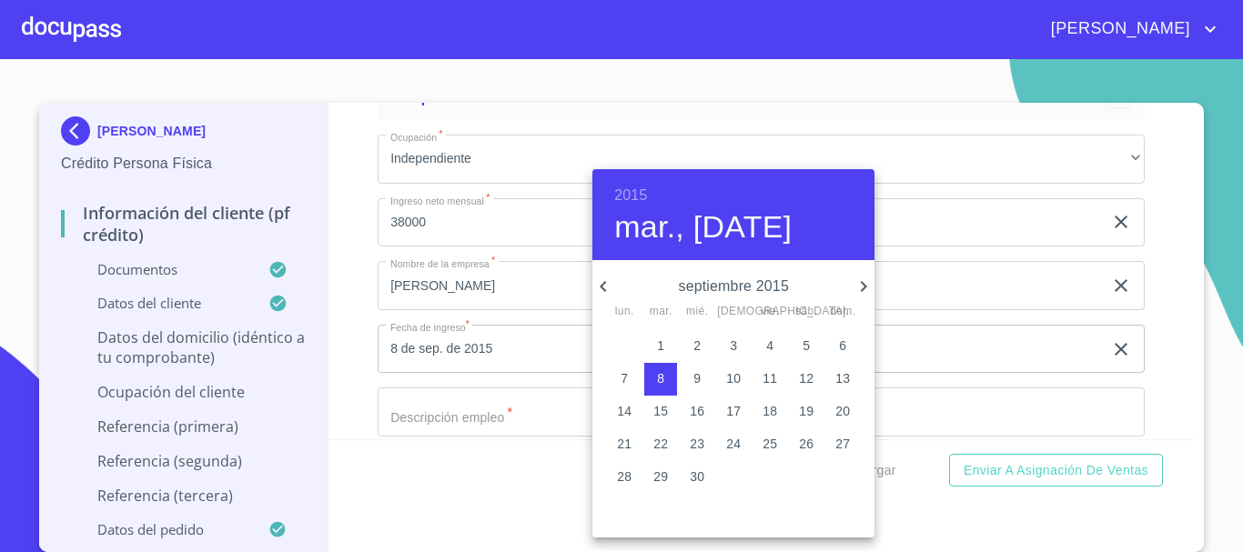
click at [607, 283] on icon "button" at bounding box center [603, 287] width 22 height 22
click at [603, 291] on icon "button" at bounding box center [603, 287] width 22 height 22
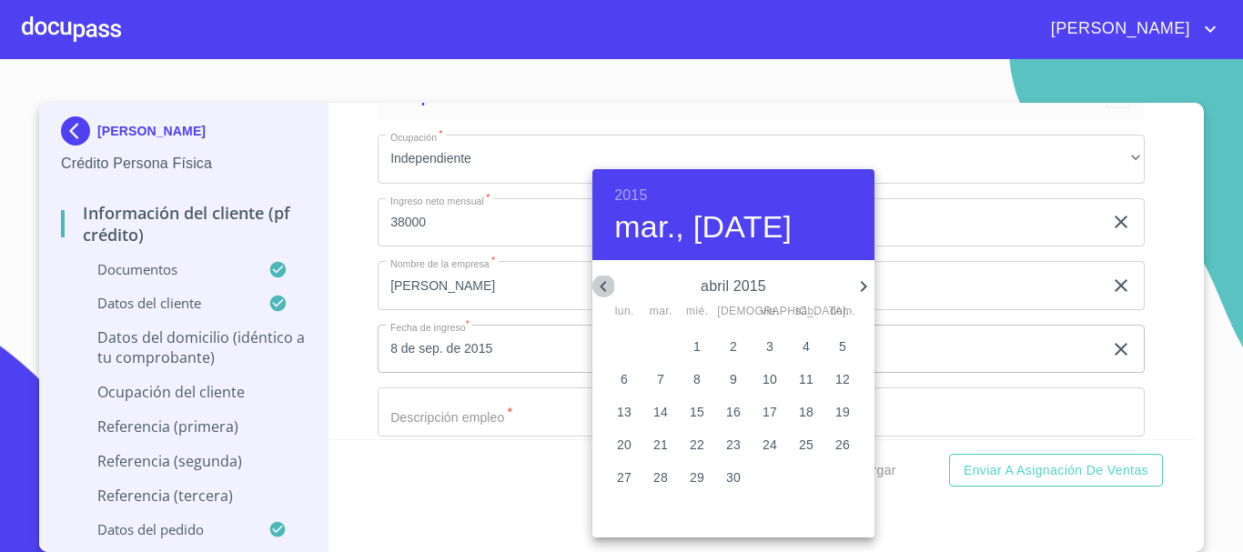
click at [603, 291] on icon "button" at bounding box center [603, 287] width 22 height 22
click at [864, 283] on icon "button" at bounding box center [864, 287] width 22 height 22
click at [844, 343] on p "1" at bounding box center [842, 346] width 7 height 18
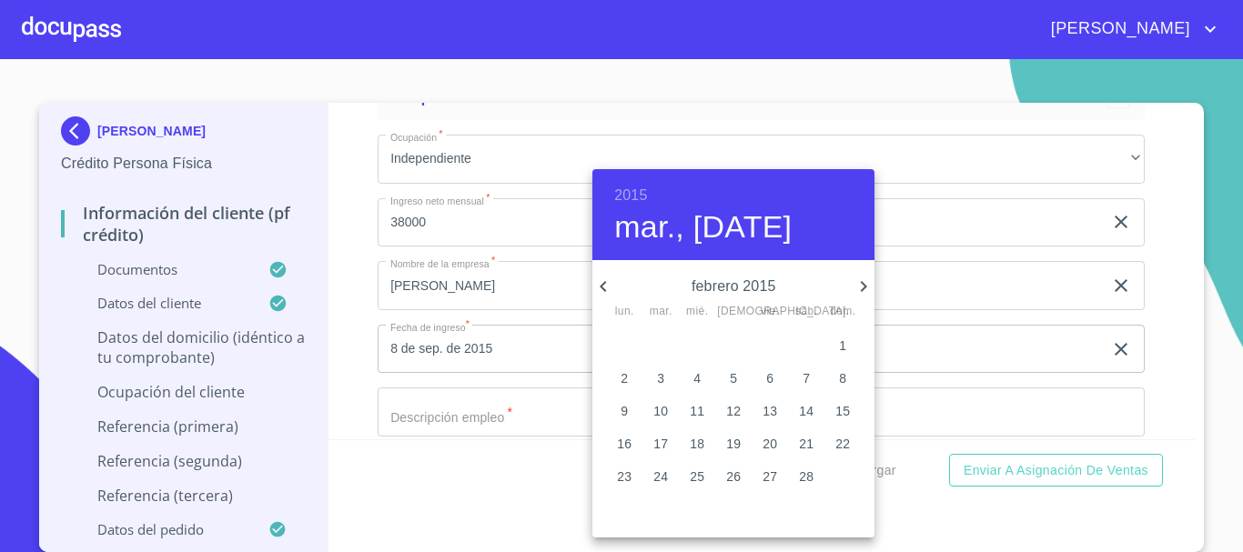
type input "1 de feb. de 2015"
click at [1171, 294] on div at bounding box center [621, 276] width 1243 height 552
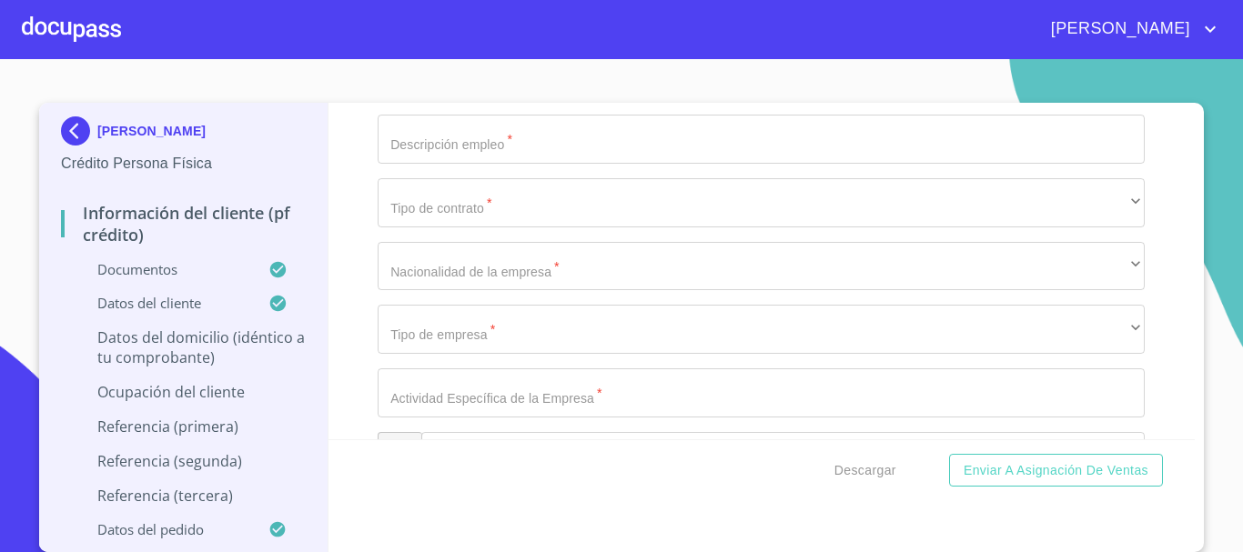
scroll to position [7193, 0]
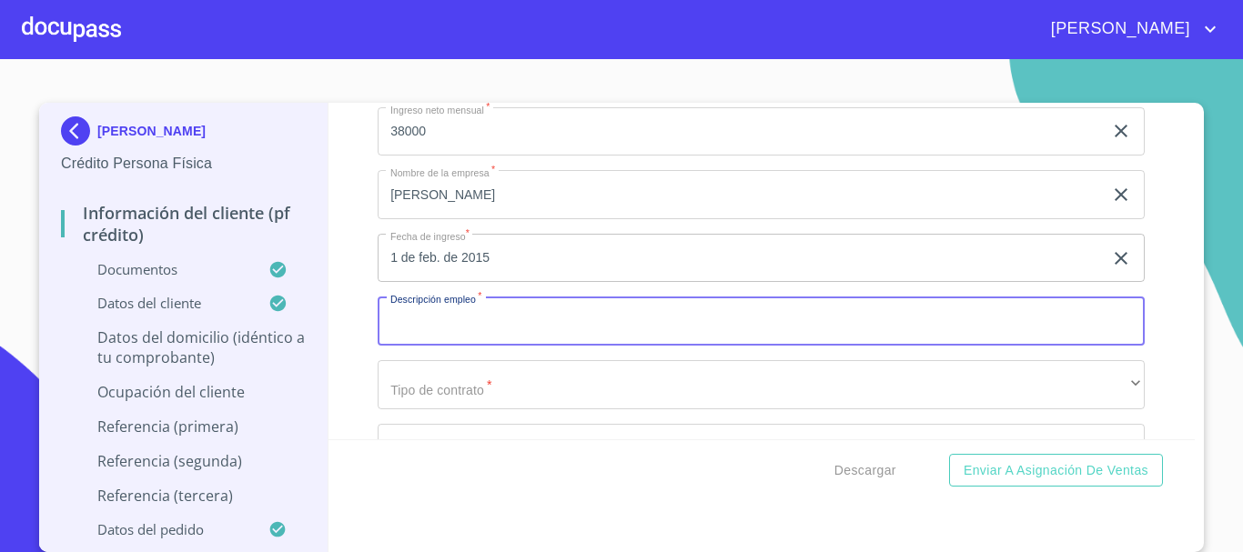
click at [476, 344] on input "Documento de identificación   *" at bounding box center [761, 321] width 767 height 49
drag, startPoint x: 770, startPoint y: 344, endPoint x: 234, endPoint y: 348, distance: 536.0
click at [230, 348] on div "[PERSON_NAME] Crédito Persona Física Información del cliente (PF crédito) Docum…" at bounding box center [617, 328] width 1156 height 450
type input "P"
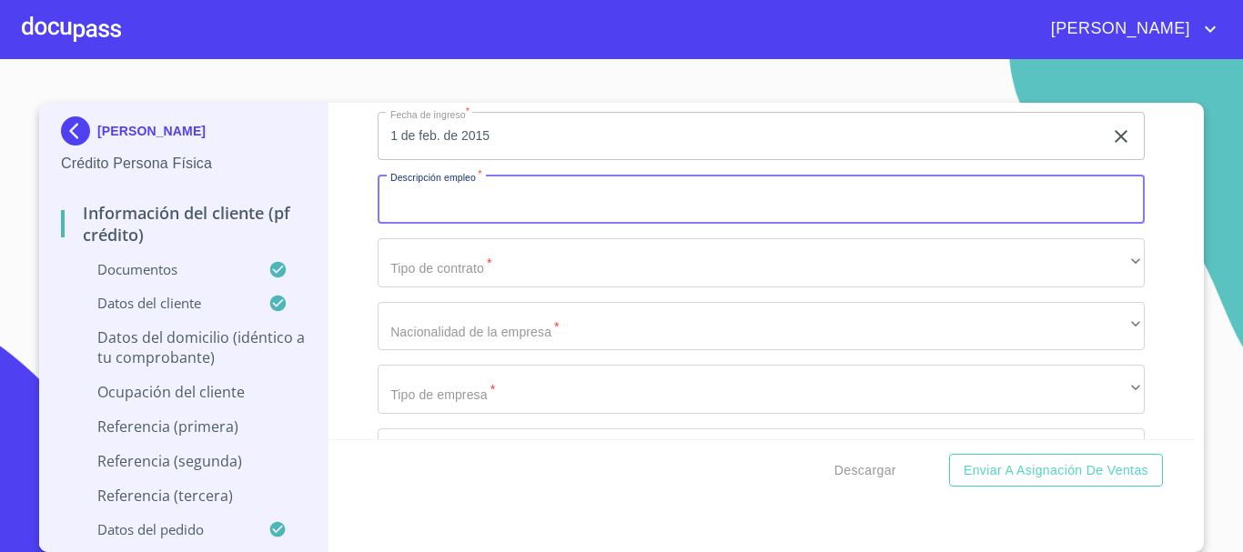
scroll to position [7284, 0]
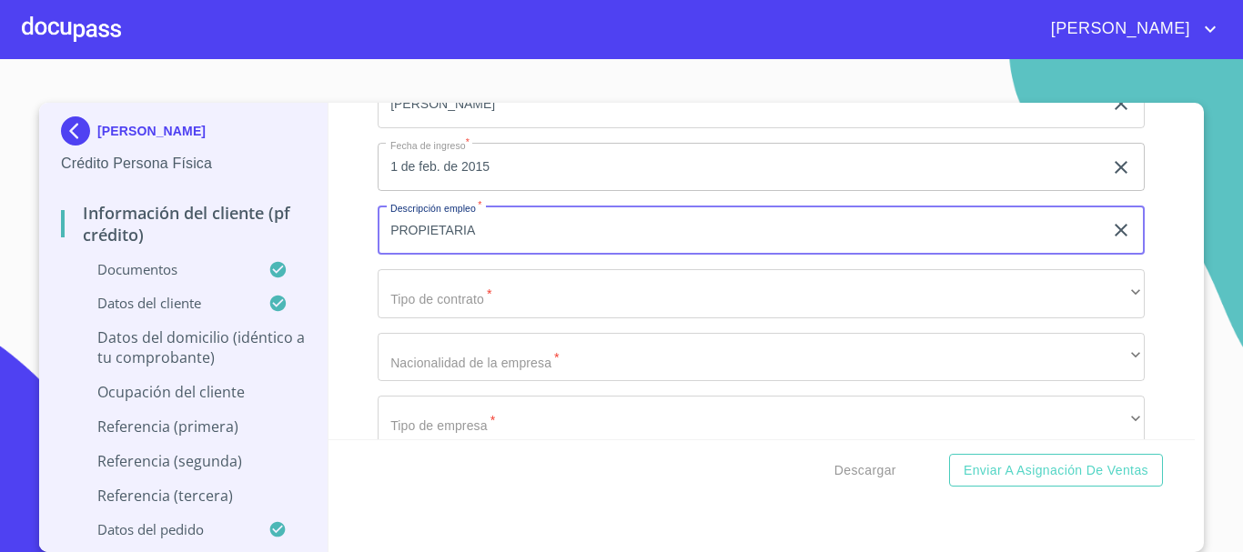
type input "PROPIETARIA"
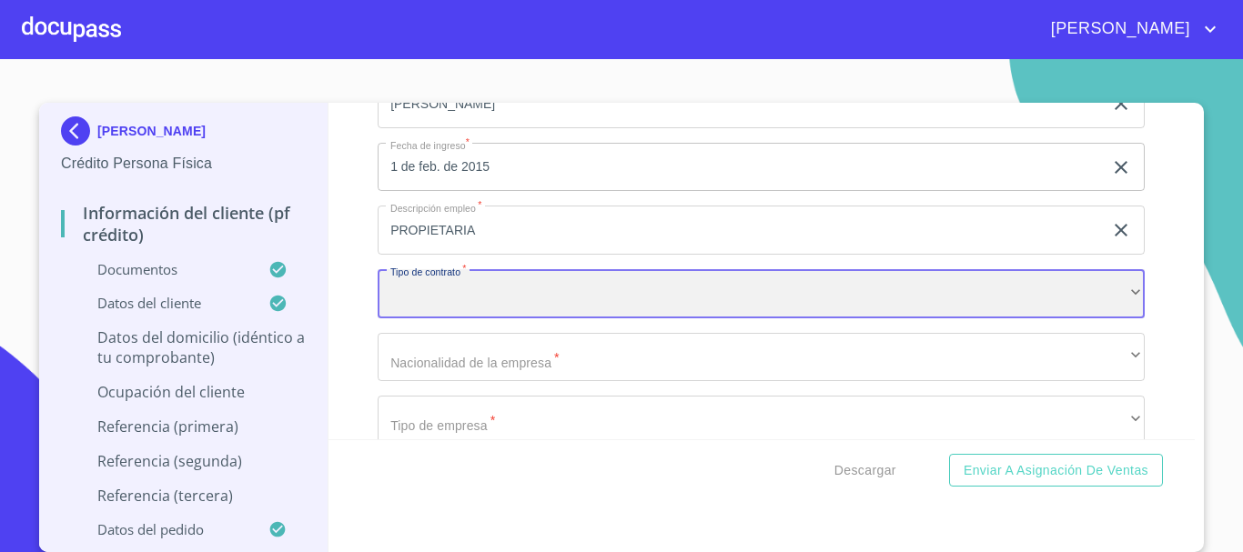
click at [424, 318] on div "​" at bounding box center [761, 293] width 767 height 49
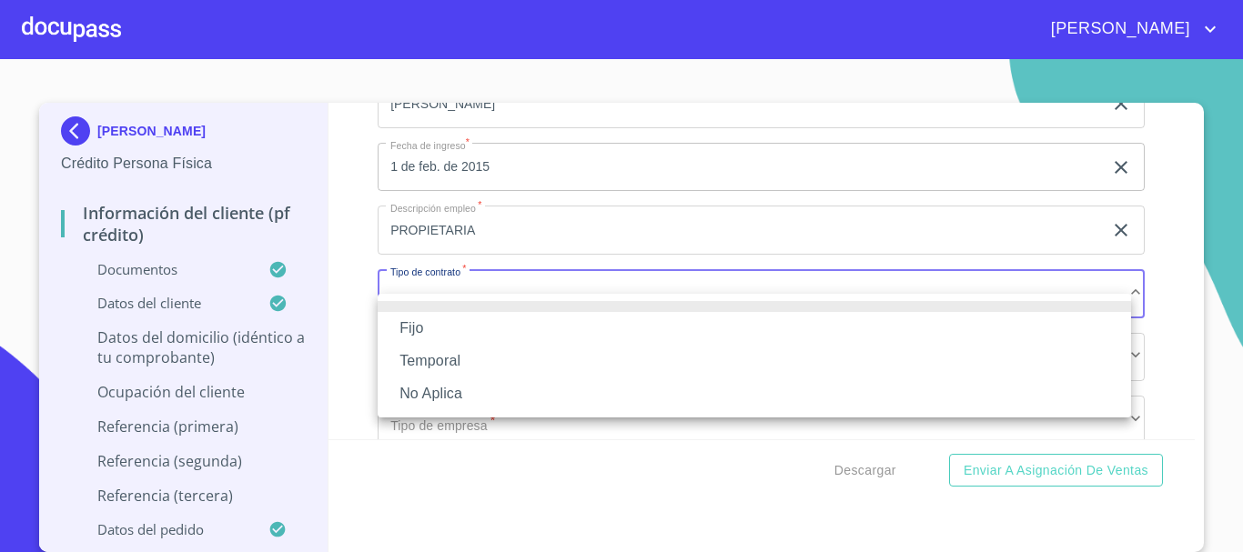
click at [448, 388] on li "No Aplica" at bounding box center [754, 394] width 753 height 33
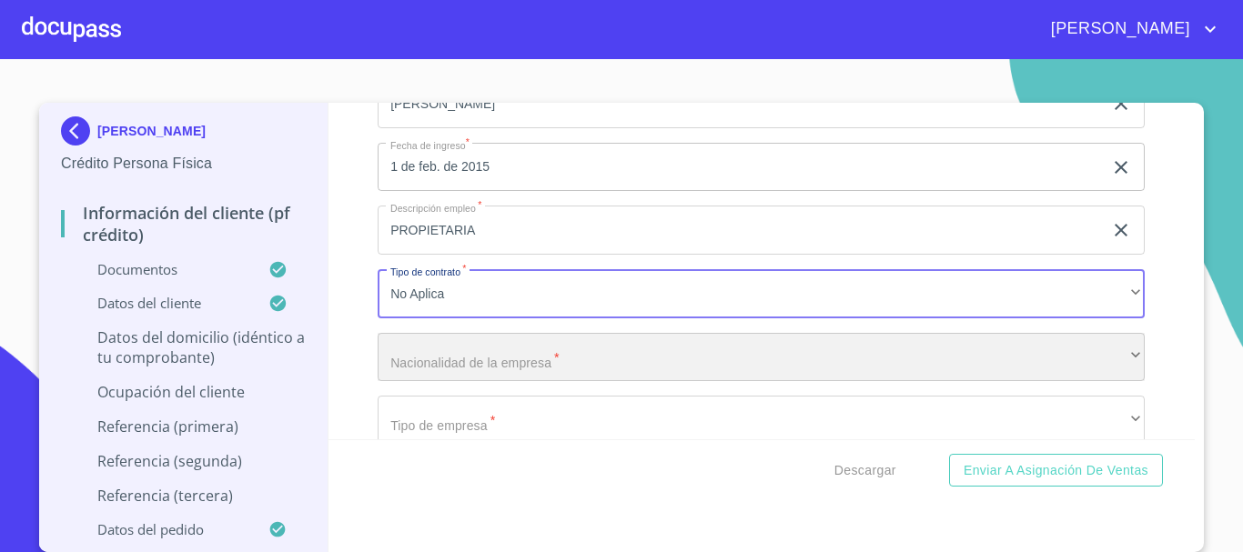
click at [493, 382] on div "​" at bounding box center [761, 357] width 767 height 49
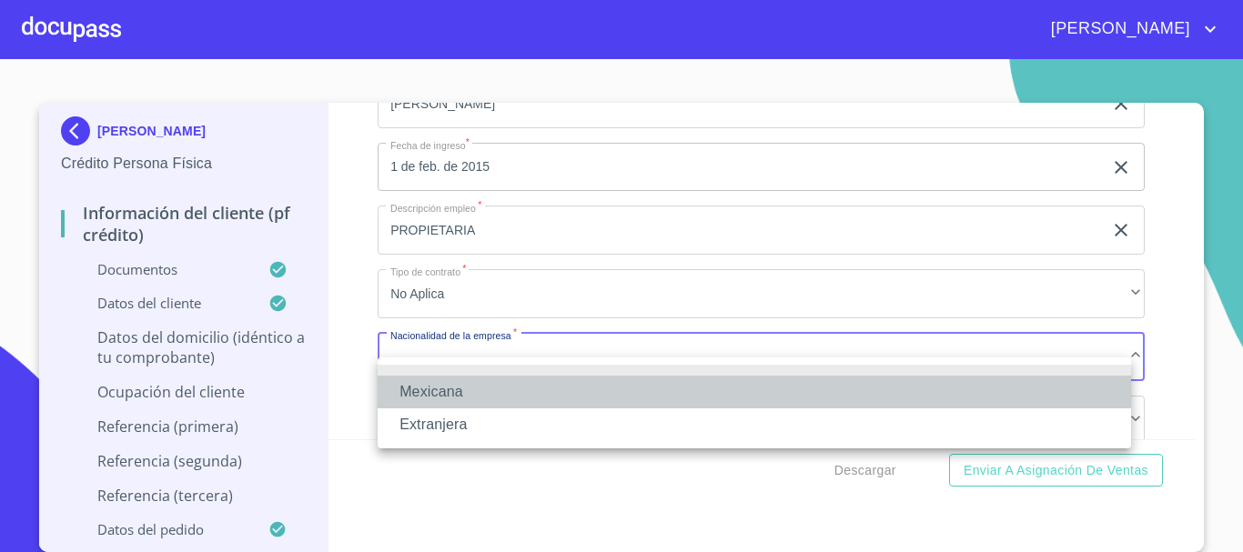
click at [493, 393] on li "Mexicana" at bounding box center [754, 392] width 753 height 33
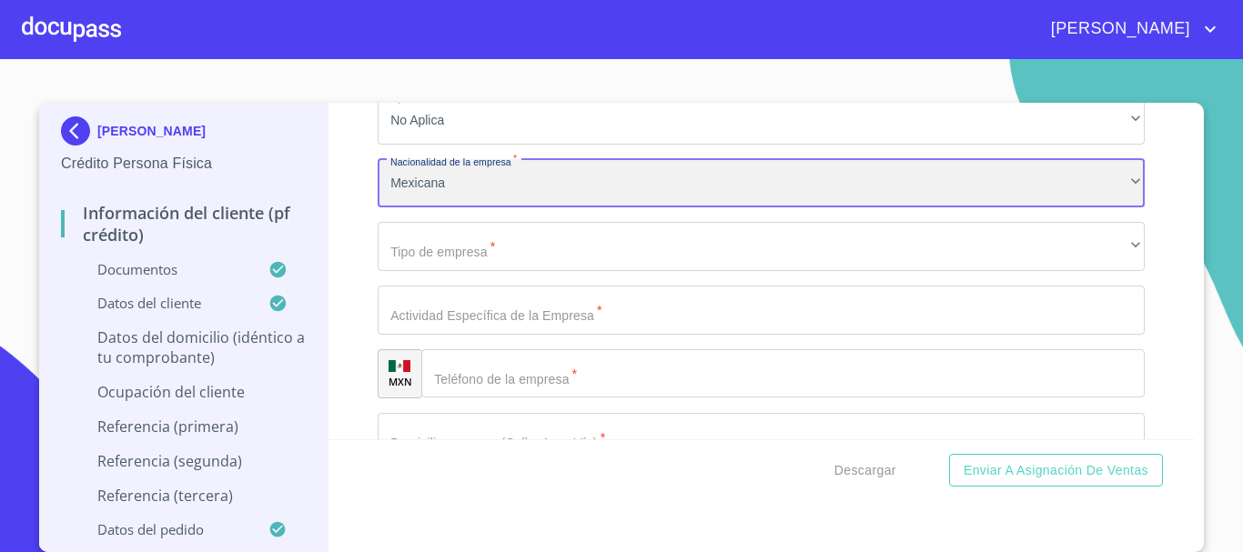
scroll to position [7466, 0]
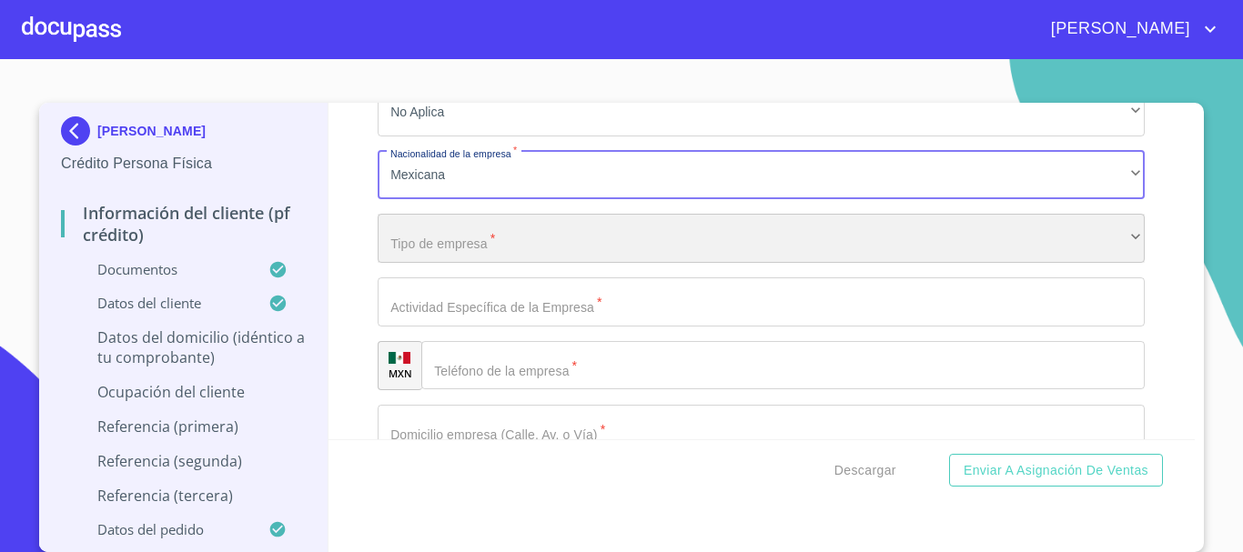
click at [439, 251] on div "​" at bounding box center [761, 238] width 767 height 49
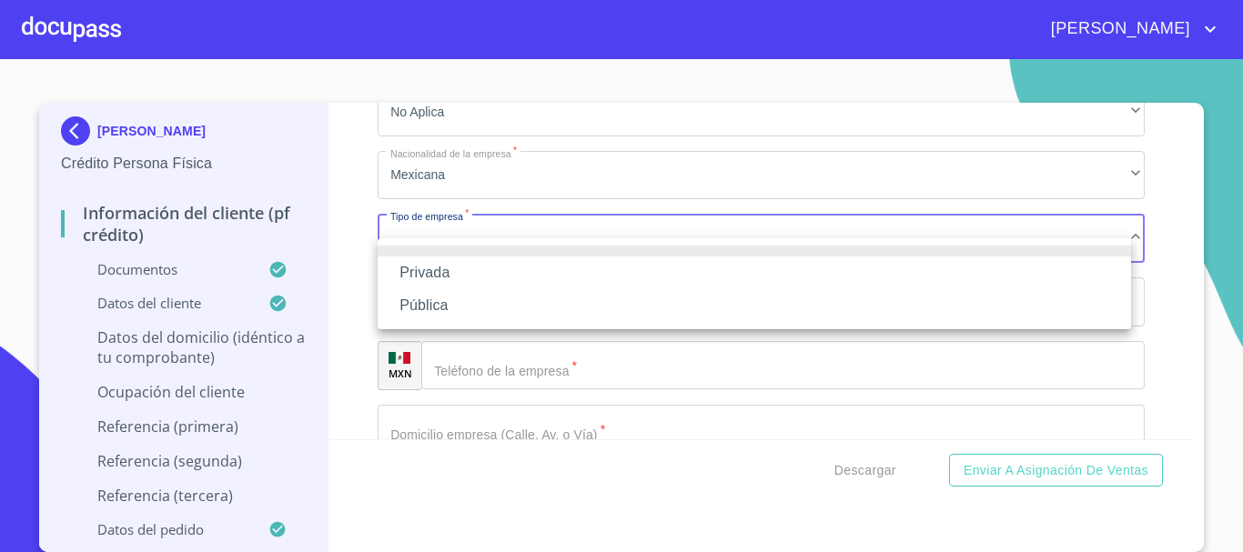
click at [443, 268] on li "Privada" at bounding box center [754, 273] width 753 height 33
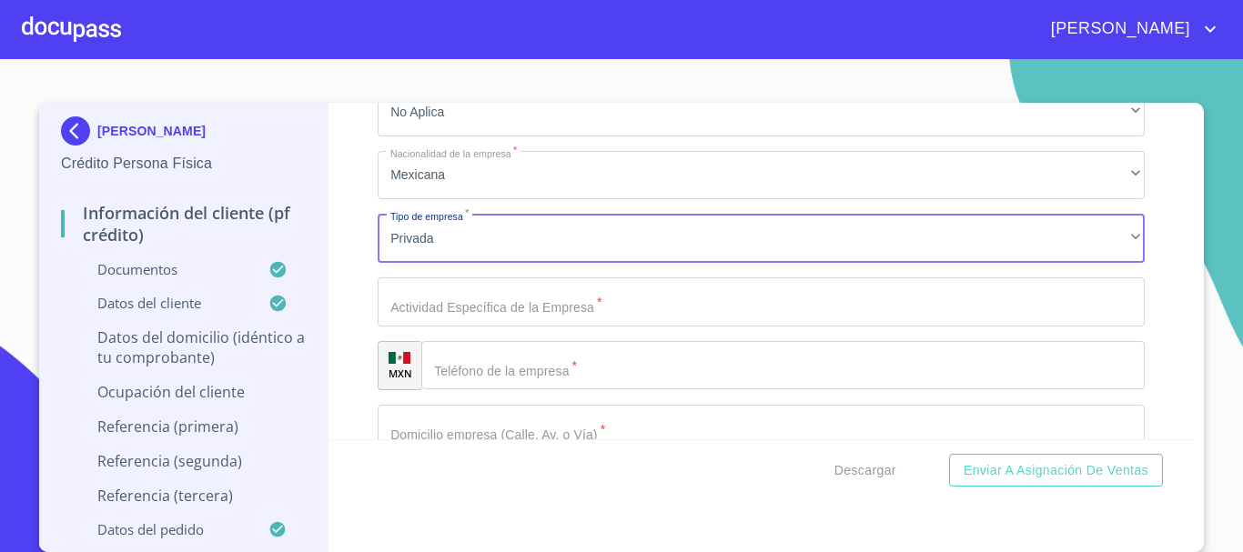
click at [563, 327] on input "Documento de identificación   *" at bounding box center [761, 302] width 767 height 49
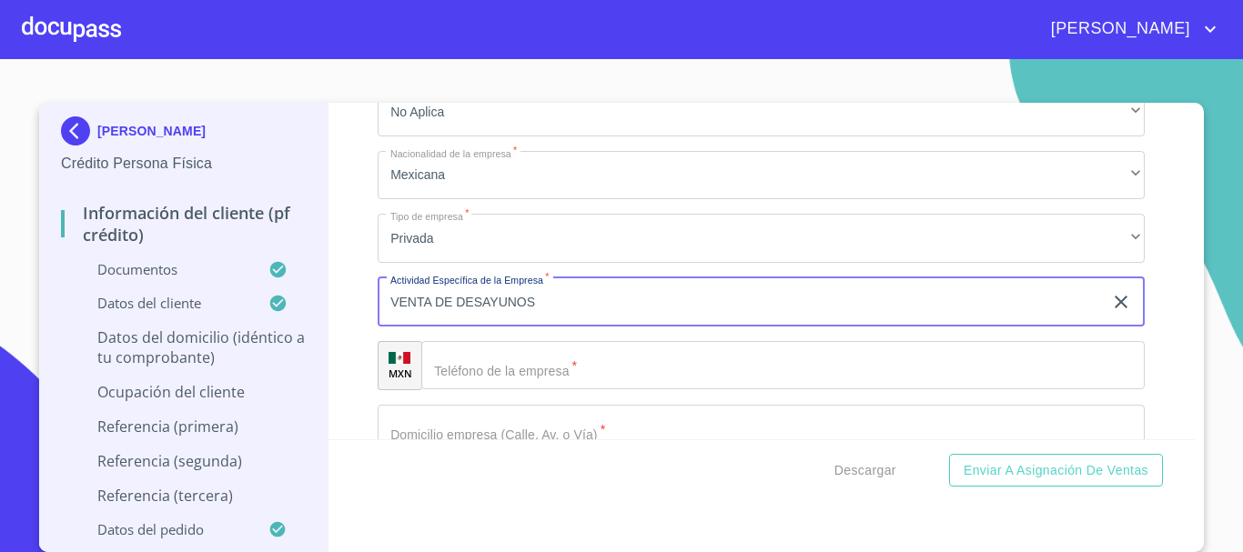
type input "VENTA DE DESAYUNOS"
click at [600, 380] on input "Documento de identificación   *" at bounding box center [782, 365] width 723 height 49
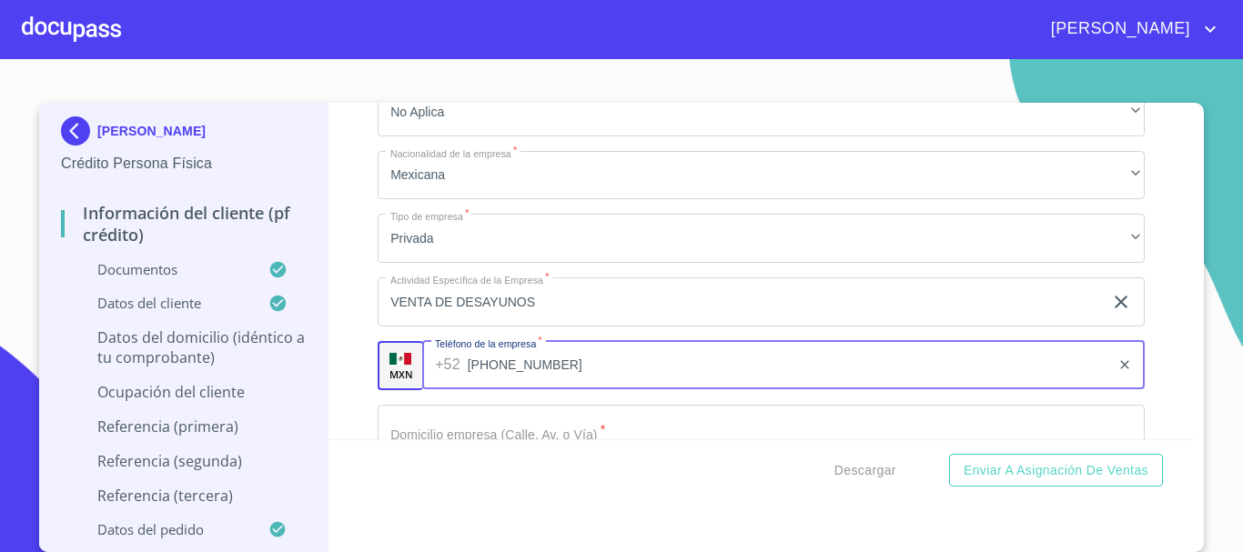
type input "[PHONE_NUMBER]"
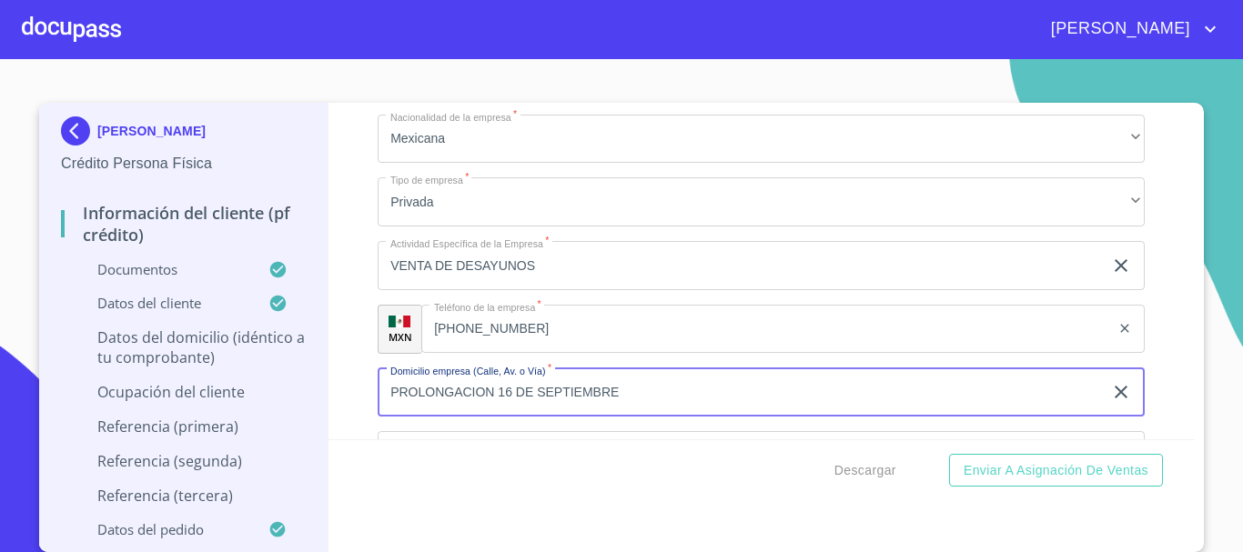
scroll to position [7775, 0]
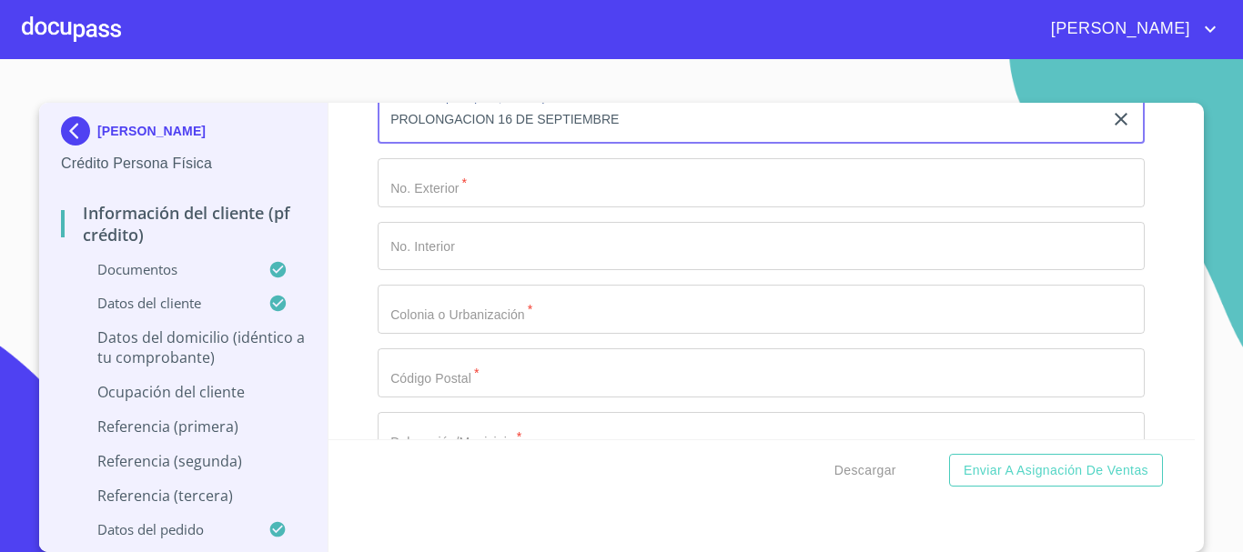
type input "PROLONGACION 16 DE SEPTIEMBRE"
click at [523, 188] on input "Documento de identificación   *" at bounding box center [761, 182] width 767 height 49
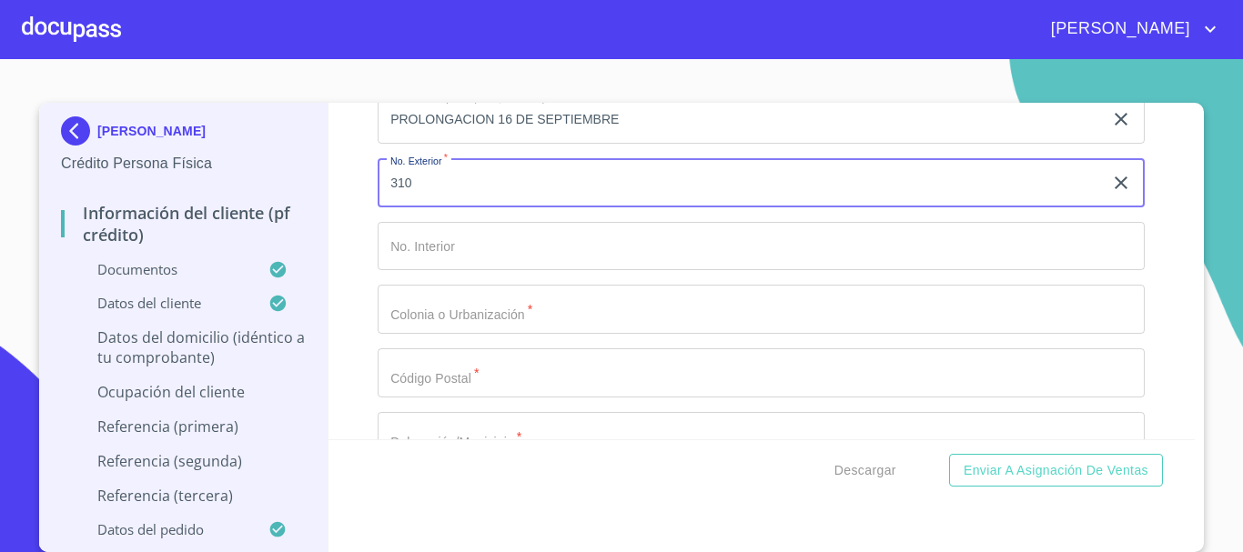
type input "310"
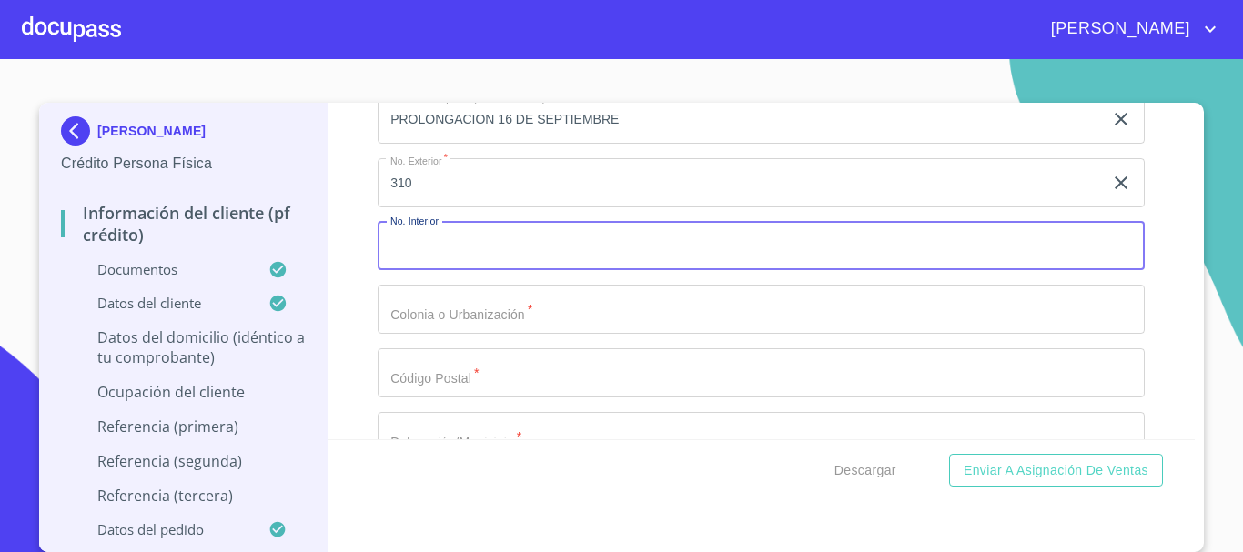
click at [512, 333] on input "Documento de identificación   *" at bounding box center [761, 309] width 767 height 49
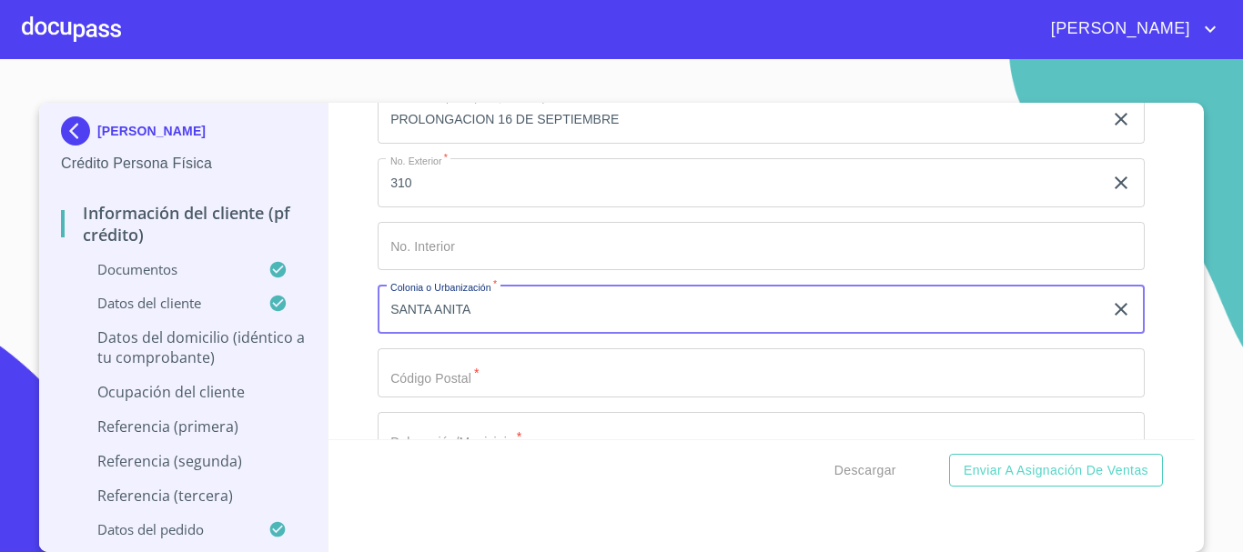
type input "SANTA ANITA"
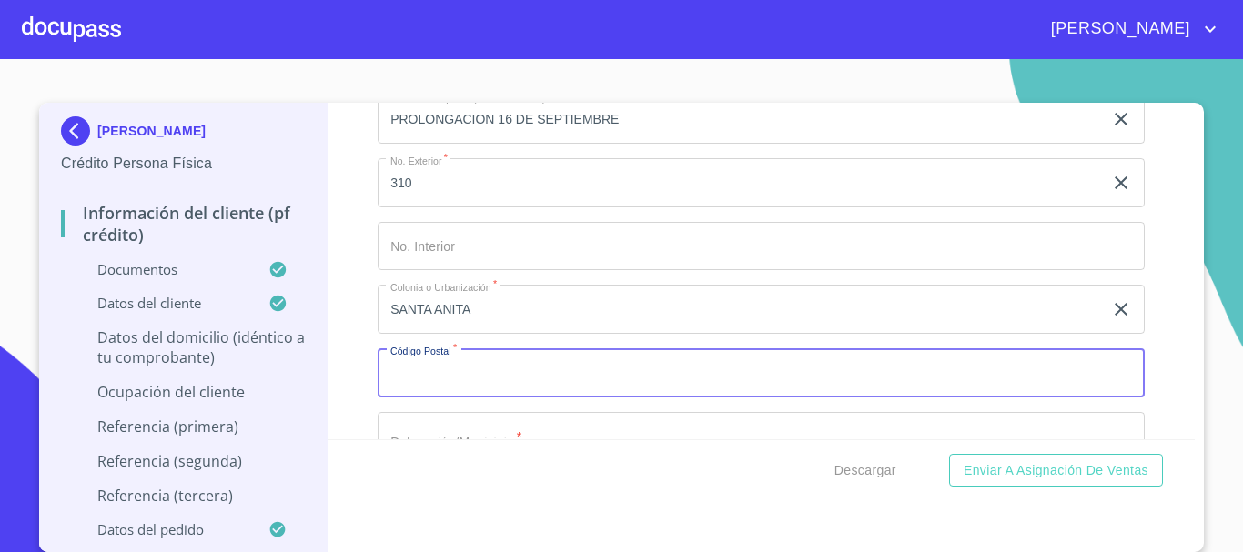
click at [487, 386] on input "Documento de identificación   *" at bounding box center [761, 373] width 767 height 49
type input "45650"
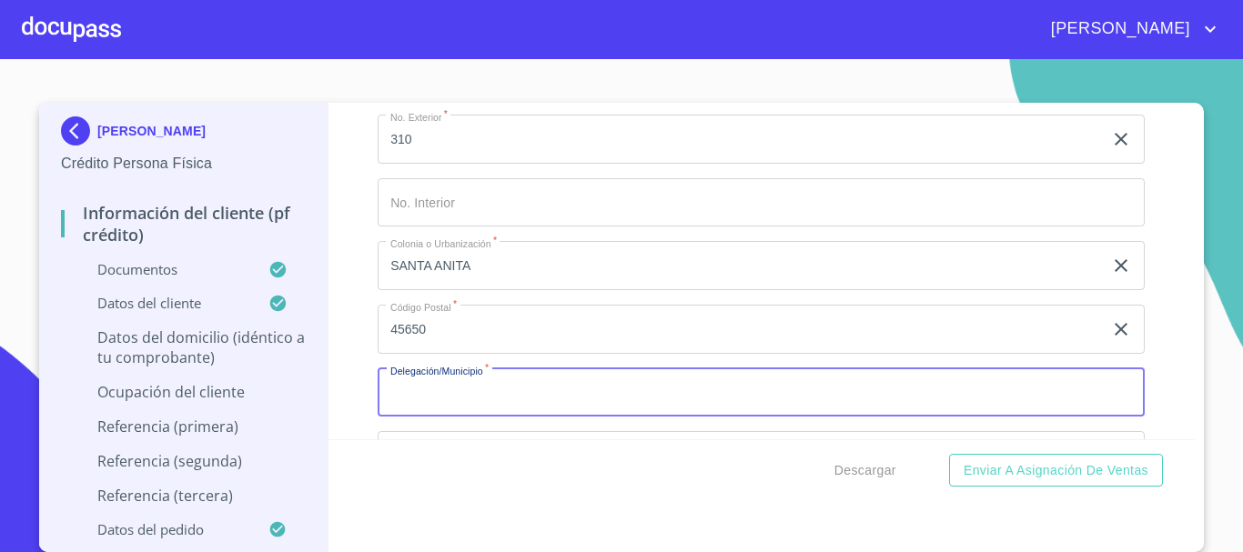
click at [466, 418] on input "Documento de identificación   *" at bounding box center [761, 393] width 767 height 49
type input "TLAJOMULCO DE ZUÑIGA"
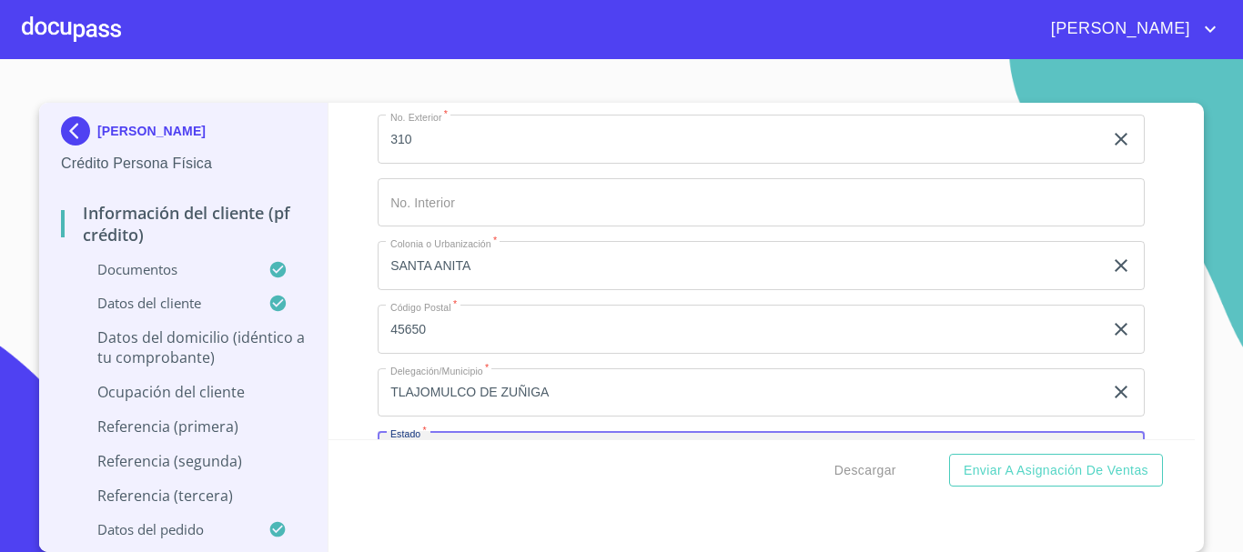
scroll to position [8025, 0]
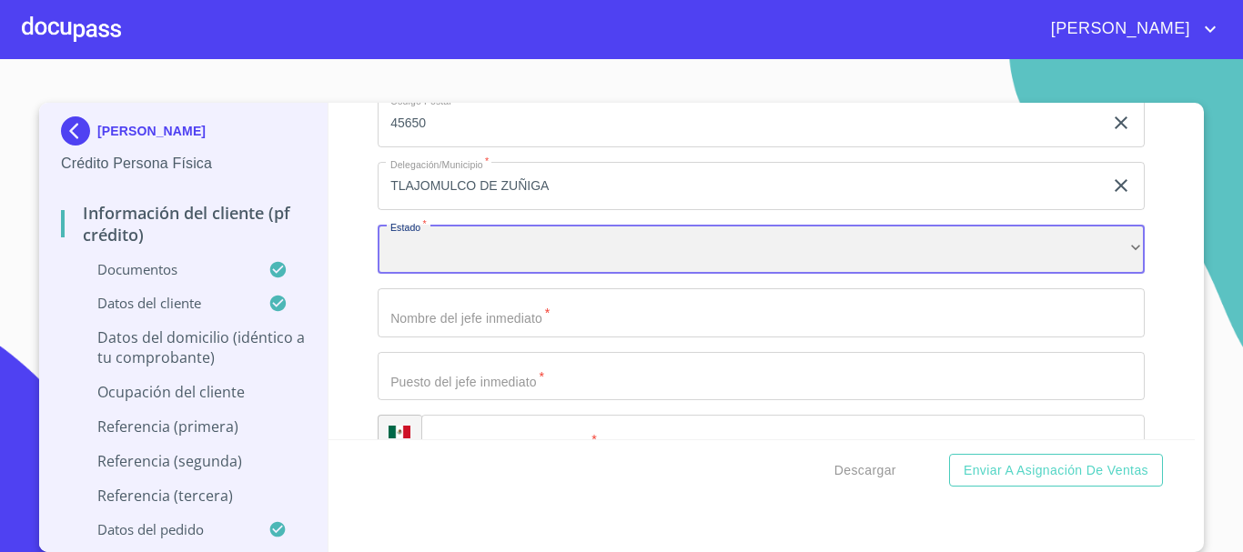
click at [476, 265] on div "​" at bounding box center [761, 249] width 767 height 49
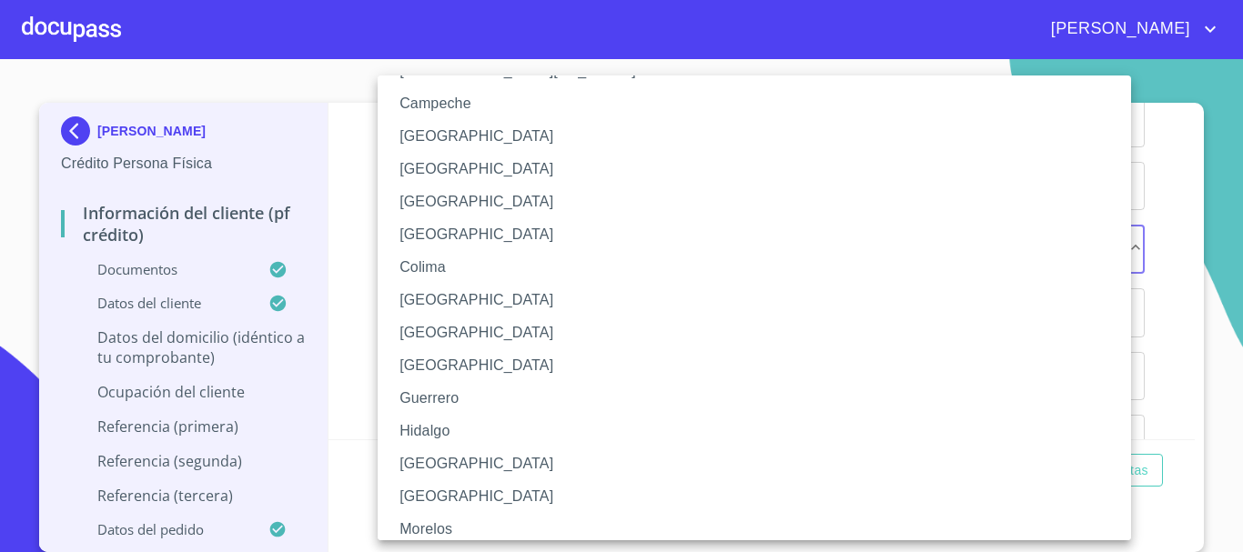
scroll to position [182, 0]
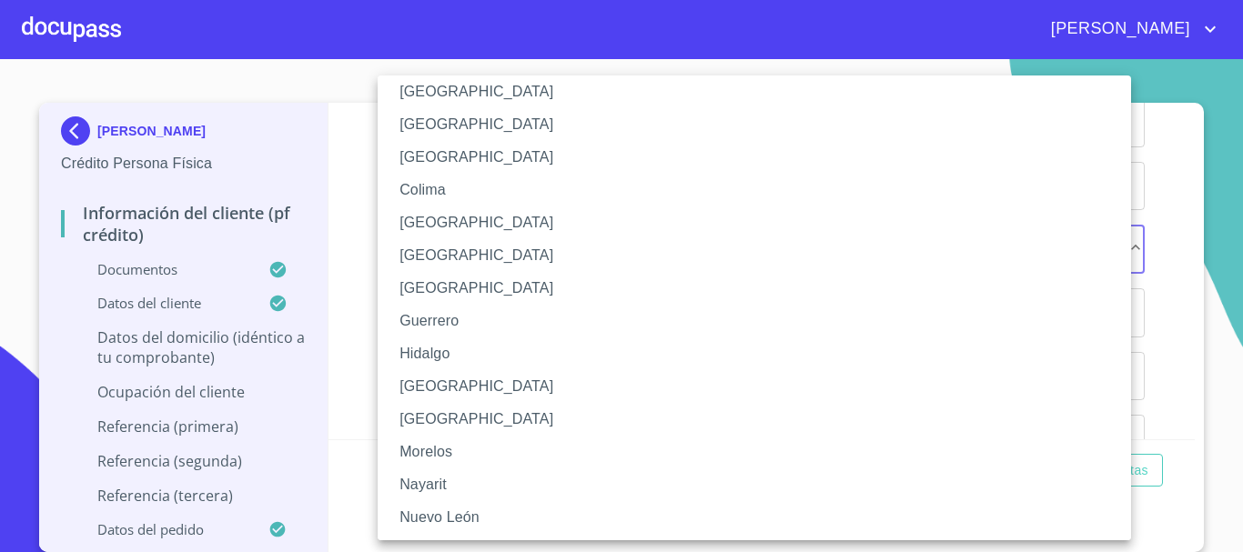
click at [450, 387] on li "[GEOGRAPHIC_DATA]" at bounding box center [761, 386] width 767 height 33
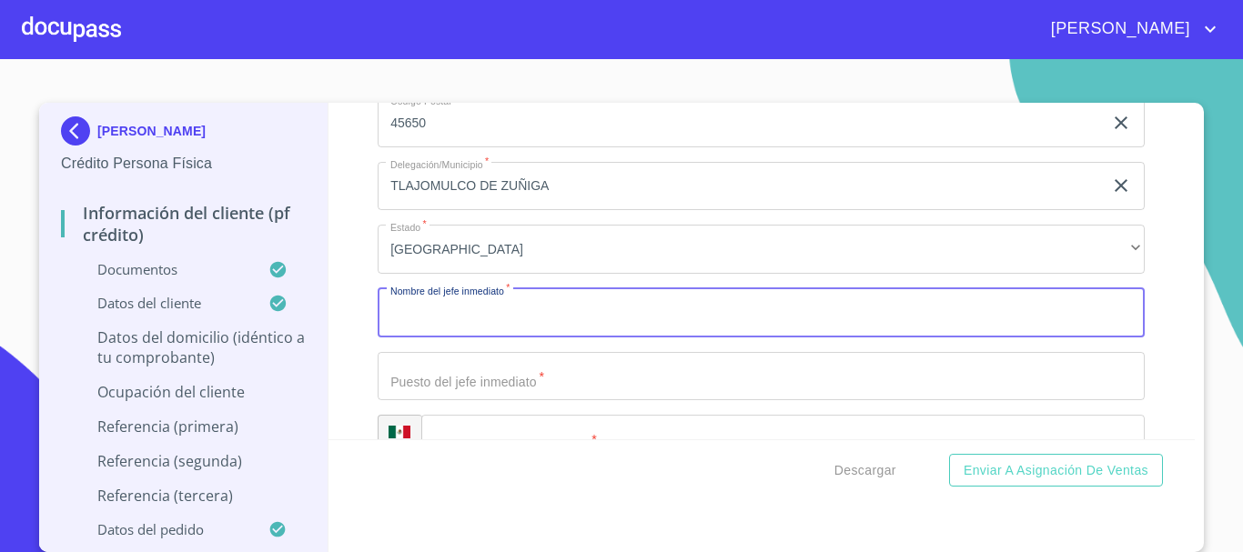
click at [480, 338] on input "Documento de identificación   *" at bounding box center [761, 312] width 767 height 49
type input "[PERSON_NAME]"
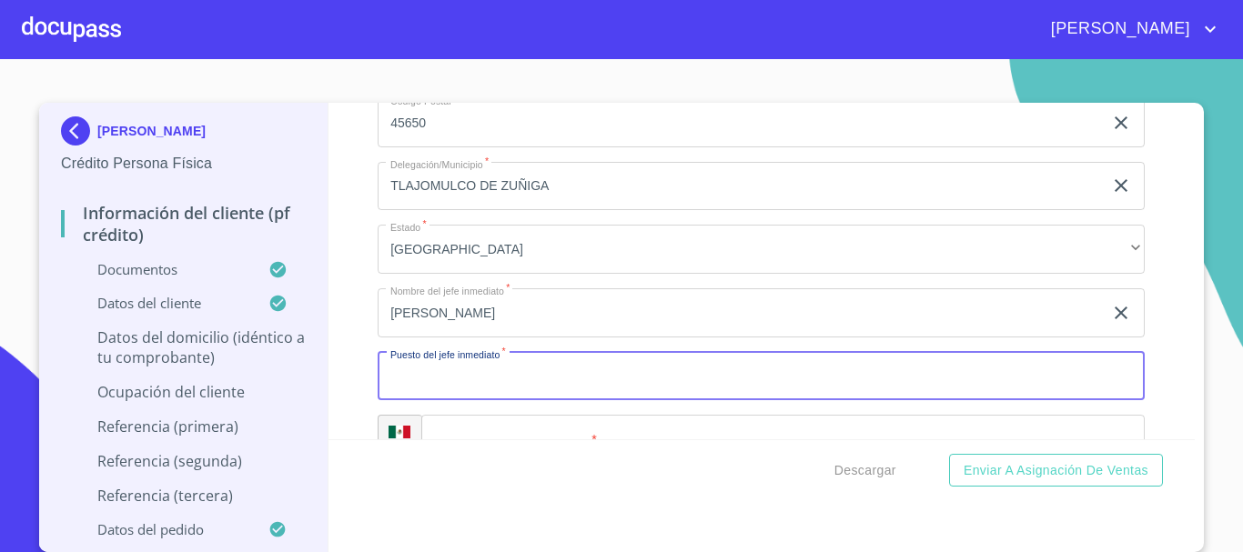
click at [459, 399] on input "Documento de identificación   *" at bounding box center [761, 376] width 767 height 49
type input "PROPIETARIA"
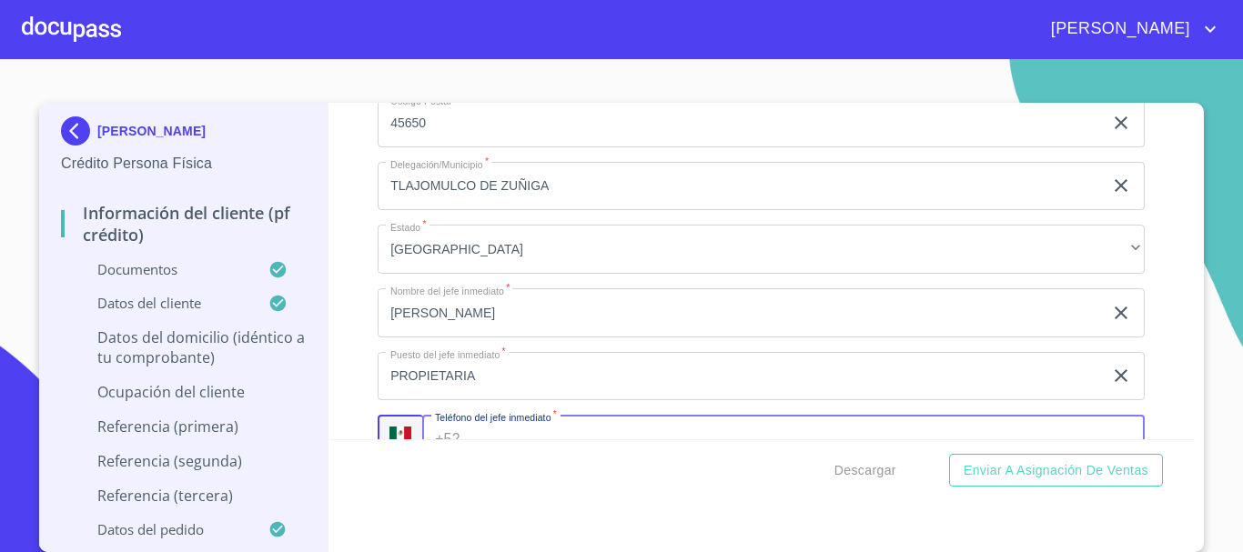
scroll to position [8072, 0]
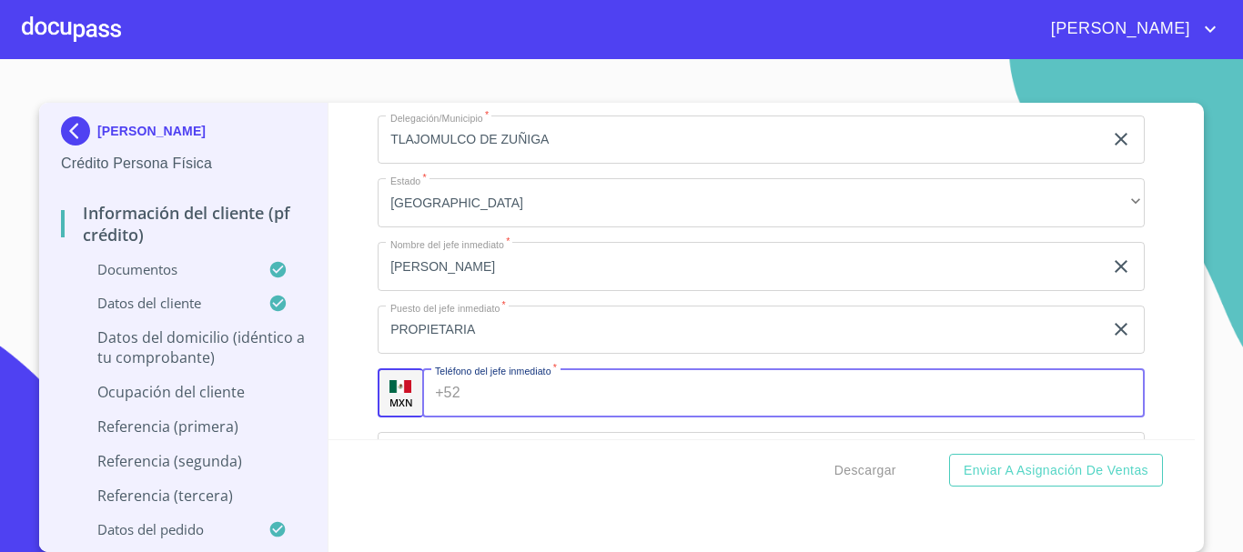
click at [481, 414] on input "Documento de identificación   *" at bounding box center [807, 393] width 678 height 49
type input "[PHONE_NUMBER]"
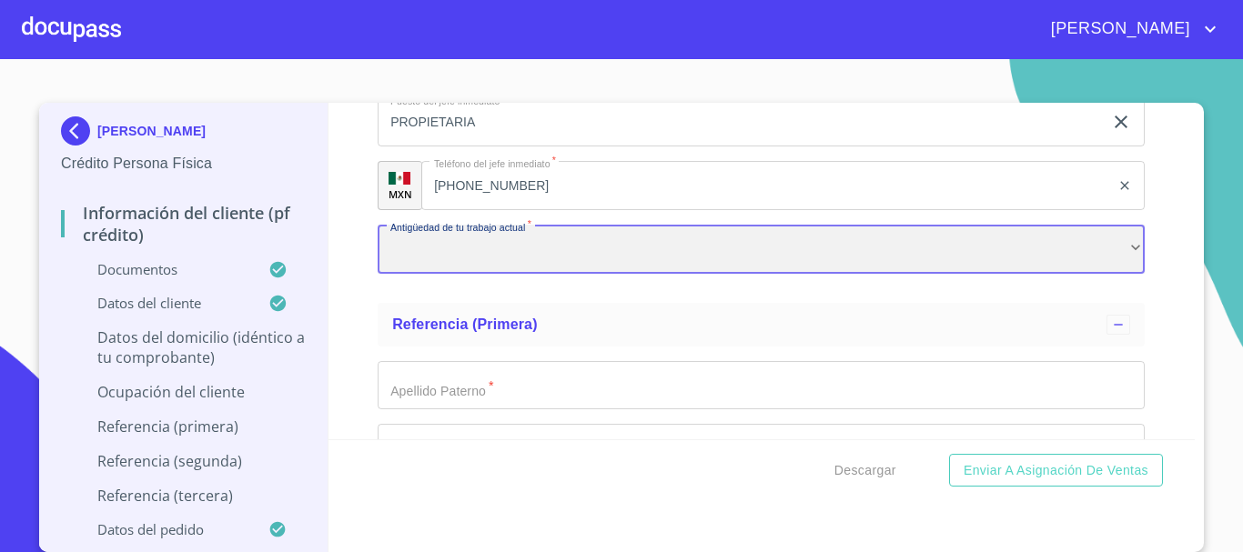
click at [479, 273] on div "​" at bounding box center [761, 249] width 767 height 49
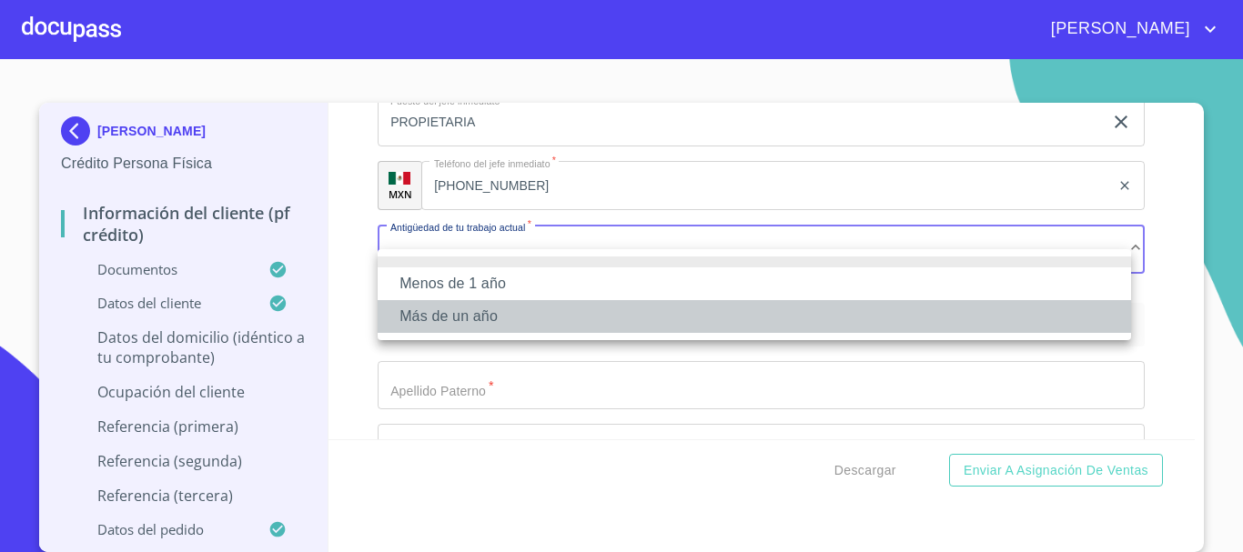
click at [466, 318] on li "Más de un año" at bounding box center [754, 316] width 753 height 33
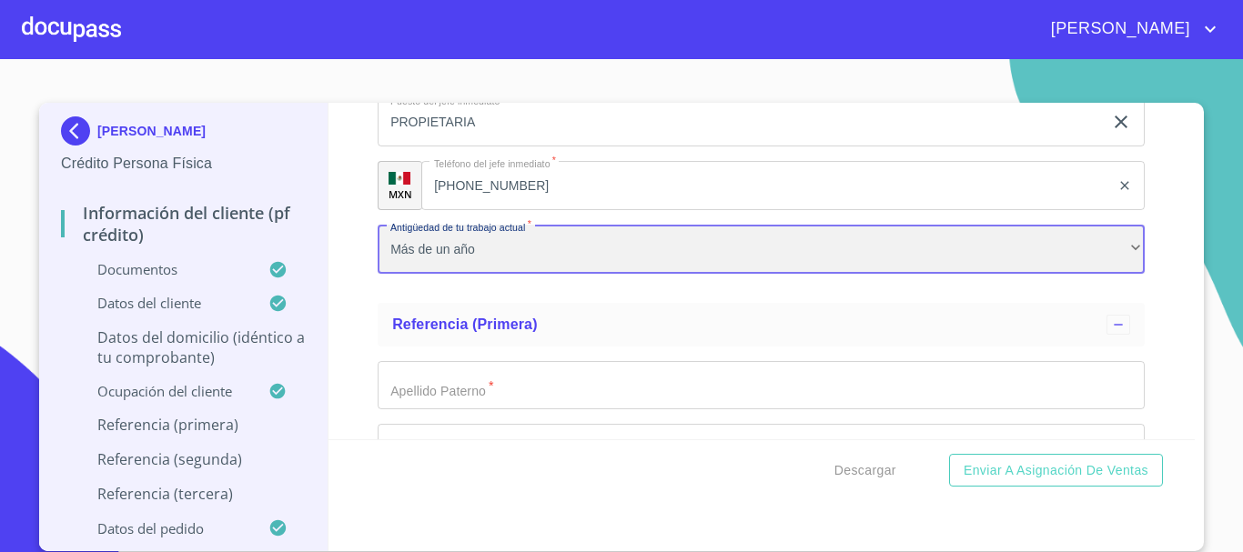
scroll to position [8461, 0]
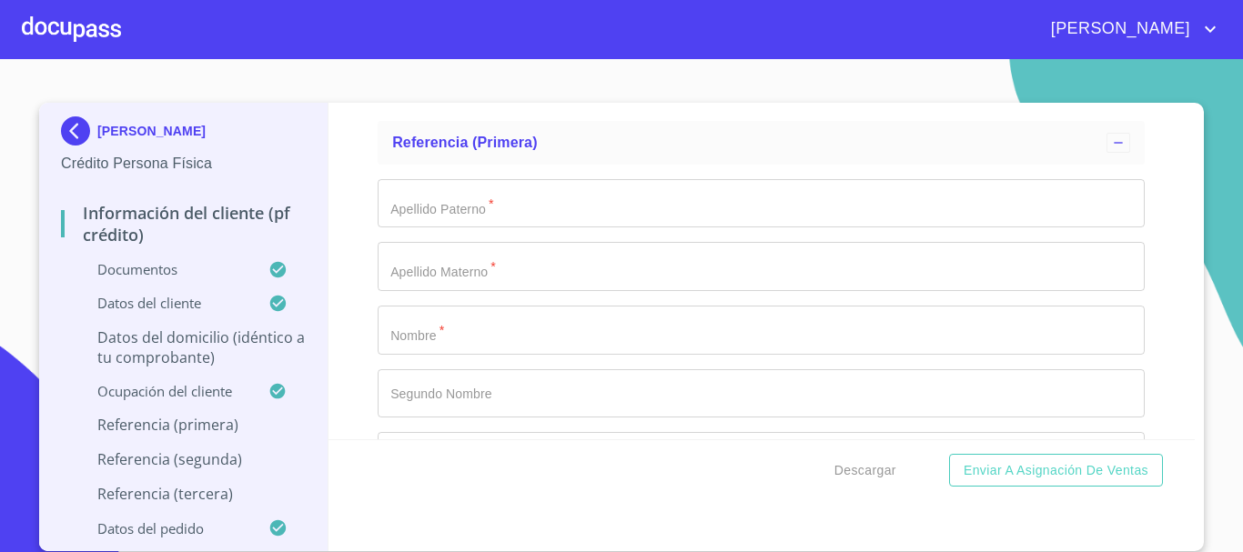
click at [455, 228] on input "Documento de identificación   *" at bounding box center [761, 203] width 767 height 49
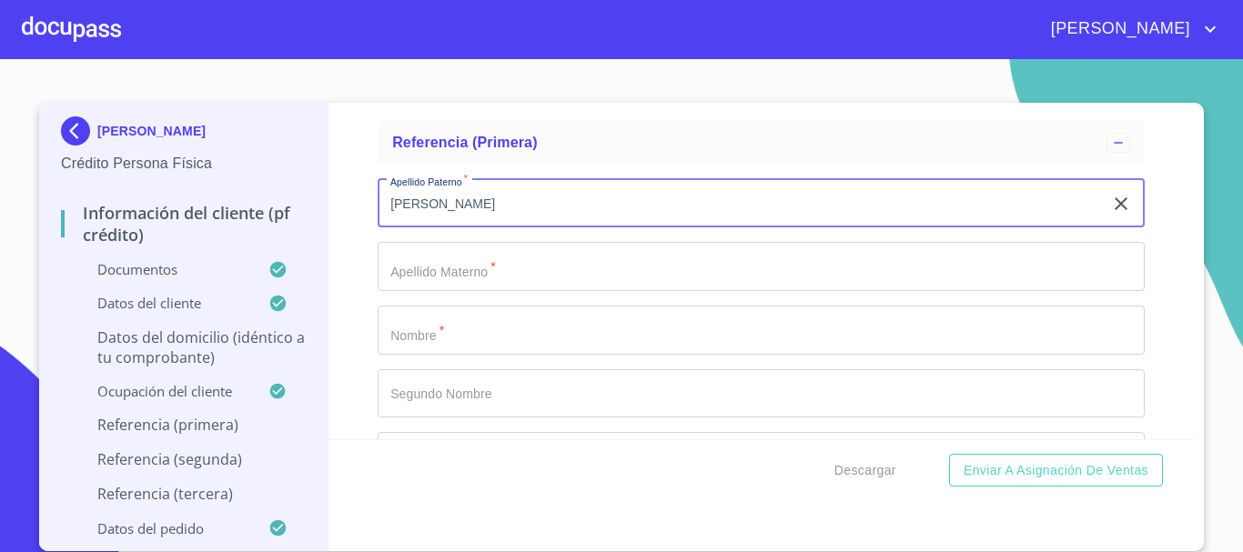
type input "[PERSON_NAME]"
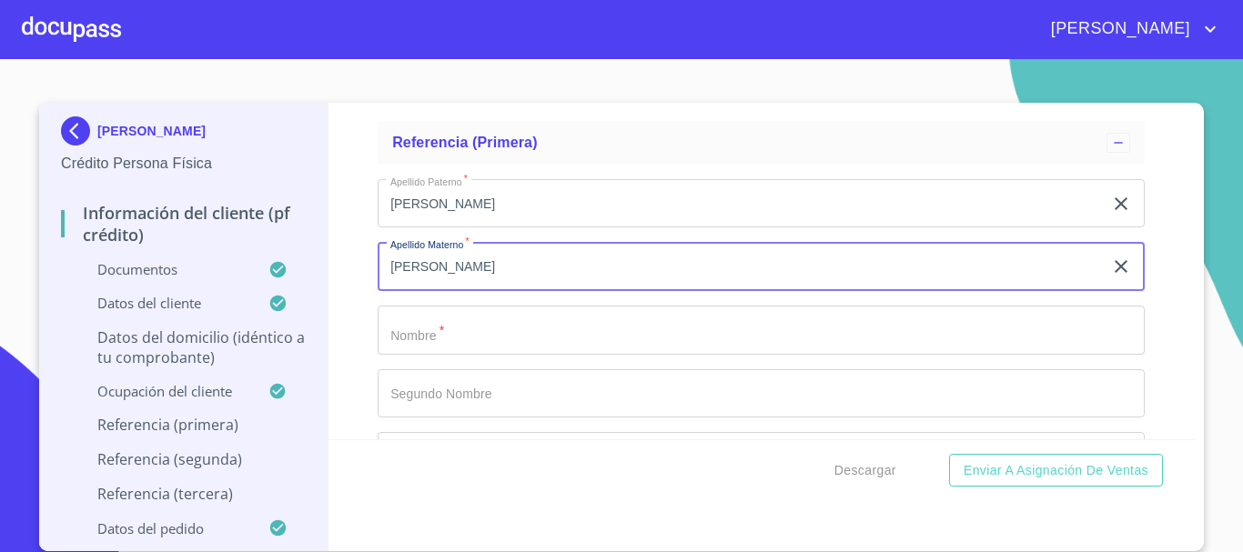
type input "[PERSON_NAME]"
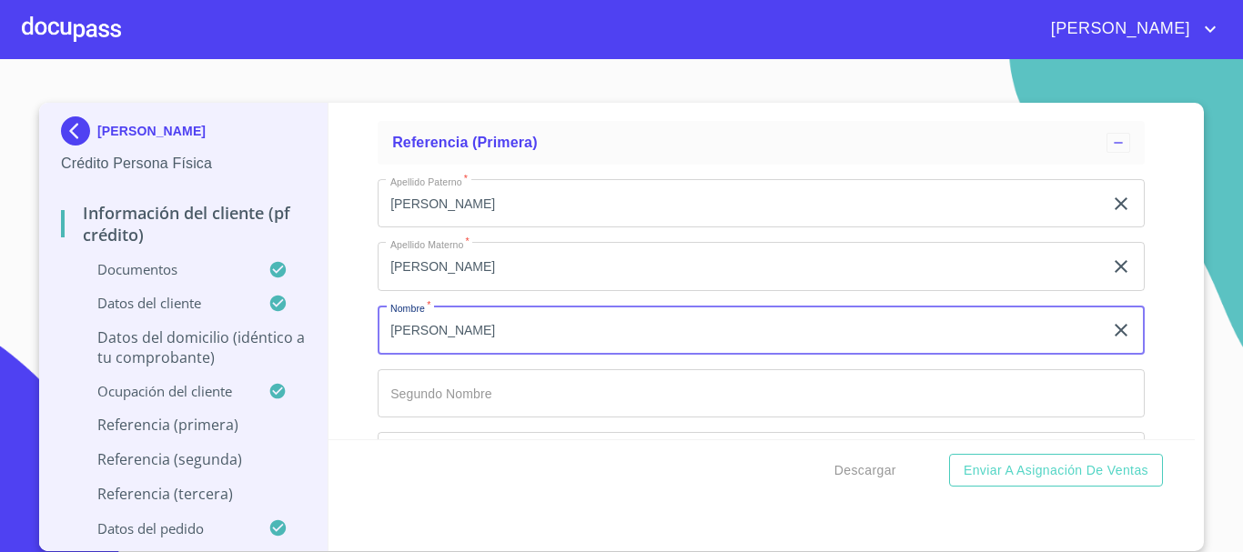
type input "[PERSON_NAME]"
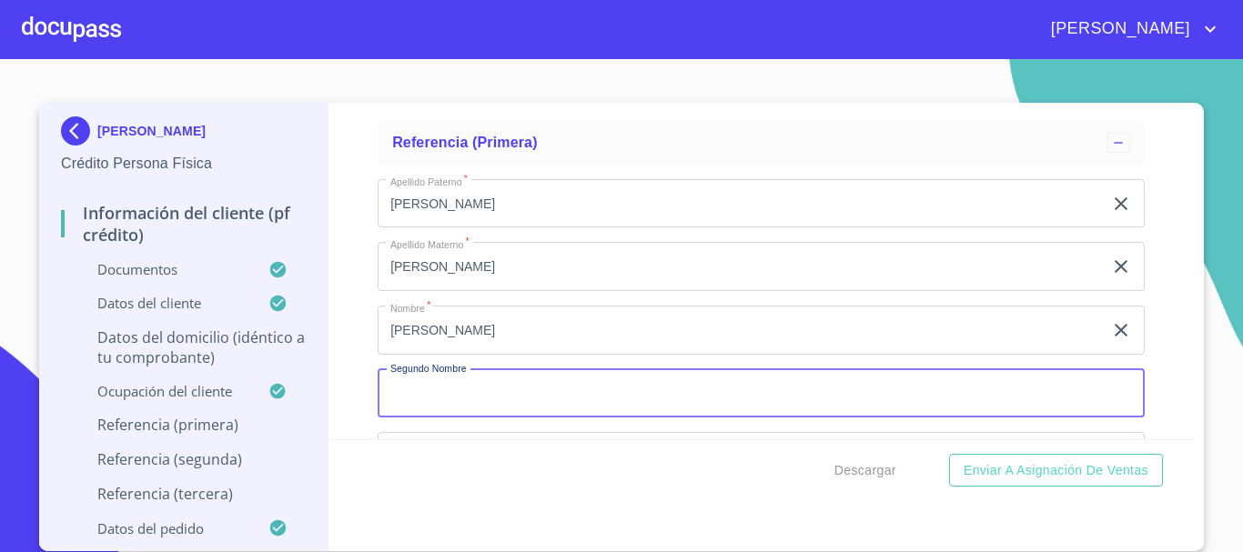
scroll to position [8462, 0]
type input "MAGNOLIA"
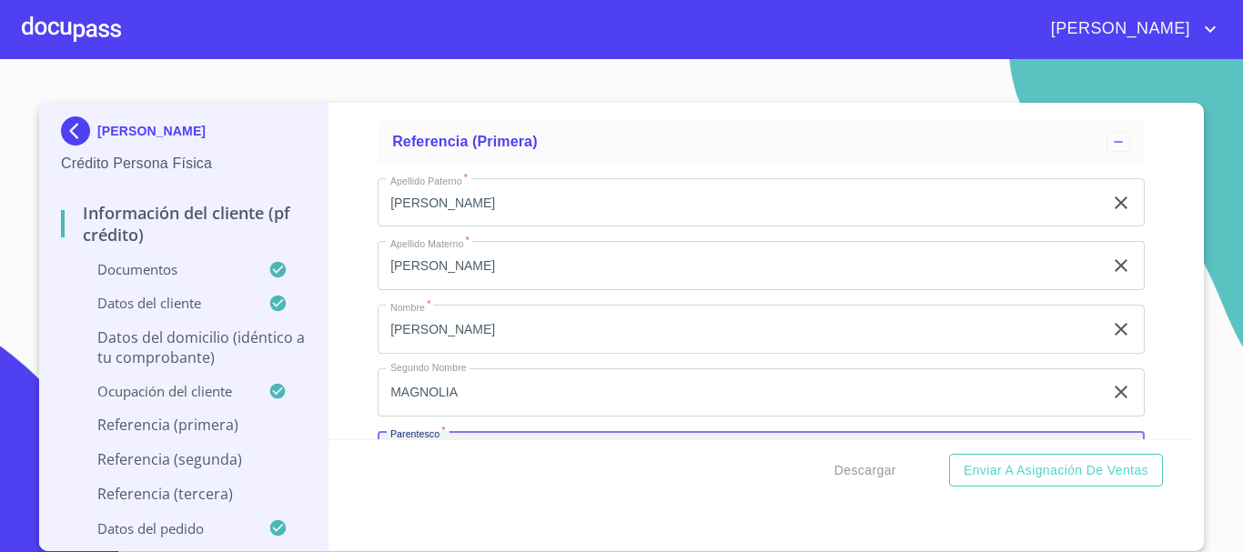
scroll to position [8669, 0]
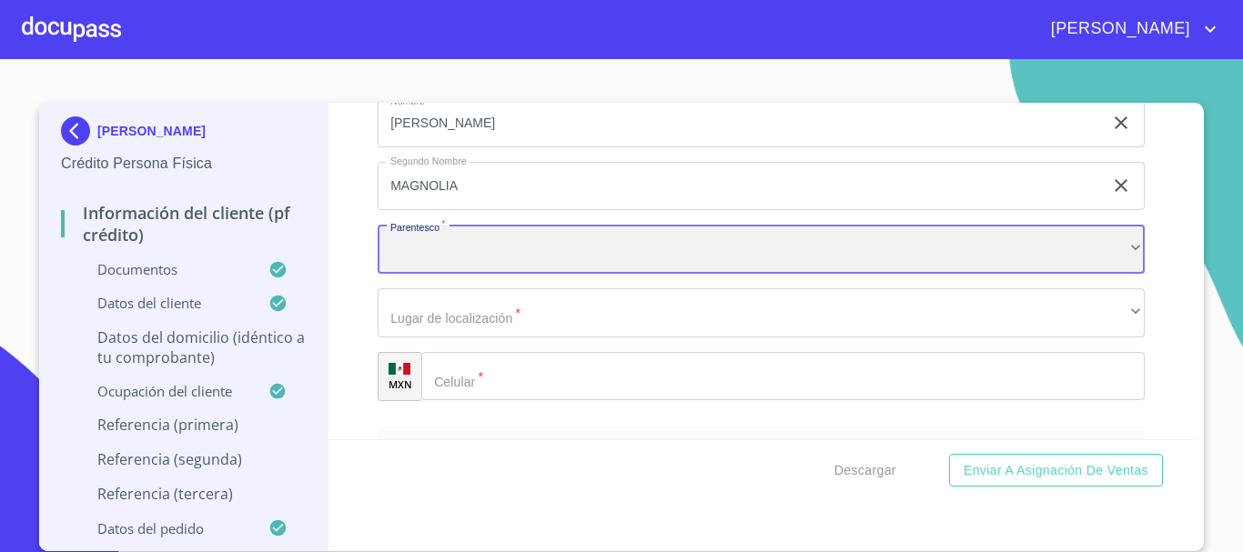
click at [435, 264] on div "​" at bounding box center [761, 249] width 767 height 49
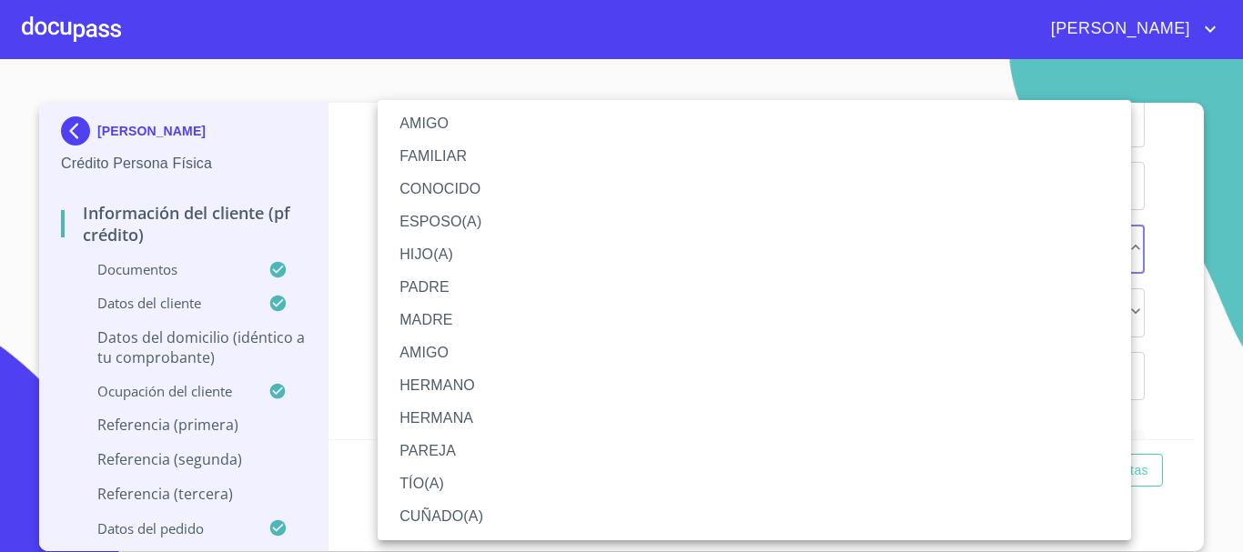
click at [478, 154] on li "FAMILIAR" at bounding box center [754, 156] width 753 height 33
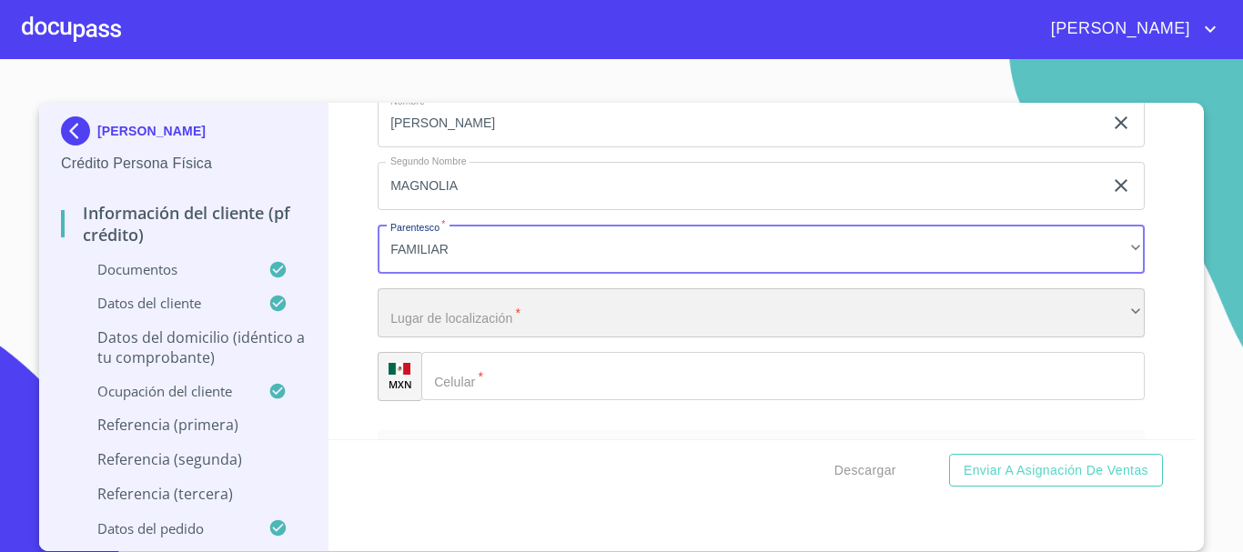
click at [448, 338] on div "​" at bounding box center [761, 312] width 767 height 49
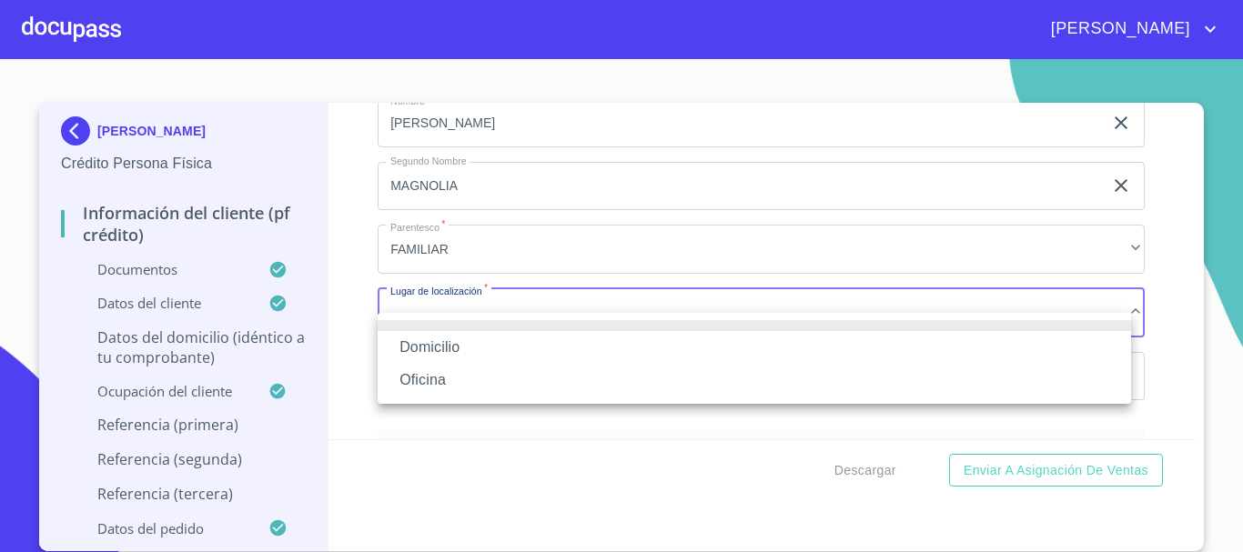
click at [447, 346] on li "Domicilio" at bounding box center [754, 347] width 753 height 33
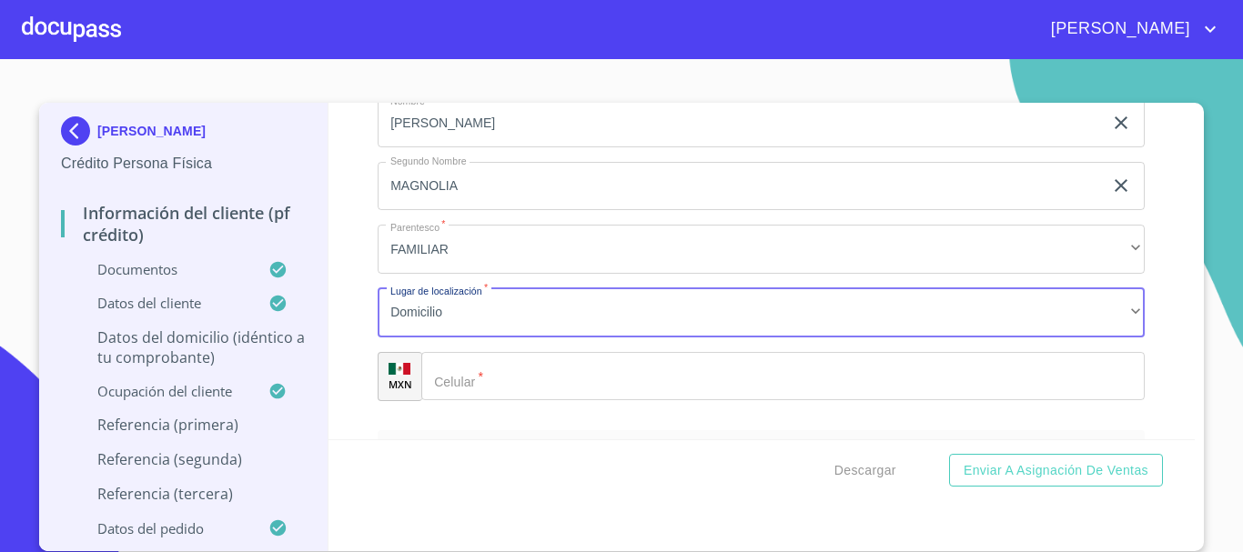
click at [463, 406] on div "Domicilio Oficina" at bounding box center [621, 276] width 1243 height 552
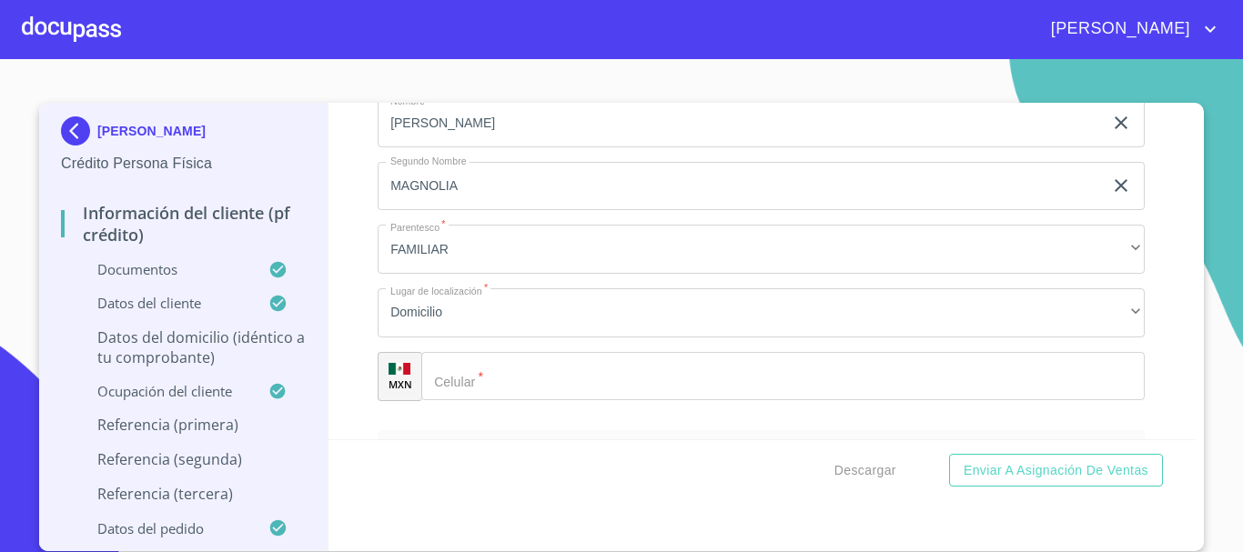
click at [476, 401] on input "Documento de identificación   *" at bounding box center [782, 376] width 723 height 49
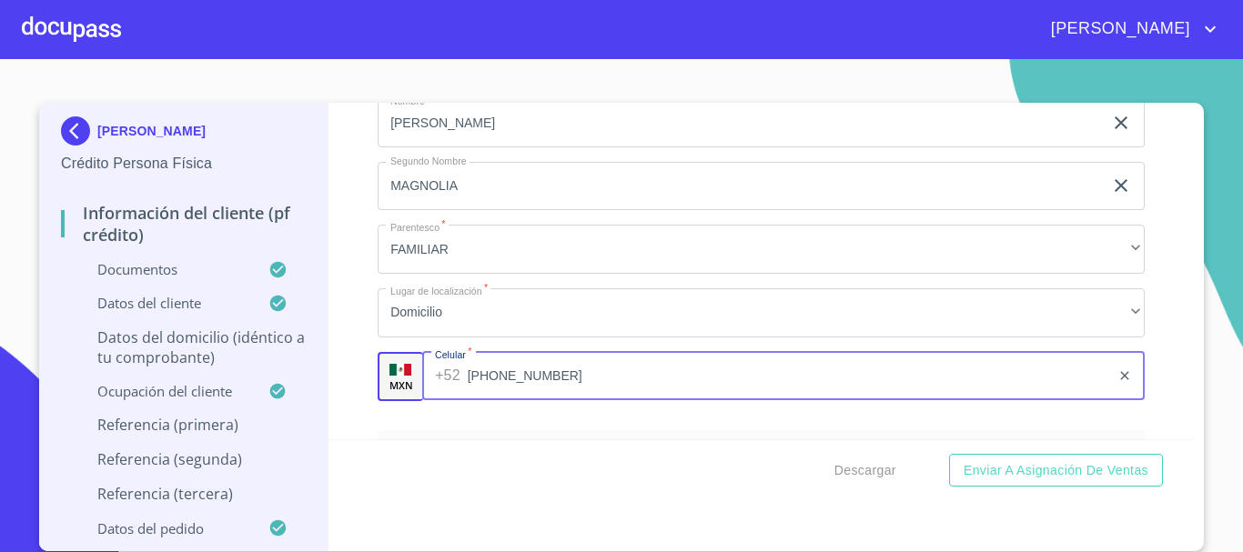
type input "[PHONE_NUMBER]"
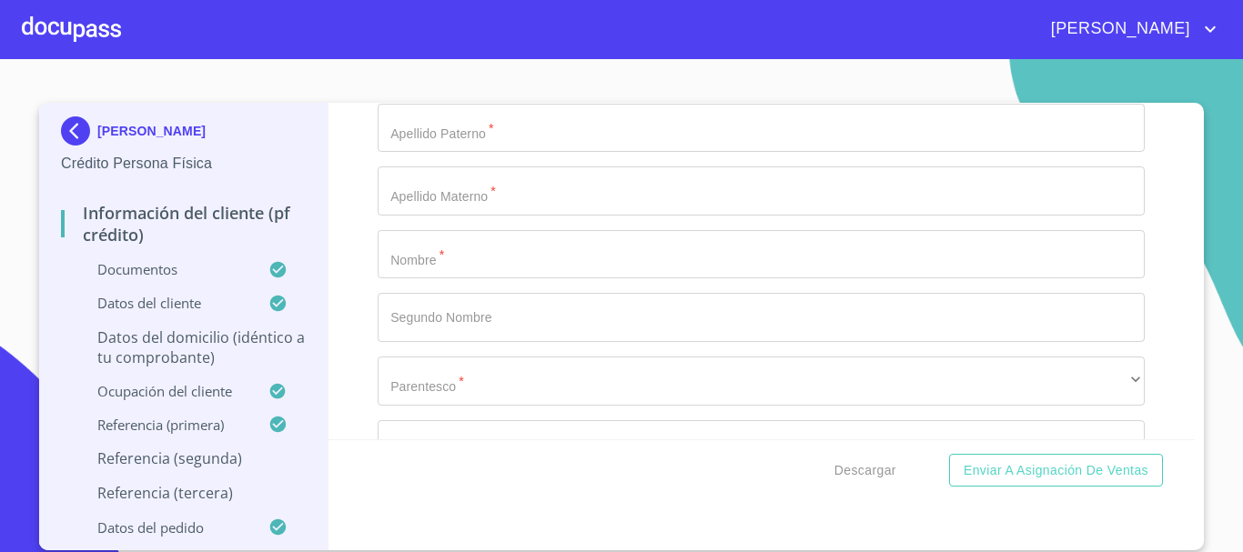
scroll to position [8962, 0]
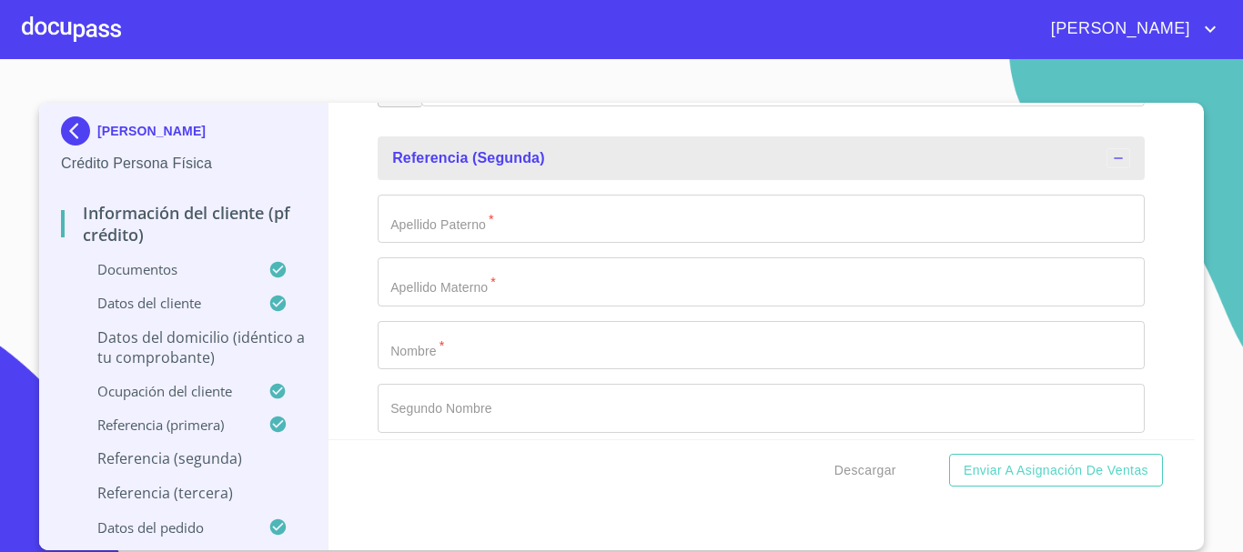
click at [513, 365] on input "Documento de identificación   *" at bounding box center [761, 345] width 767 height 49
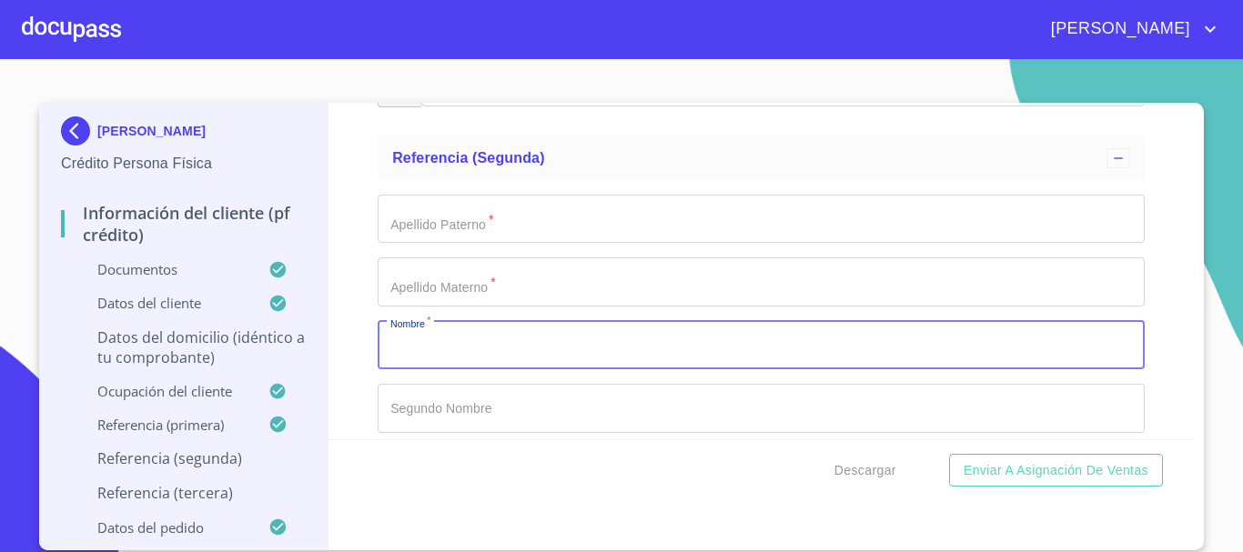
click at [547, 244] on input "Documento de identificación   *" at bounding box center [761, 219] width 767 height 49
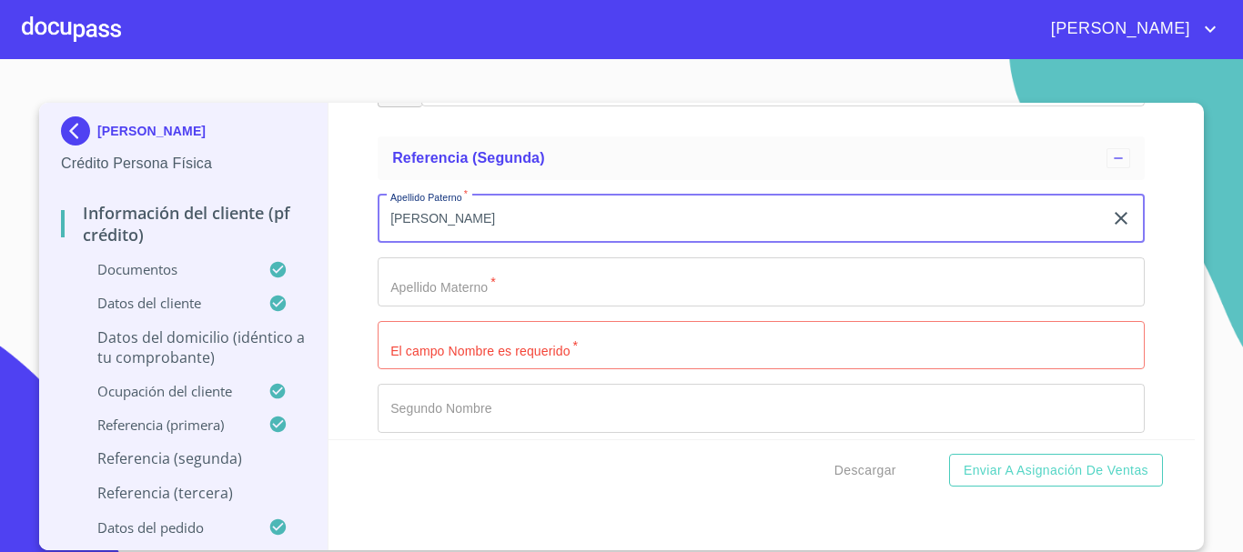
type input "[PERSON_NAME]"
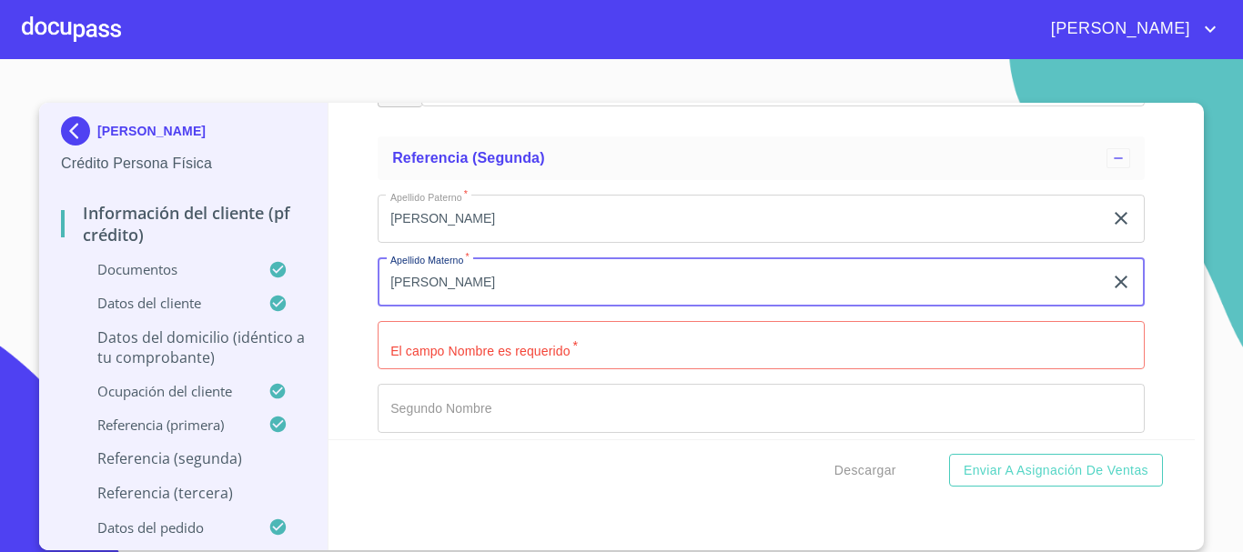
type input "[PERSON_NAME]"
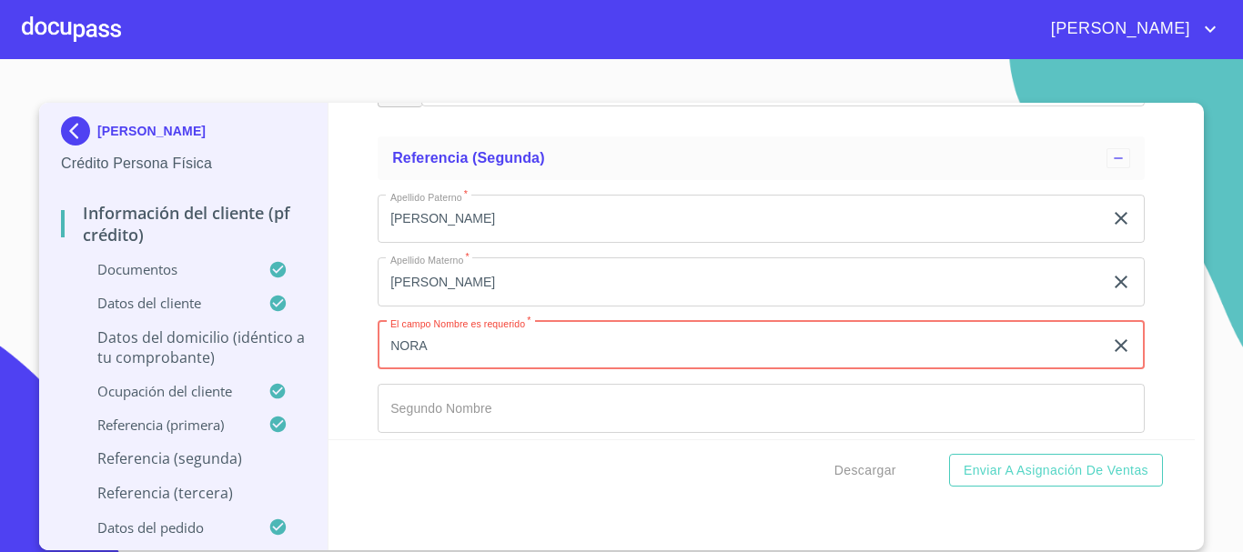
type input "NORA"
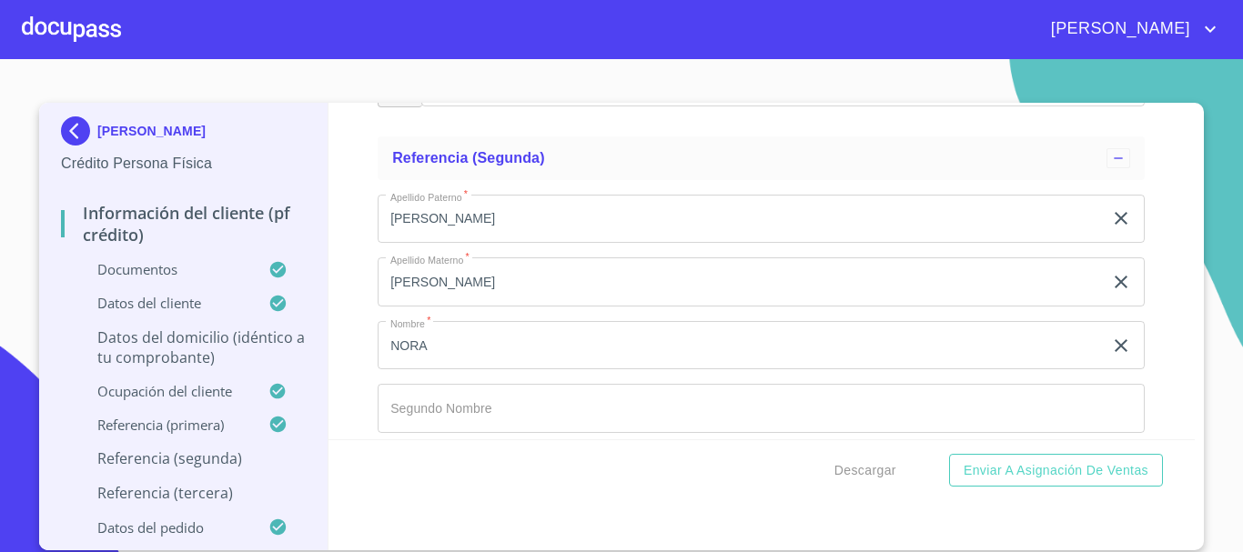
scroll to position [9185, 0]
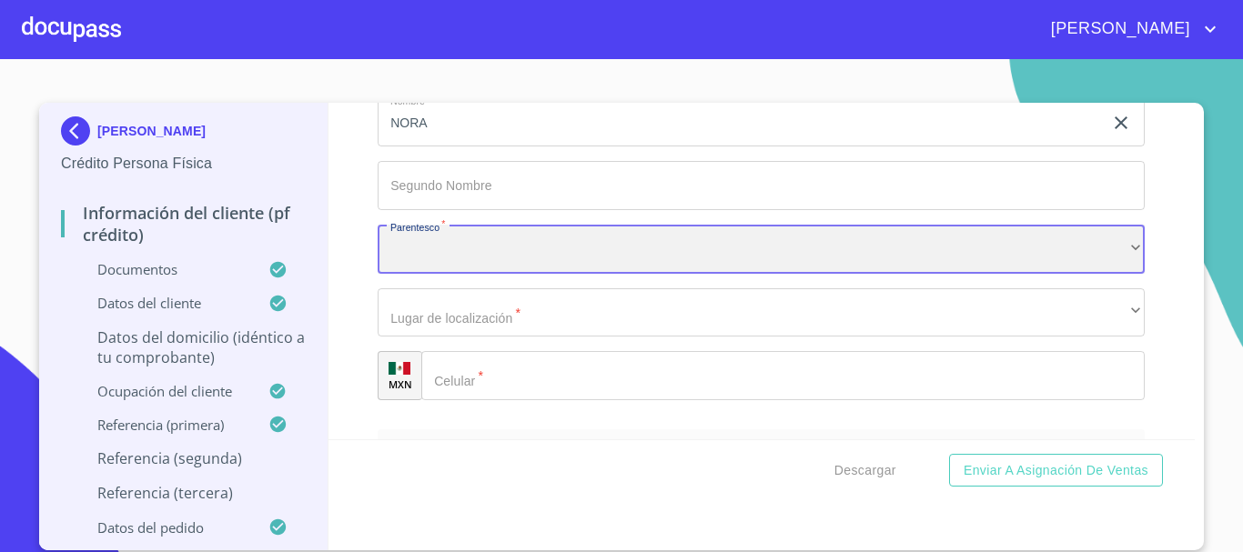
click at [425, 274] on div "​" at bounding box center [761, 249] width 767 height 49
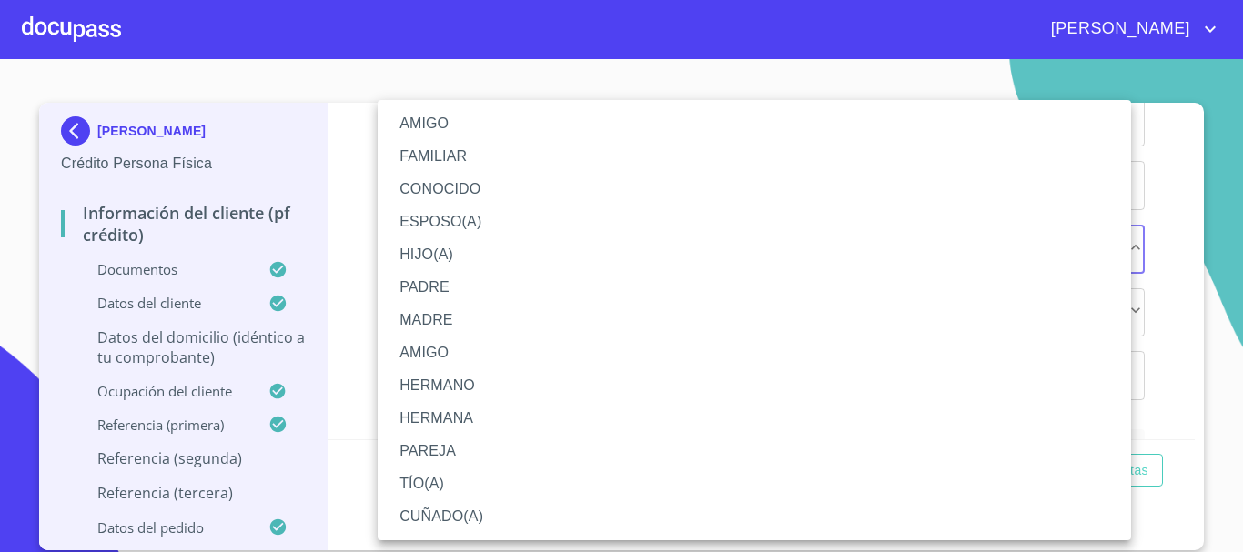
click at [433, 386] on li "HERMANO" at bounding box center [754, 385] width 753 height 33
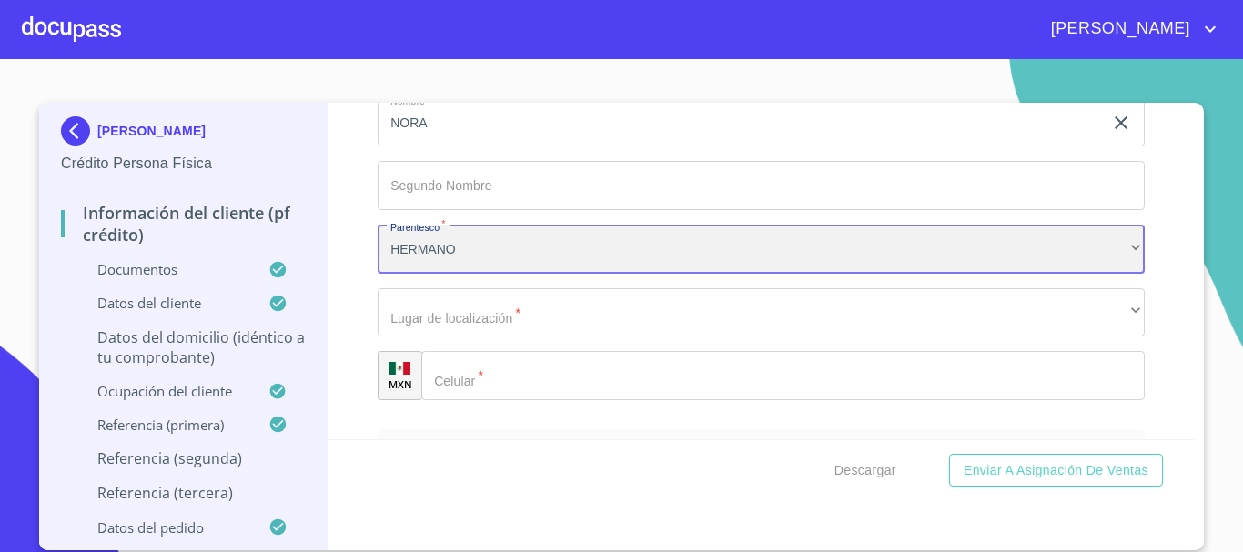
click at [467, 272] on div "HERMANO" at bounding box center [761, 249] width 767 height 49
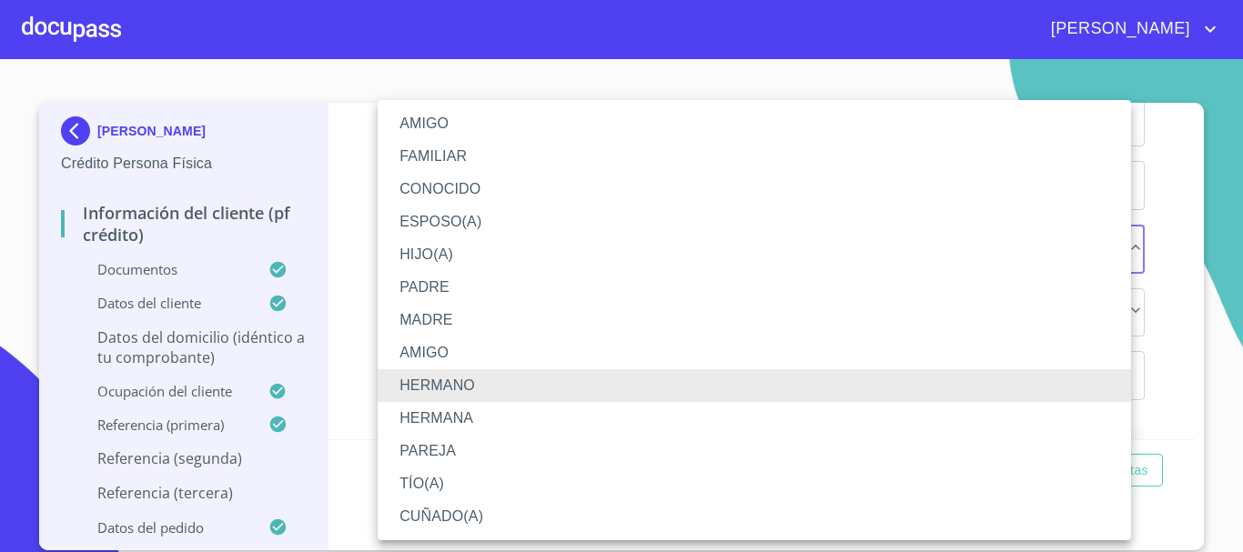
click at [461, 410] on li "HERMANA" at bounding box center [754, 418] width 753 height 33
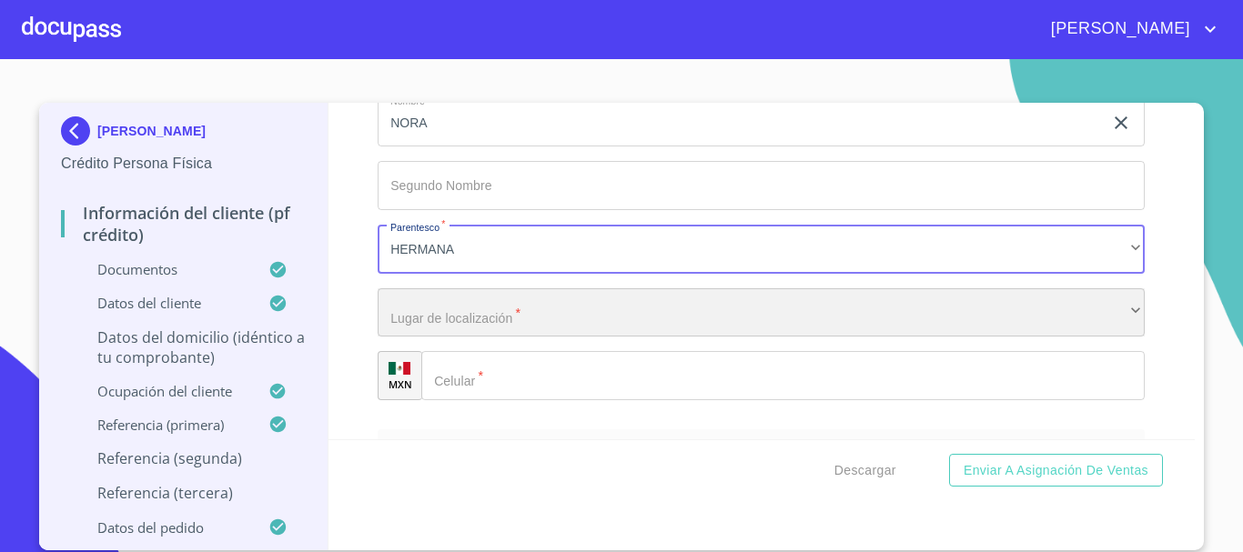
click at [467, 338] on div "​" at bounding box center [761, 312] width 767 height 49
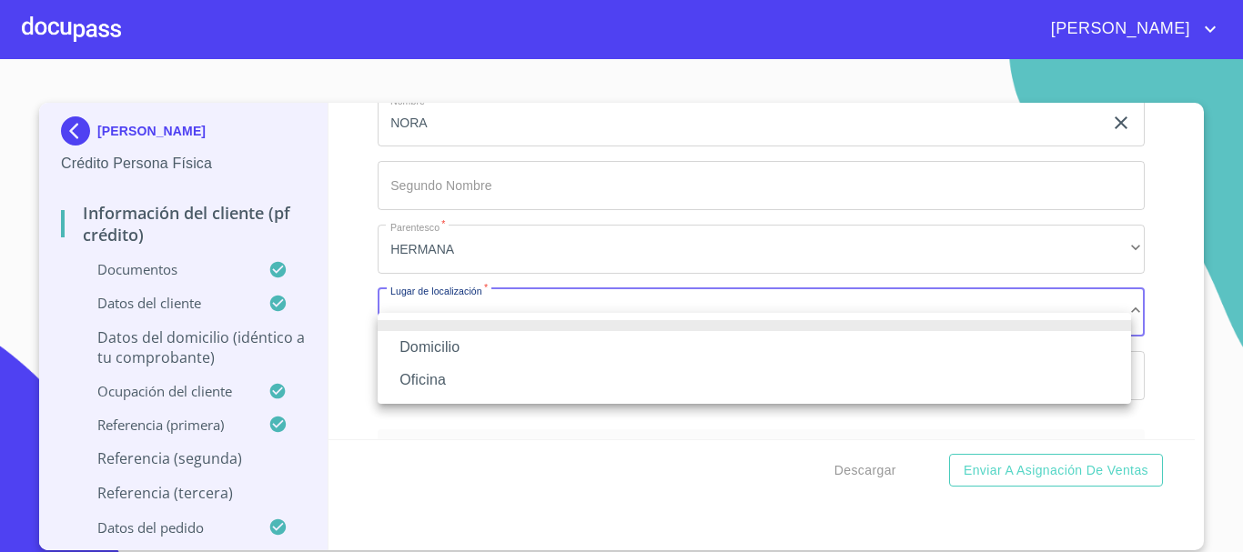
click at [462, 334] on li "Domicilio" at bounding box center [754, 347] width 753 height 33
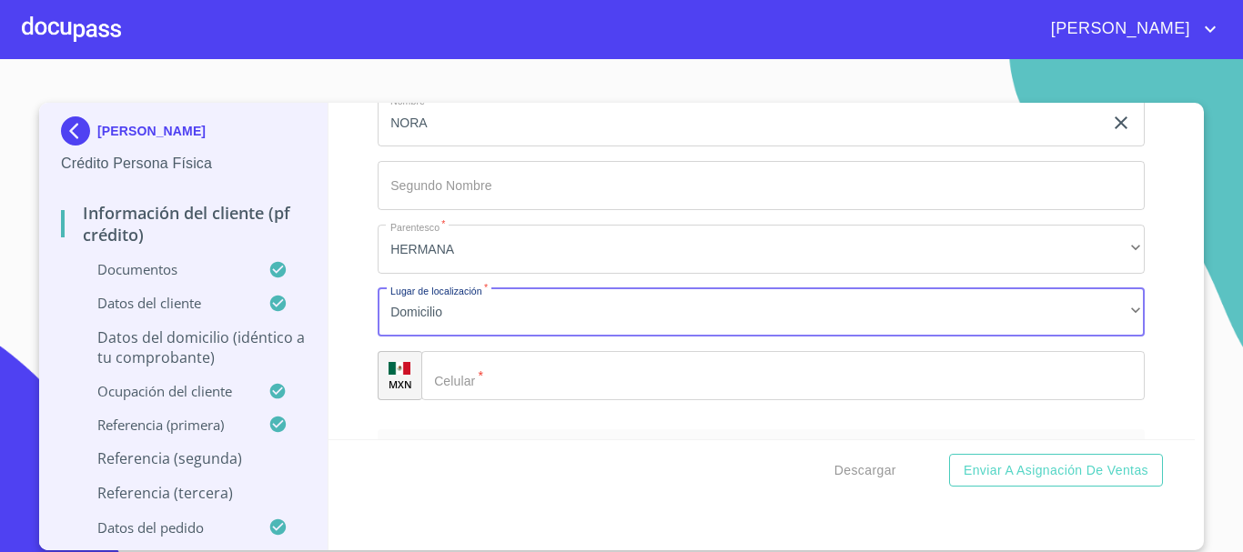
click at [501, 400] on input "Documento de identificación   *" at bounding box center [782, 375] width 723 height 49
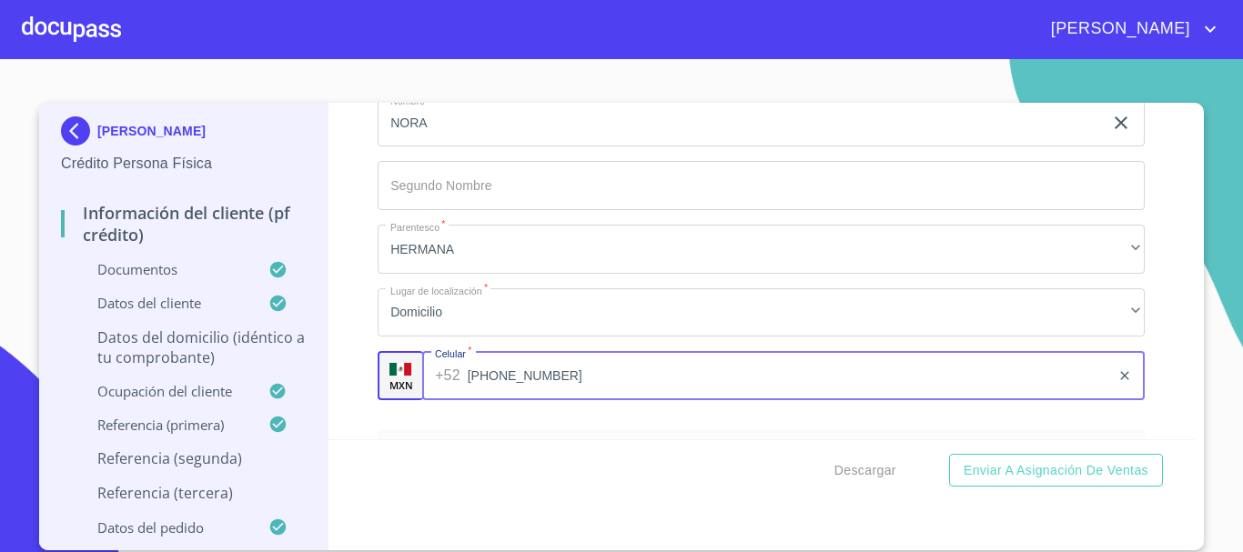
type input "[PHONE_NUMBER]"
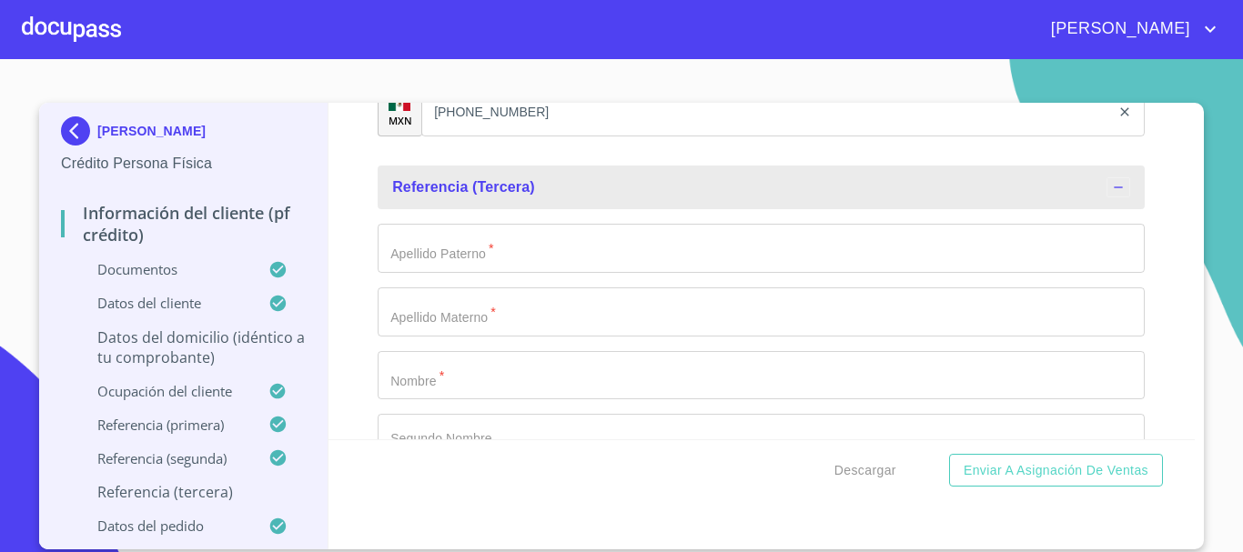
scroll to position [9479, 0]
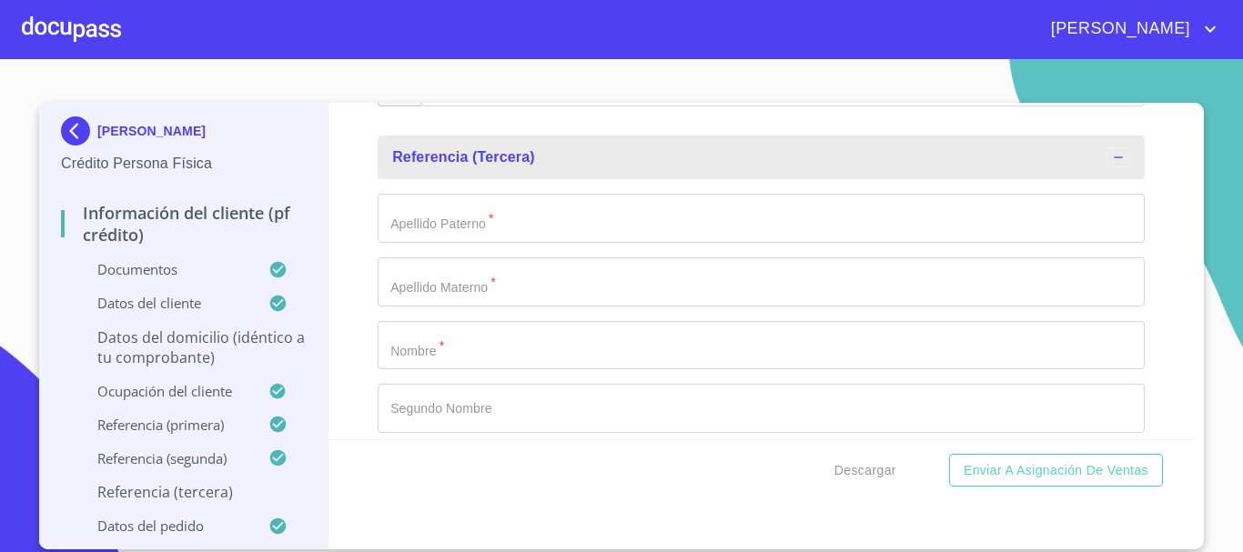
click at [463, 227] on input "Documento de identificación   *" at bounding box center [761, 218] width 767 height 49
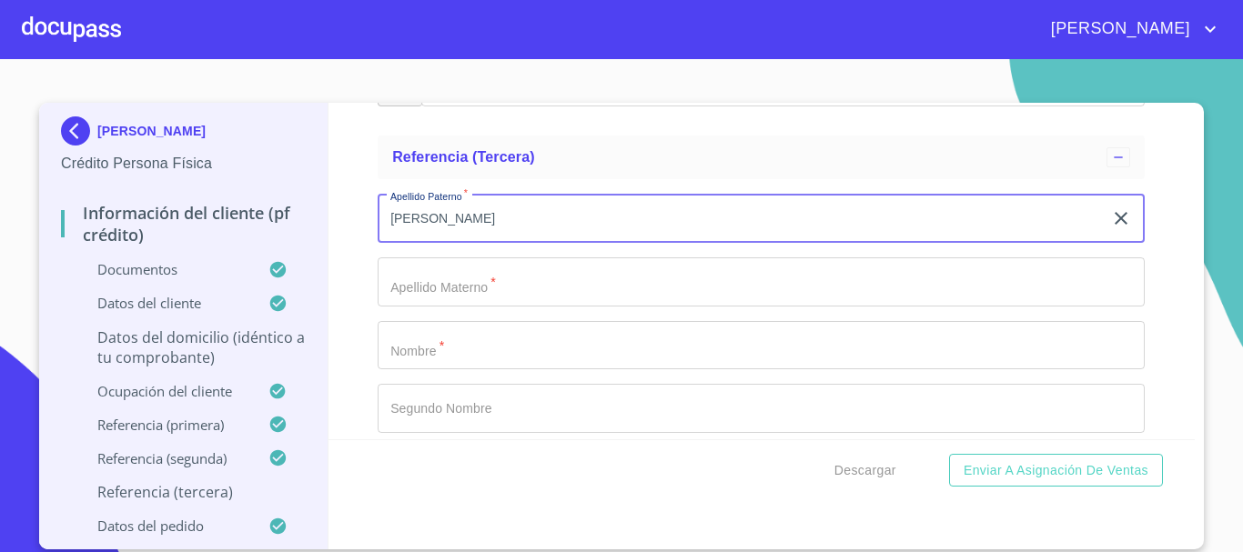
type input "[PERSON_NAME]"
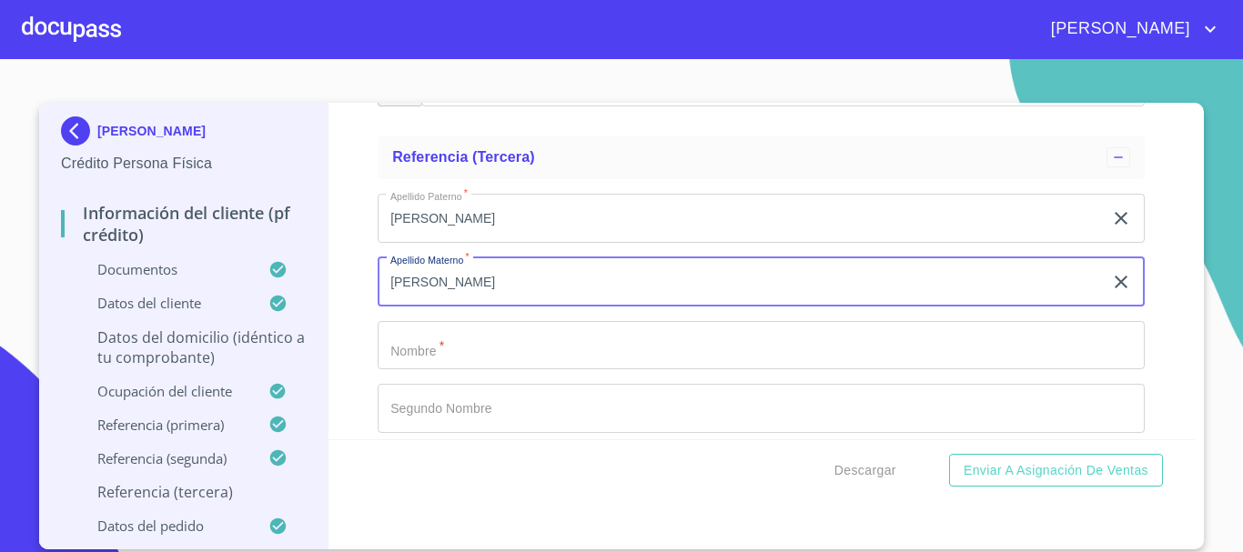
type input "[PERSON_NAME]"
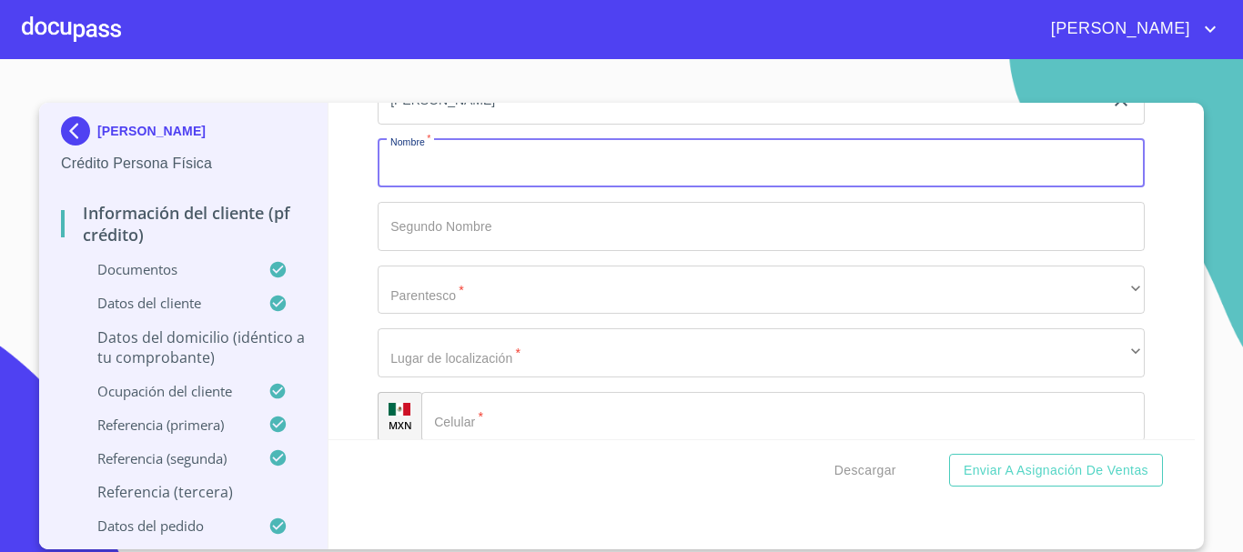
scroll to position [9570, 0]
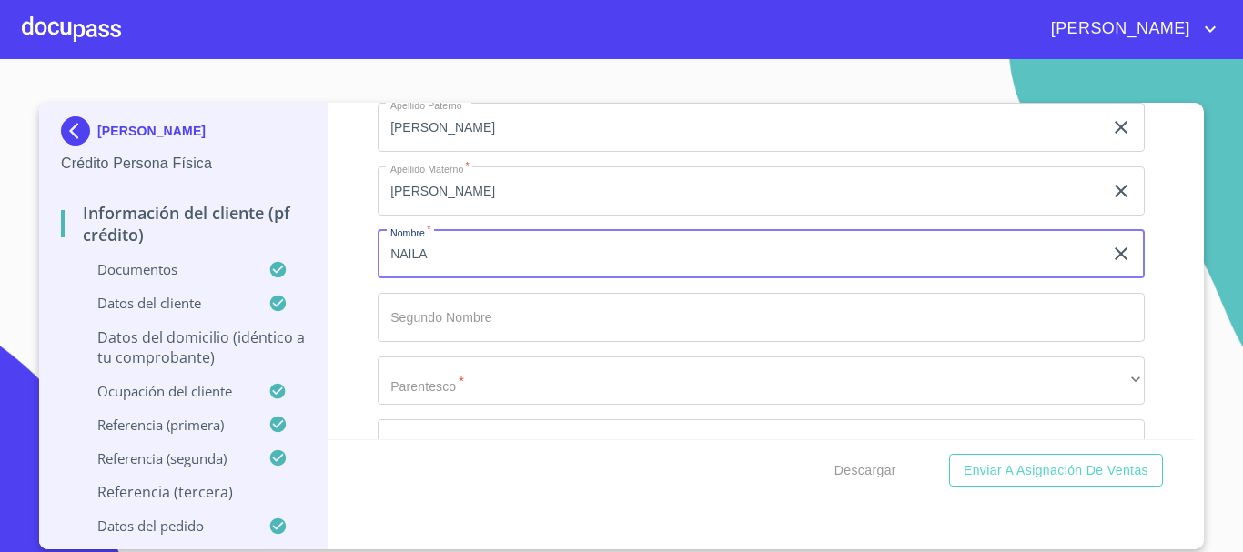
type input "NAILA"
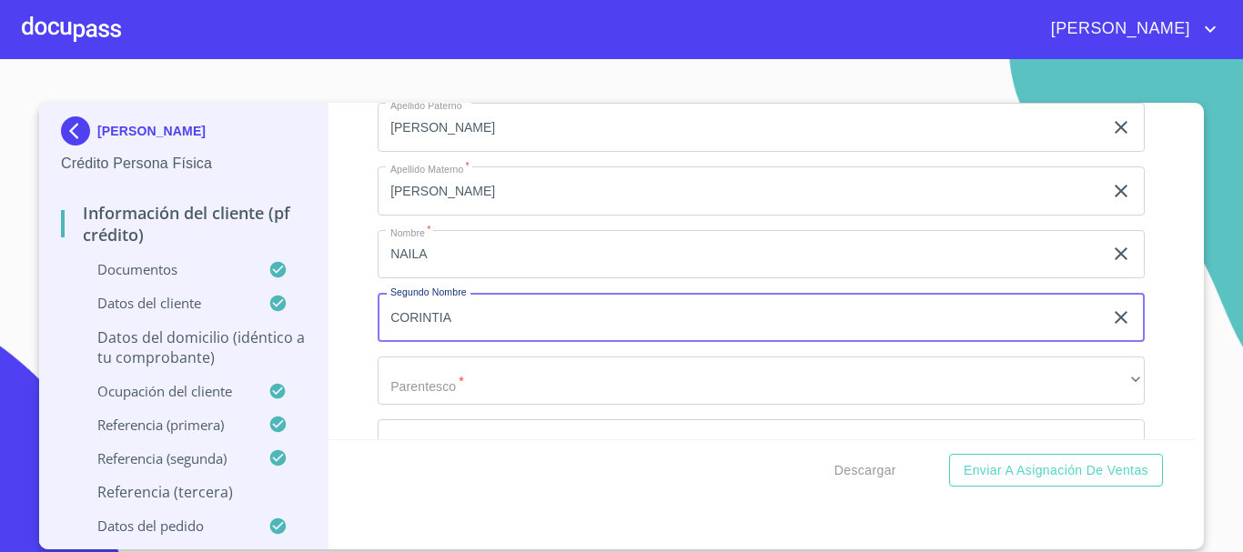
type input "CORINTIA"
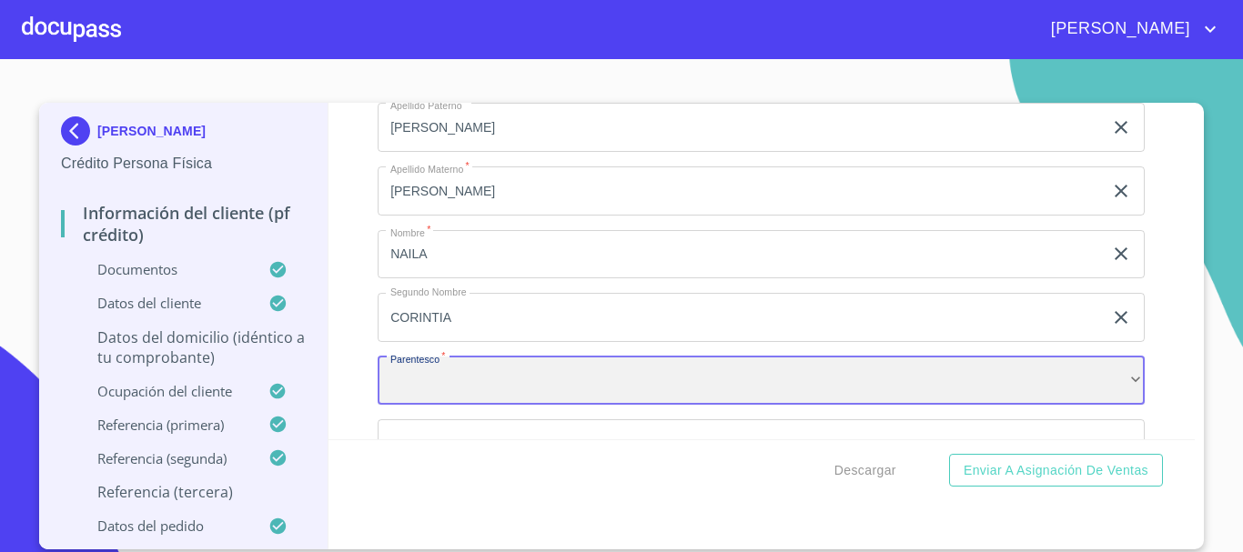
click at [485, 386] on div "​" at bounding box center [761, 381] width 767 height 49
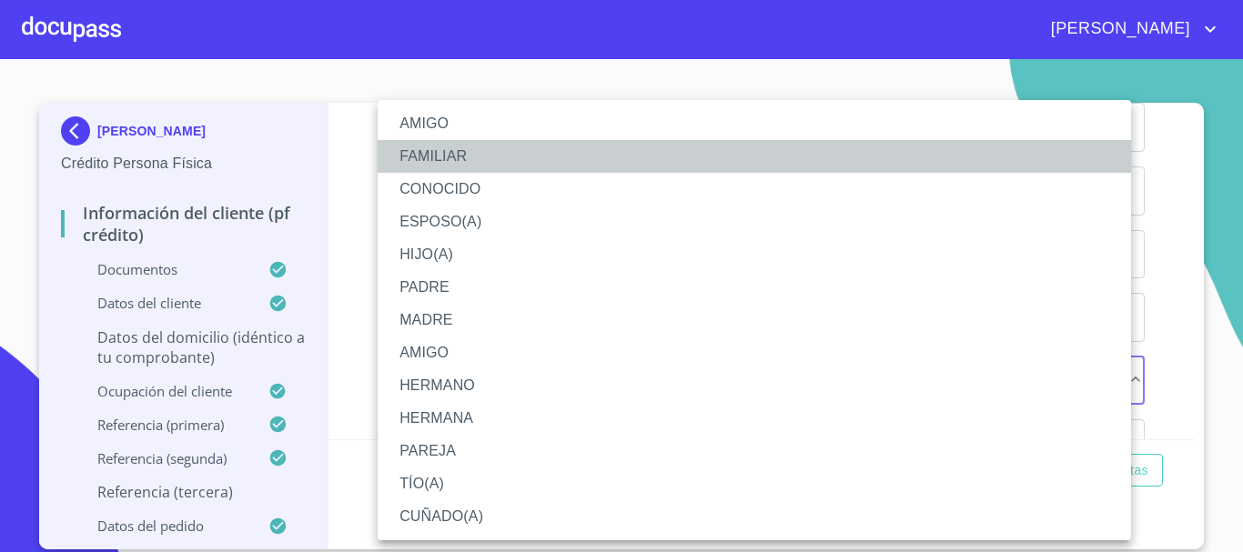
click at [452, 154] on li "FAMILIAR" at bounding box center [754, 156] width 753 height 33
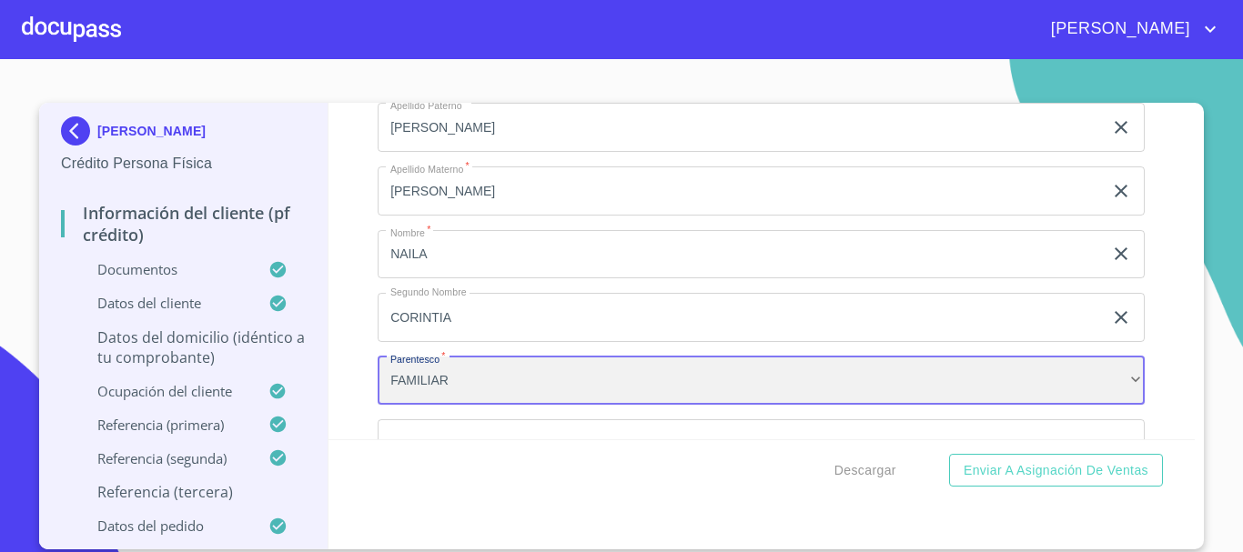
scroll to position [9661, 0]
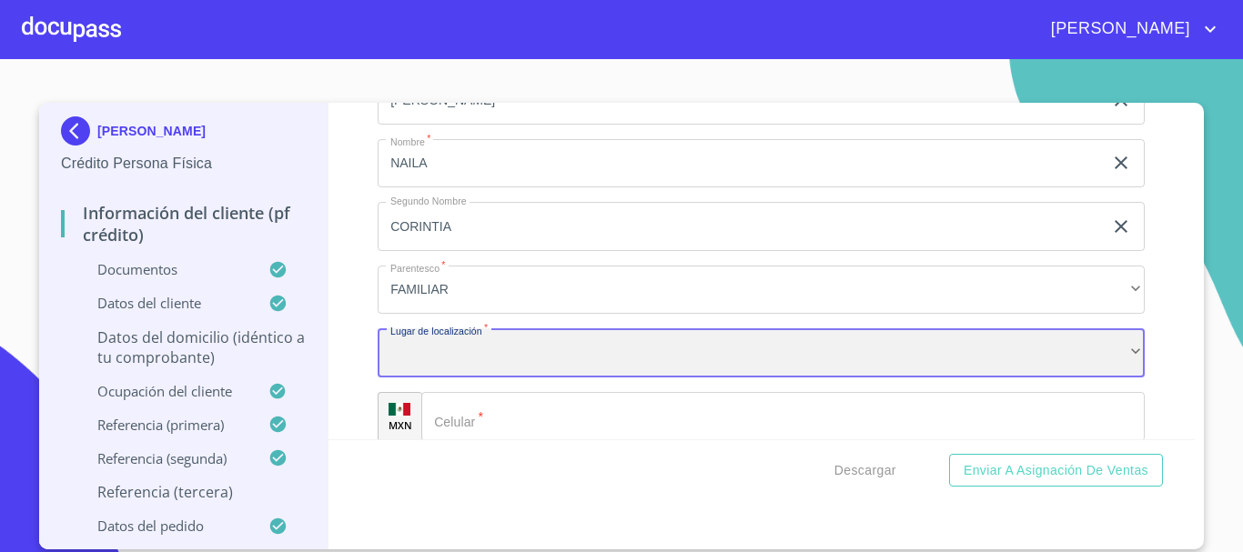
click at [460, 376] on div "​" at bounding box center [761, 353] width 767 height 49
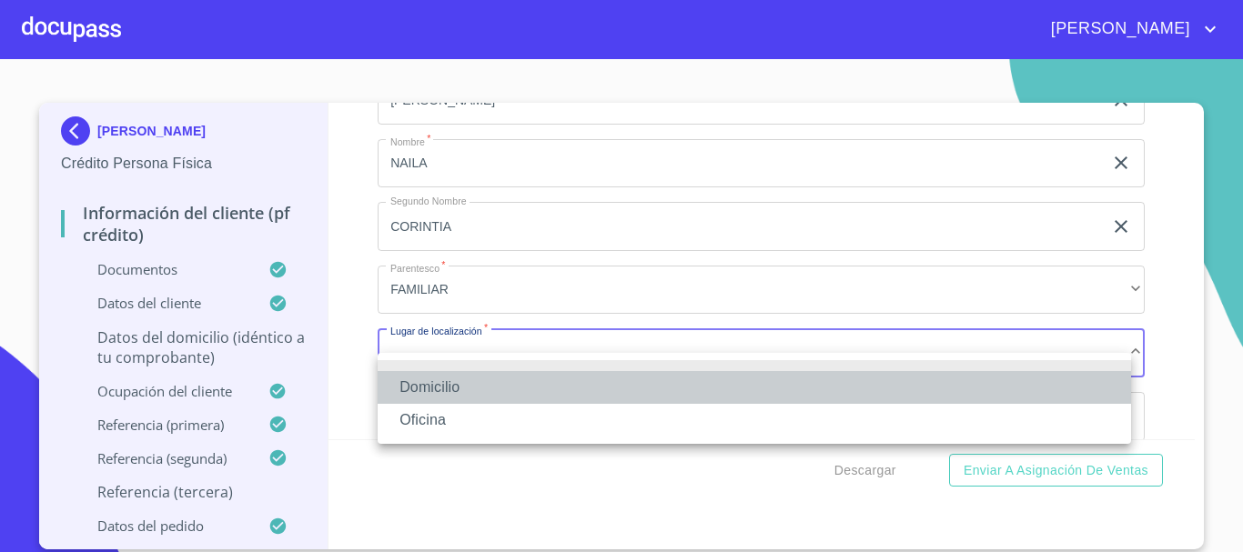
click at [460, 376] on li "Domicilio" at bounding box center [754, 387] width 753 height 33
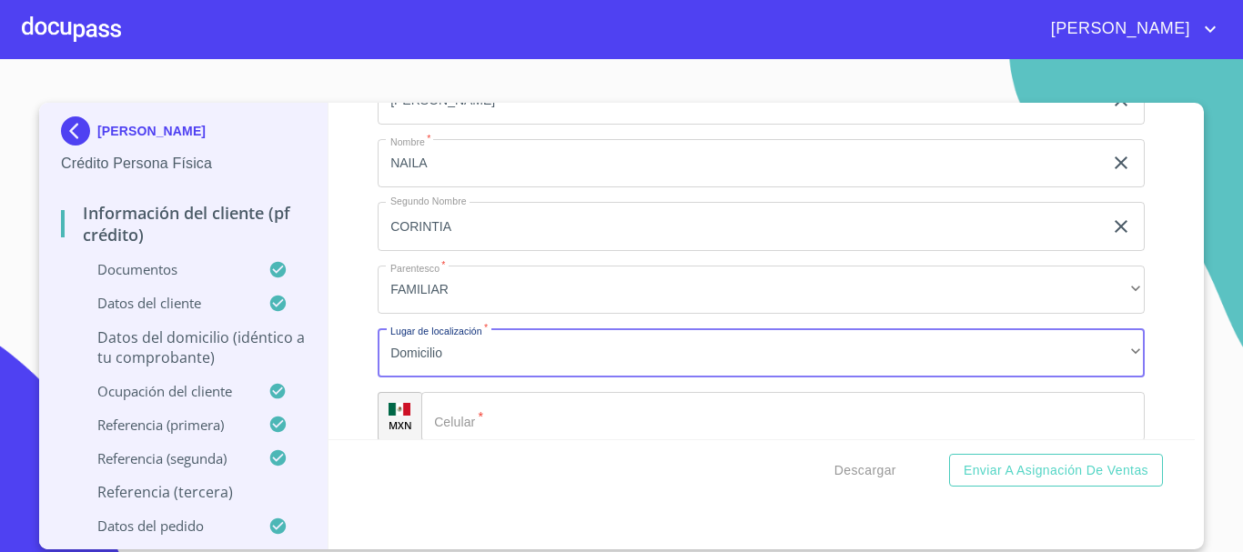
click at [481, 432] on input "Documento de identificación   *" at bounding box center [782, 416] width 723 height 49
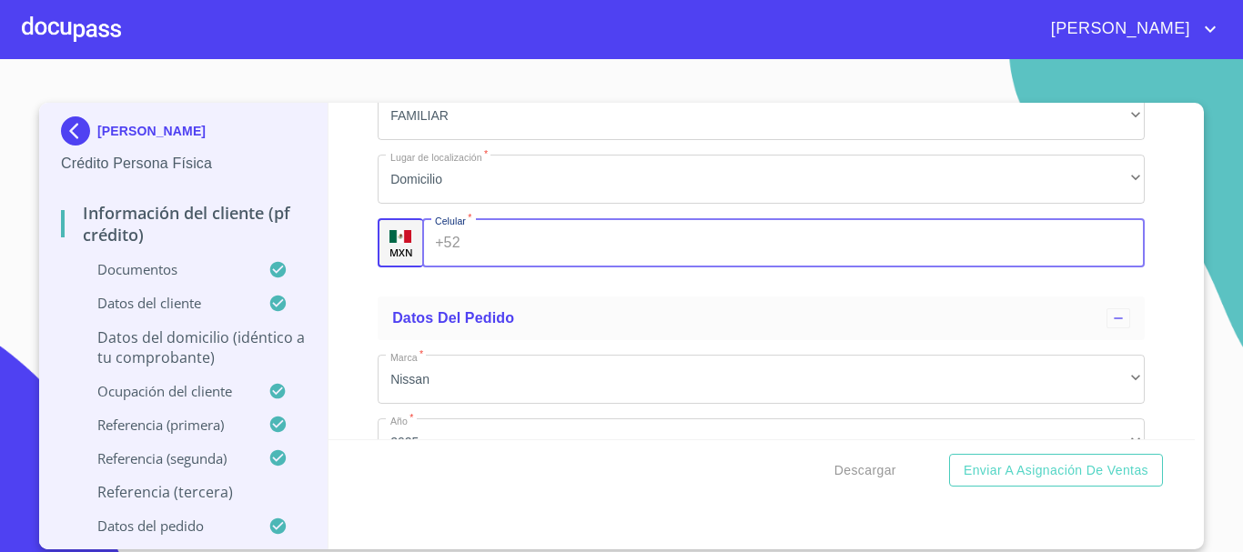
scroll to position [9843, 0]
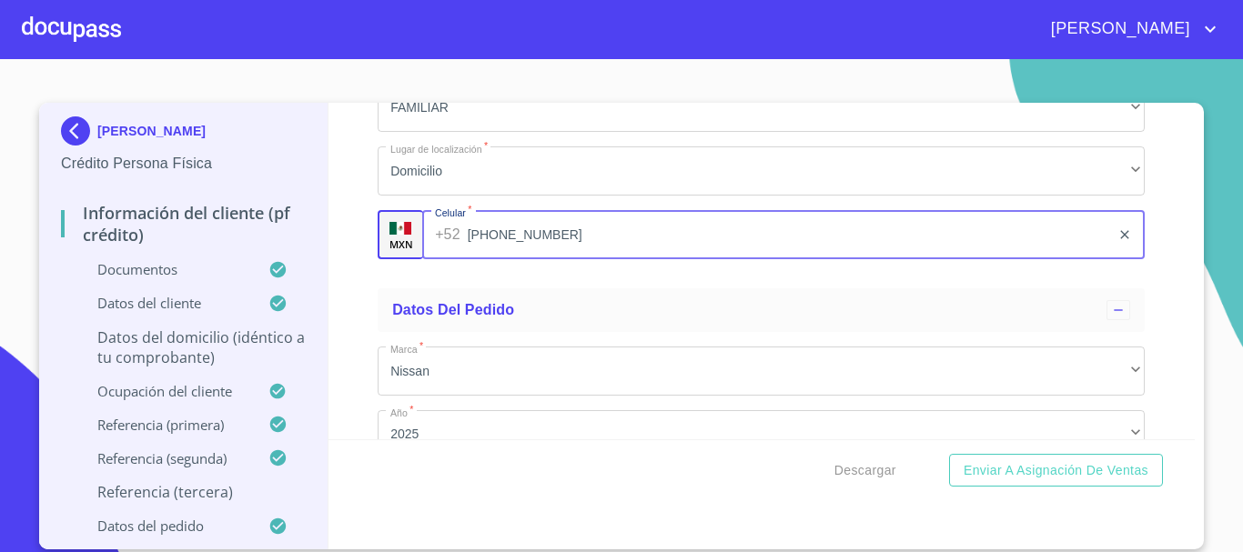
type input "[PHONE_NUMBER]"
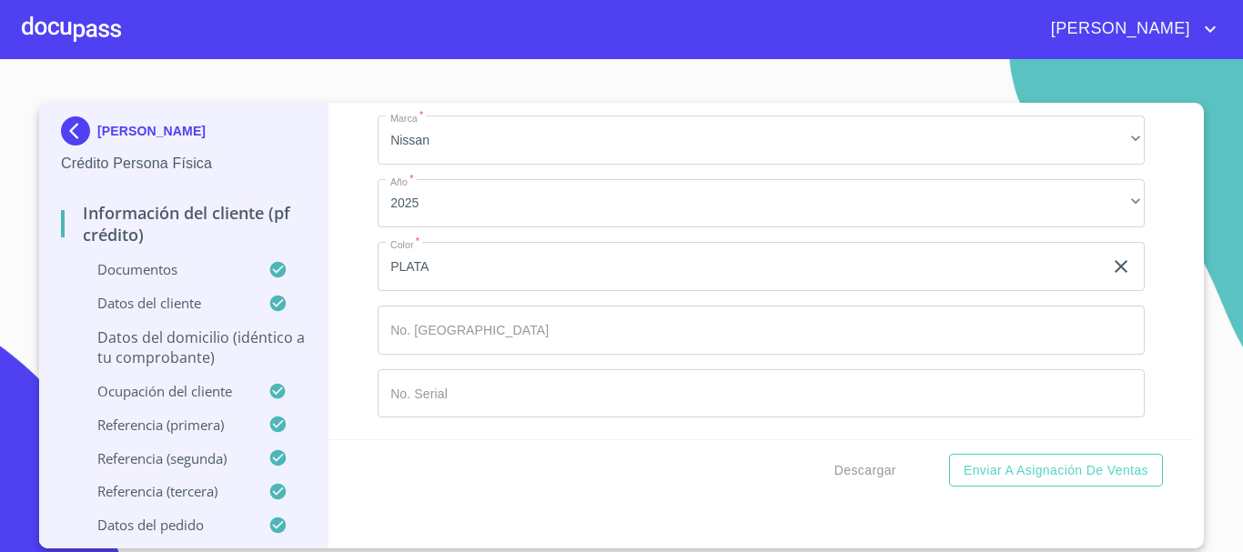
scroll to position [10096, 0]
click at [1032, 478] on span "Enviar a Asignación de Ventas" at bounding box center [1056, 471] width 185 height 23
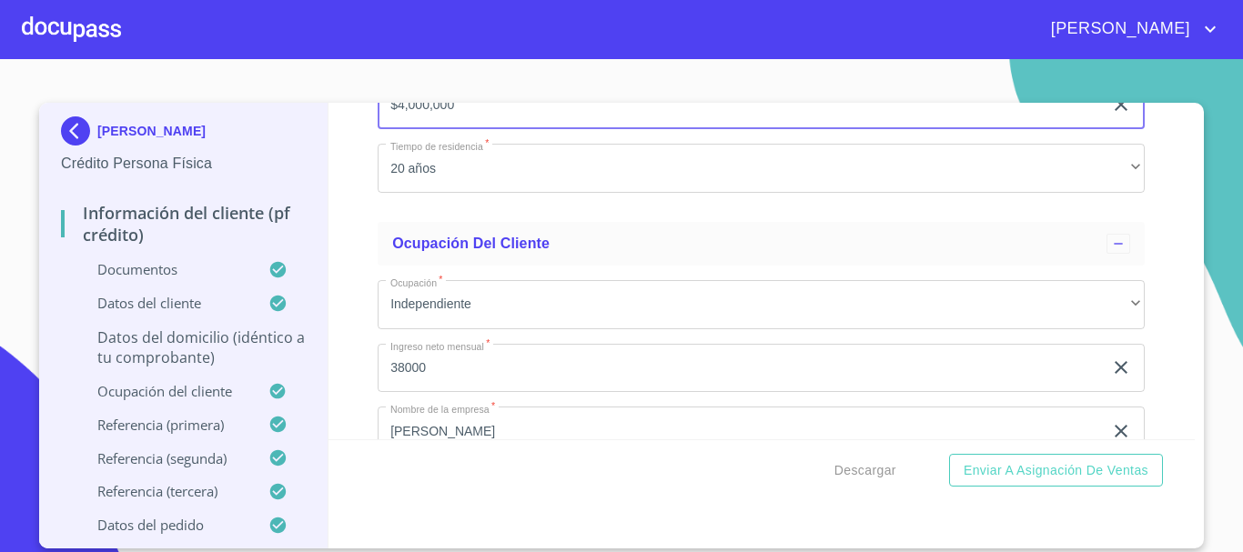
type input "$4,000,000"
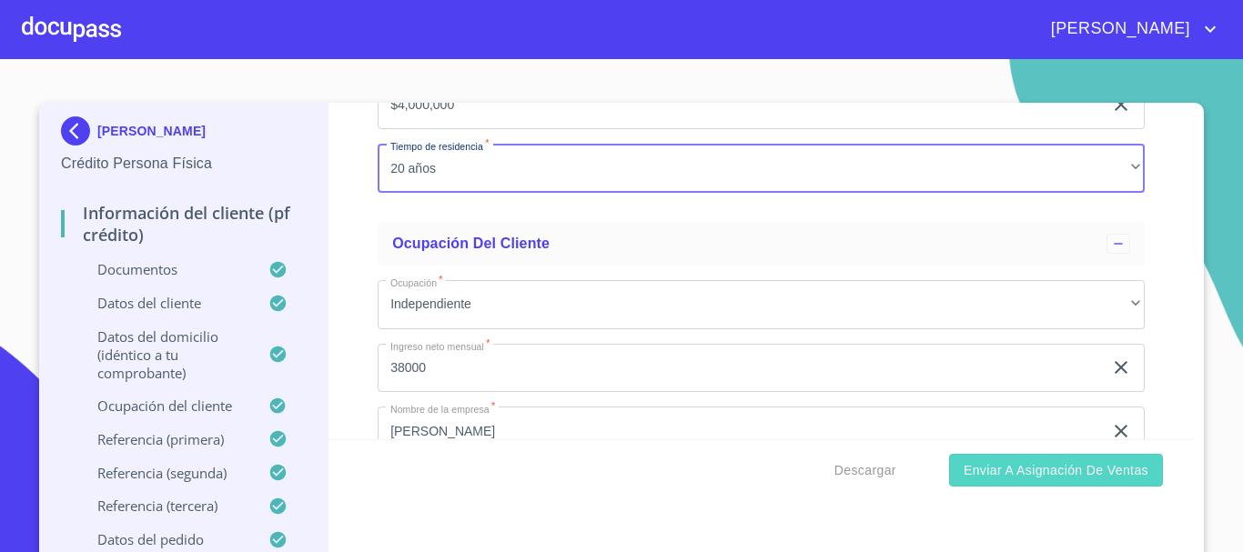
click at [1069, 478] on span "Enviar a Asignación de Ventas" at bounding box center [1056, 471] width 185 height 23
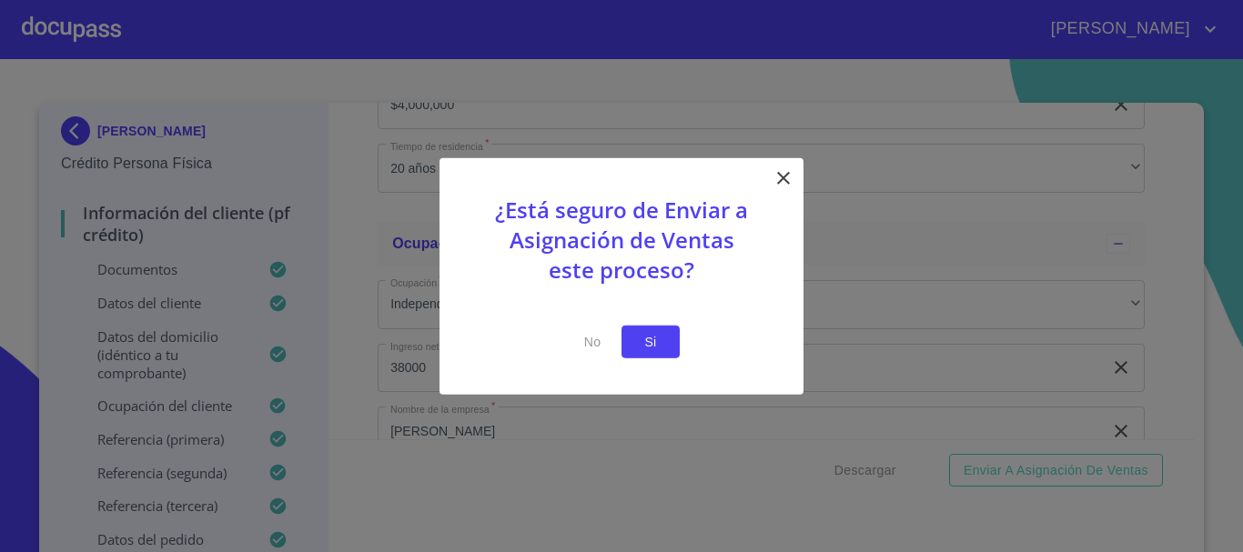
click at [667, 338] on button "Si" at bounding box center [651, 342] width 58 height 34
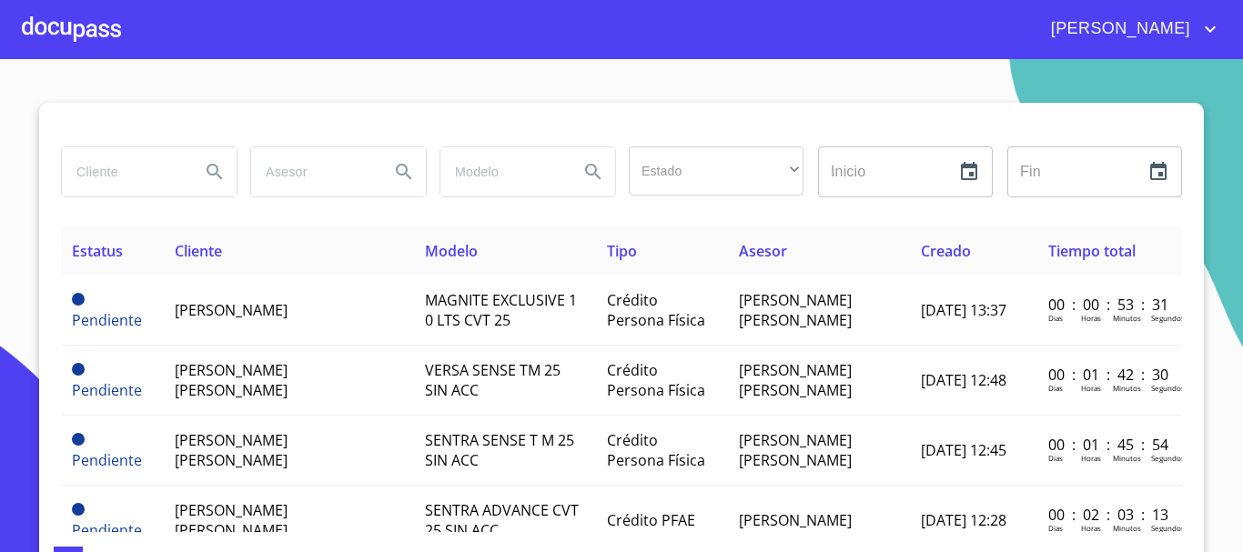
click at [117, 177] on input "search" at bounding box center [124, 171] width 124 height 49
type input "[PERSON_NAME]"
click at [204, 173] on icon "Search" at bounding box center [215, 172] width 22 height 22
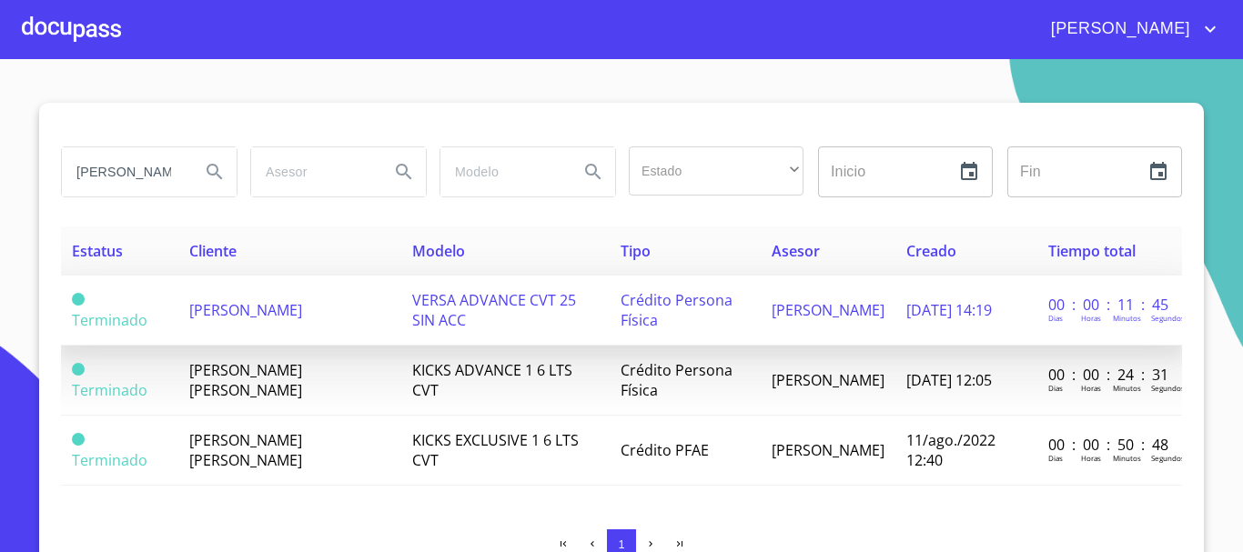
click at [217, 312] on span "[PERSON_NAME]" at bounding box center [245, 310] width 113 height 20
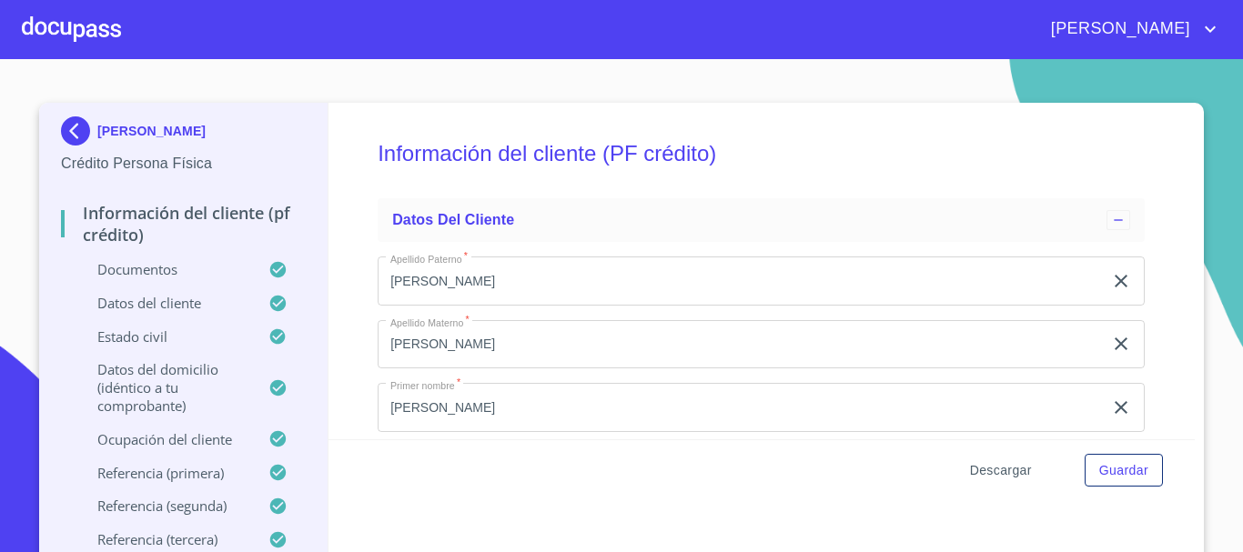
click at [996, 476] on span "Descargar" at bounding box center [1001, 471] width 62 height 23
